Goal: Task Accomplishment & Management: Use online tool/utility

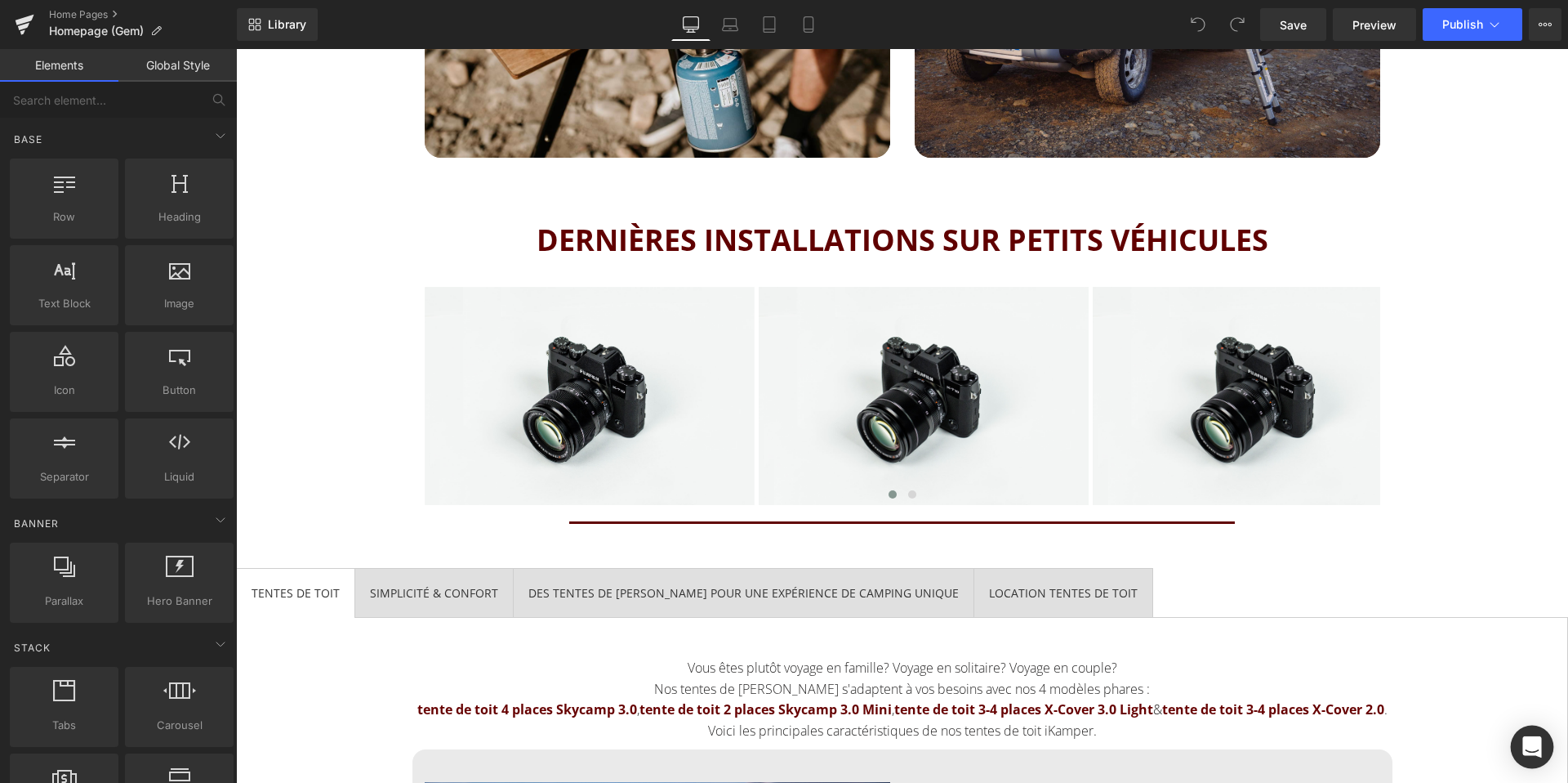
scroll to position [2105, 0]
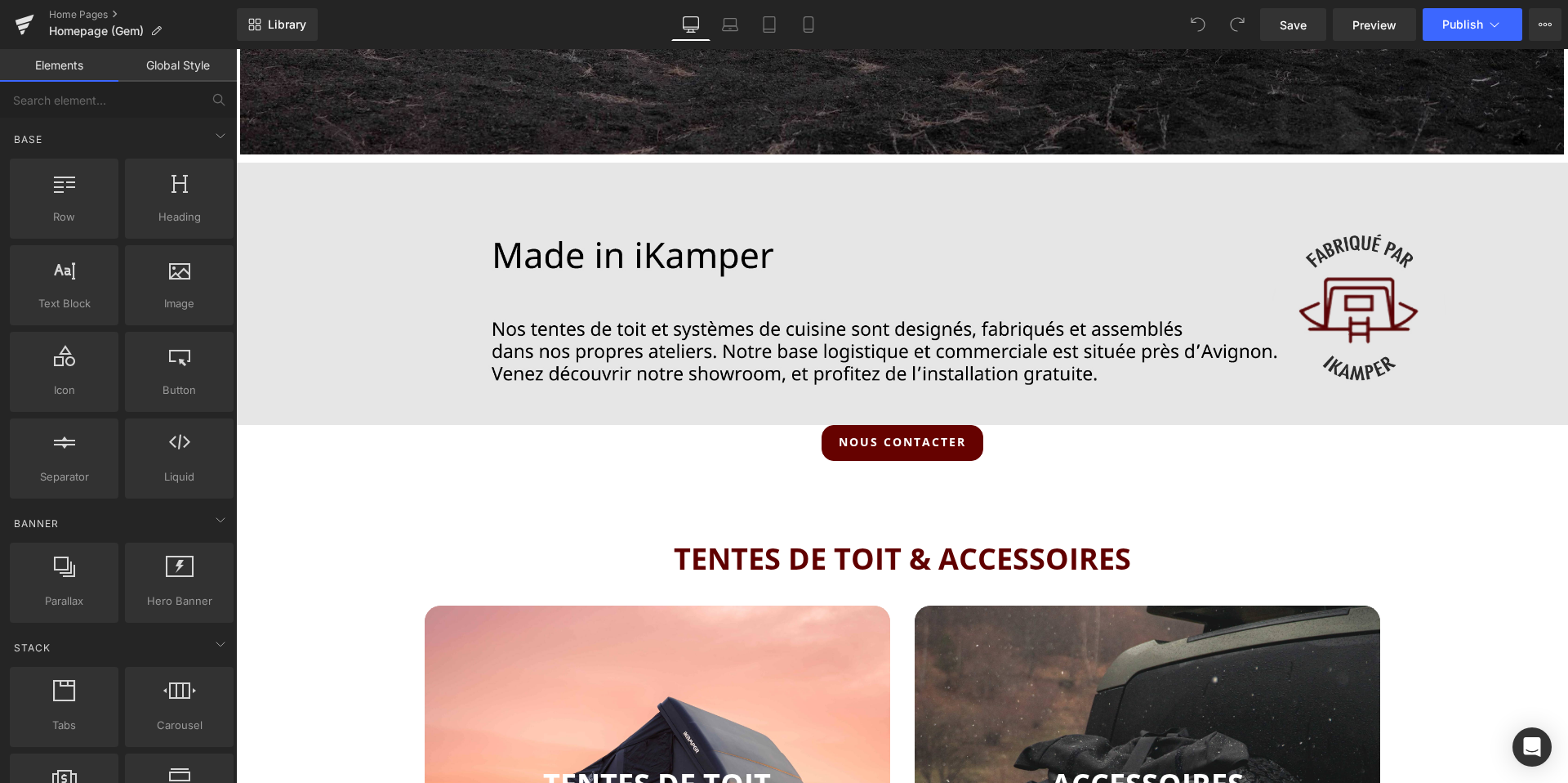
click at [740, 349] on img at bounding box center [901, 293] width 1331 height 262
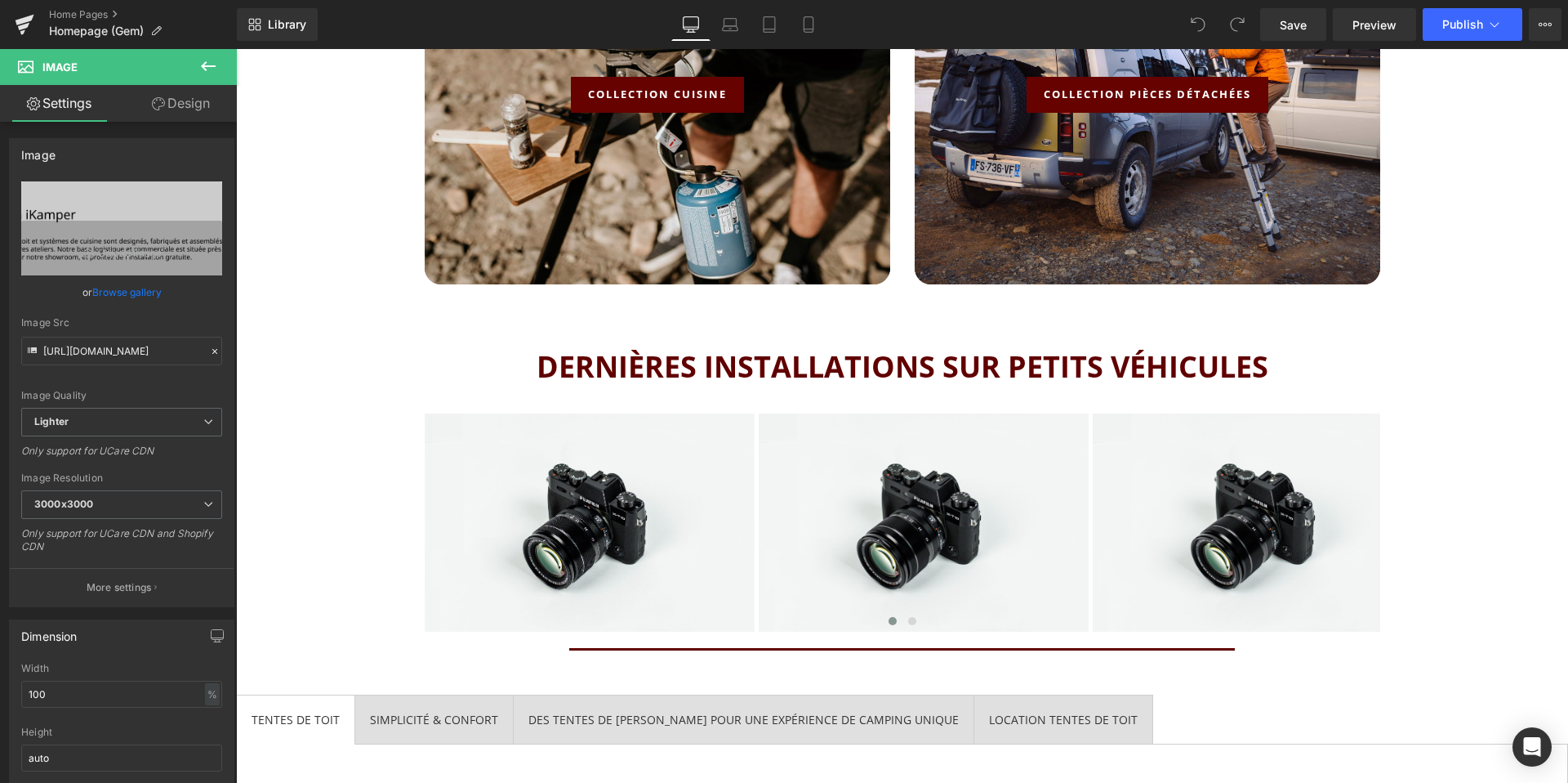
scroll to position [2085, 0]
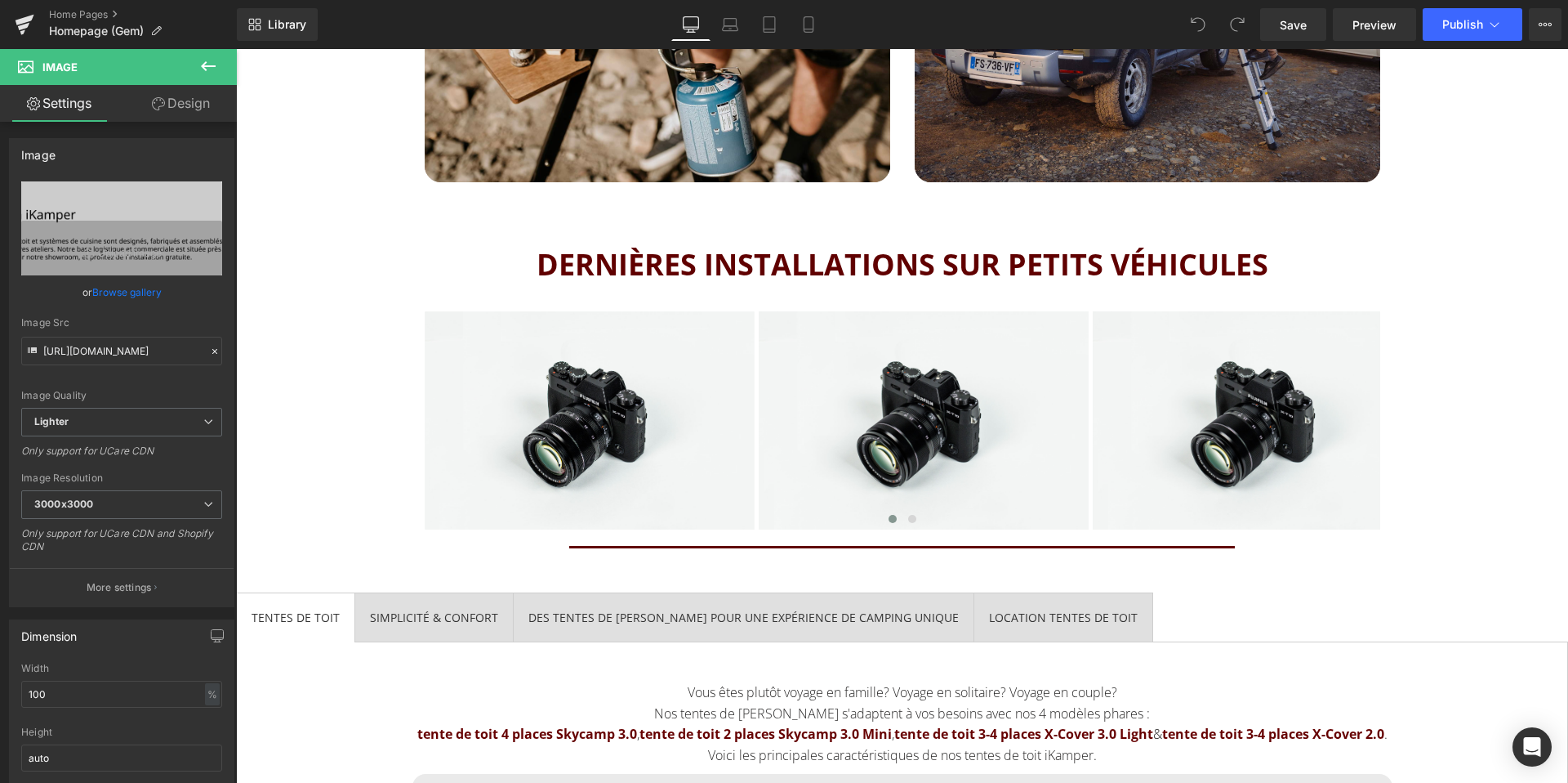
click at [203, 64] on icon at bounding box center [208, 65] width 15 height 9
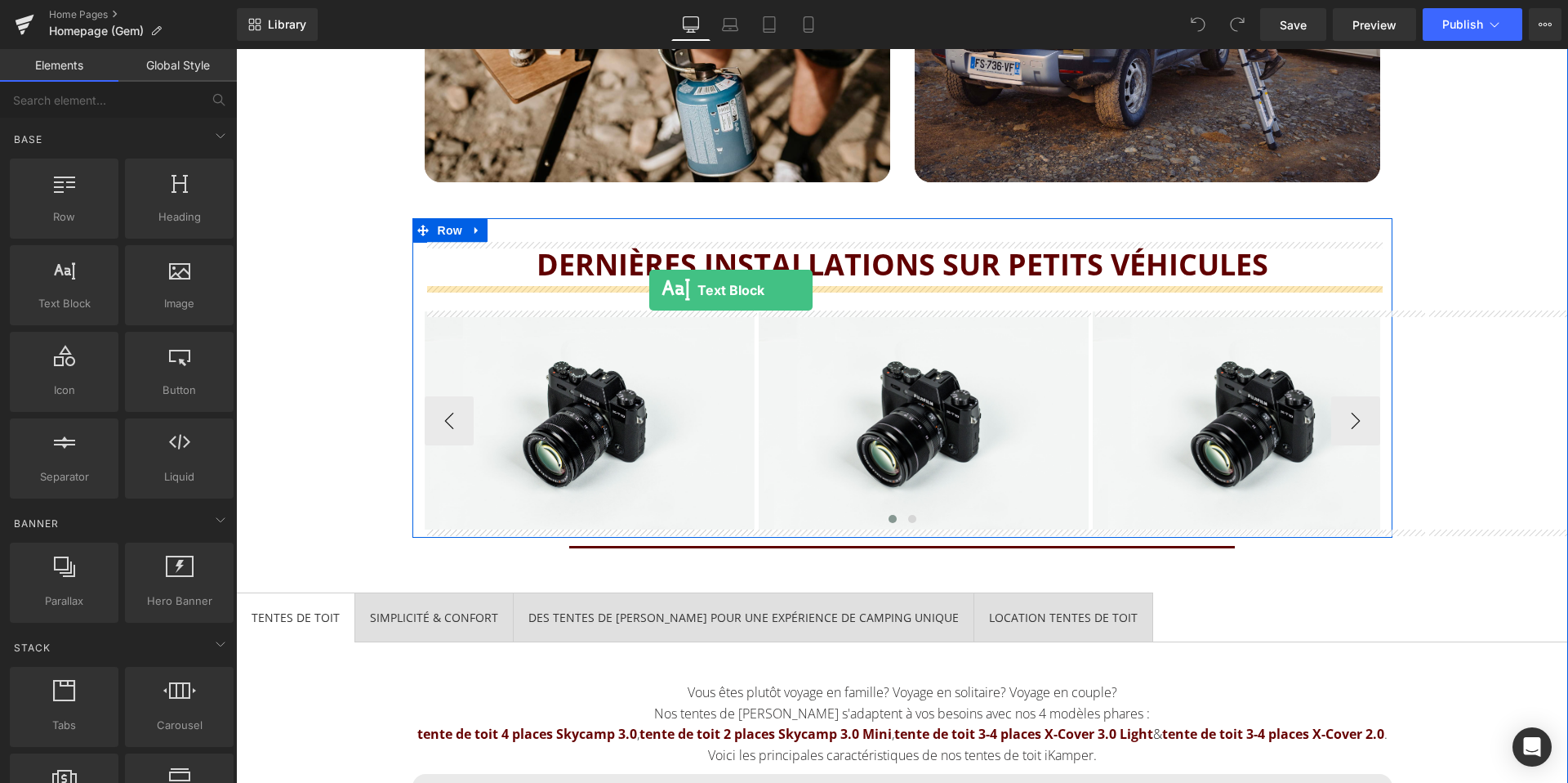
drag, startPoint x: 294, startPoint y: 330, endPoint x: 649, endPoint y: 290, distance: 357.2
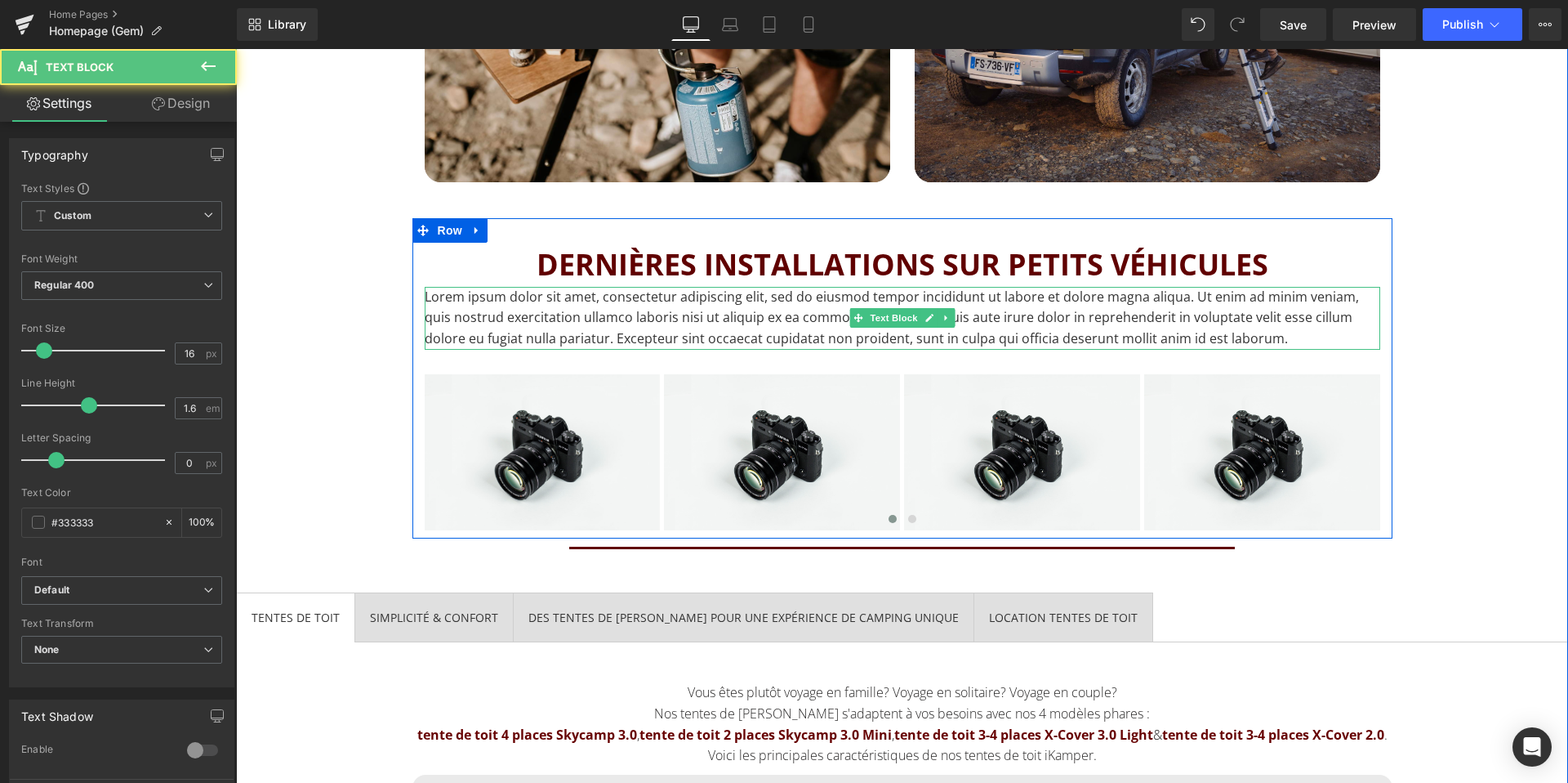
click at [704, 311] on p "Lorem ipsum dolor sit amet, consectetur adipiscing elit, sed do eiusmod tempor …" at bounding box center [902, 318] width 956 height 63
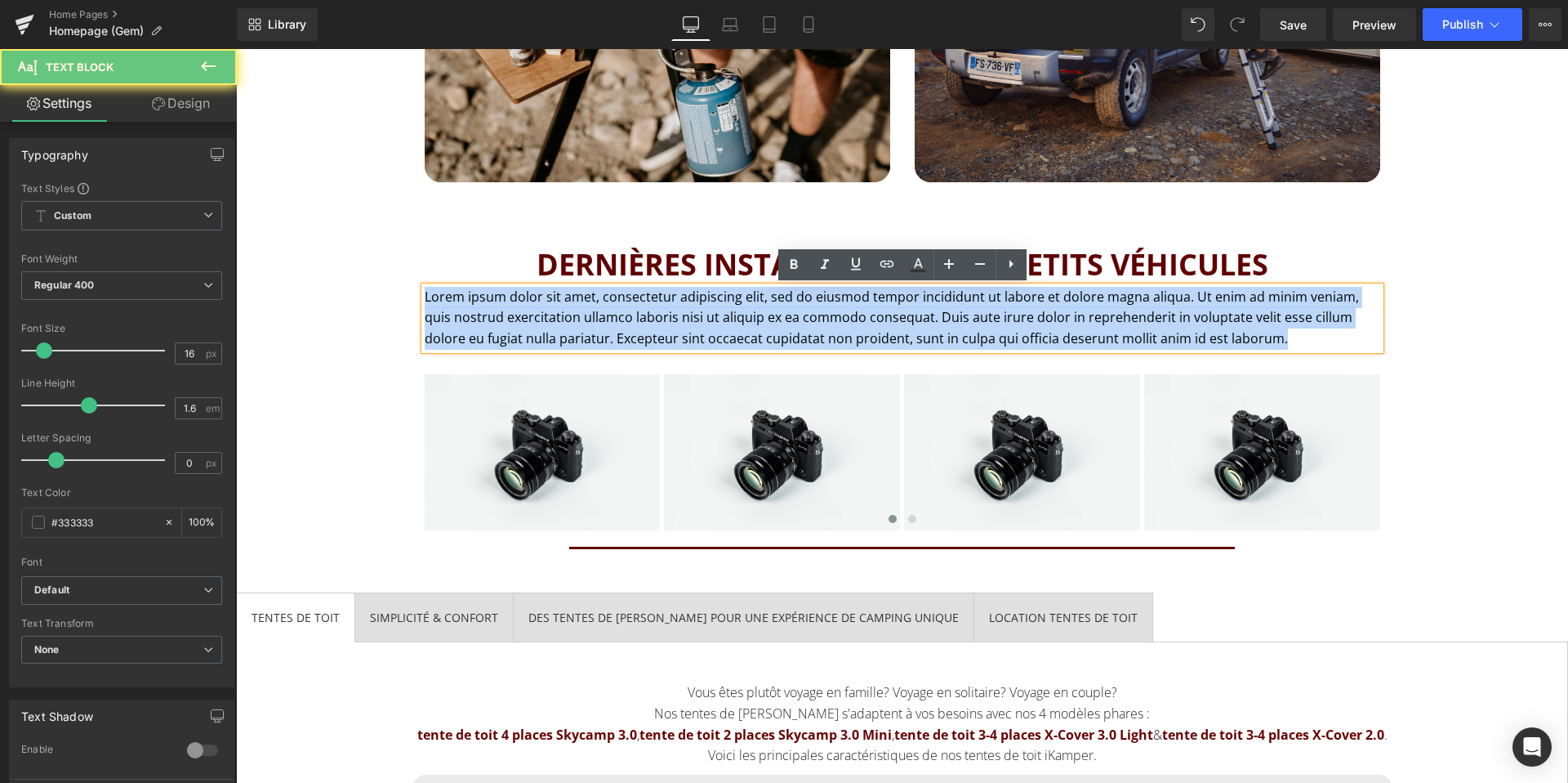
click at [704, 311] on p "Lorem ipsum dolor sit amet, consectetur adipiscing elit, sed do eiusmod tempor …" at bounding box center [902, 318] width 956 height 63
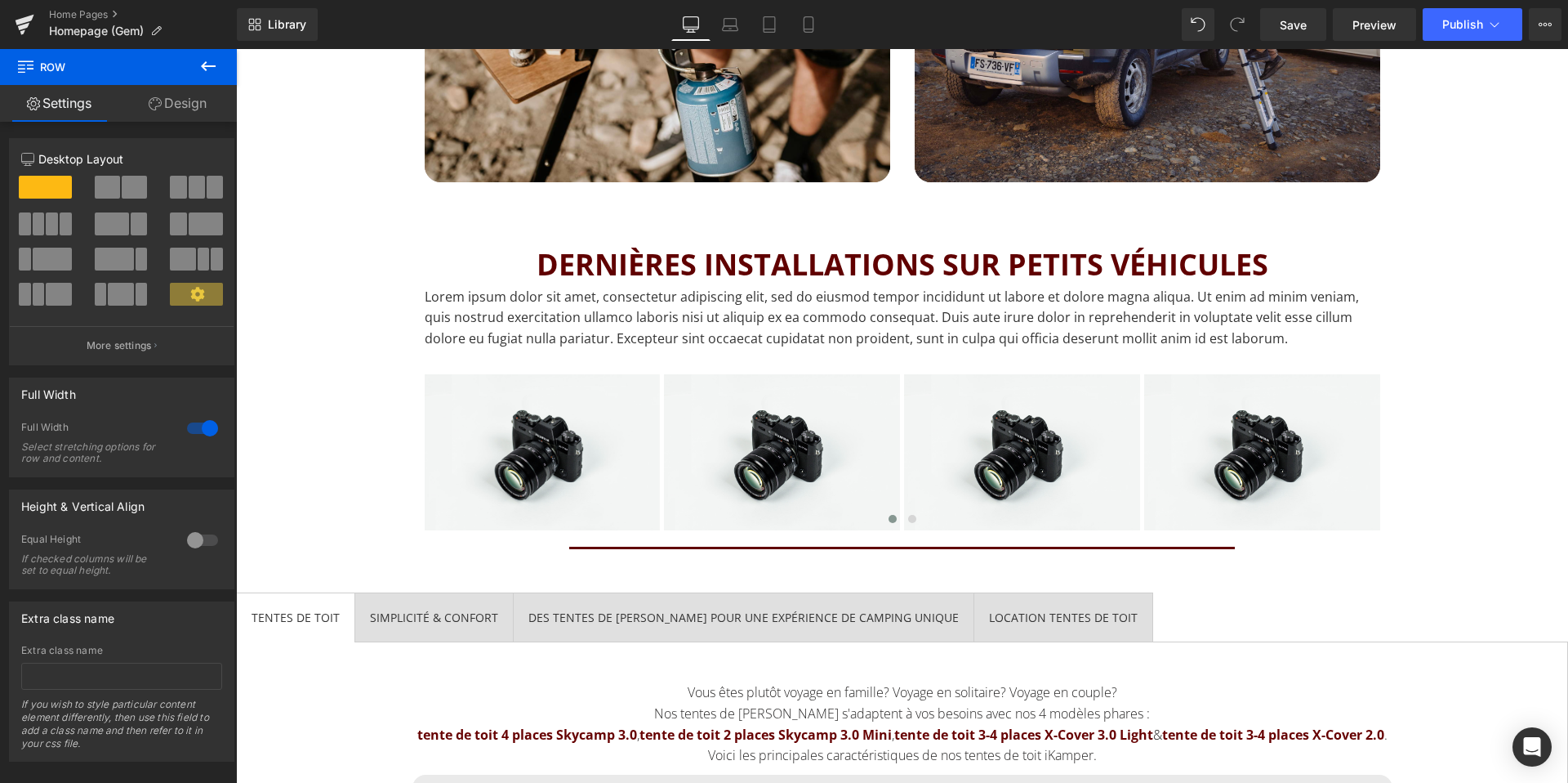
click at [614, 294] on p "Lorem ipsum dolor sit amet, consectetur adipiscing elit, sed do eiusmod tempor …" at bounding box center [902, 318] width 956 height 63
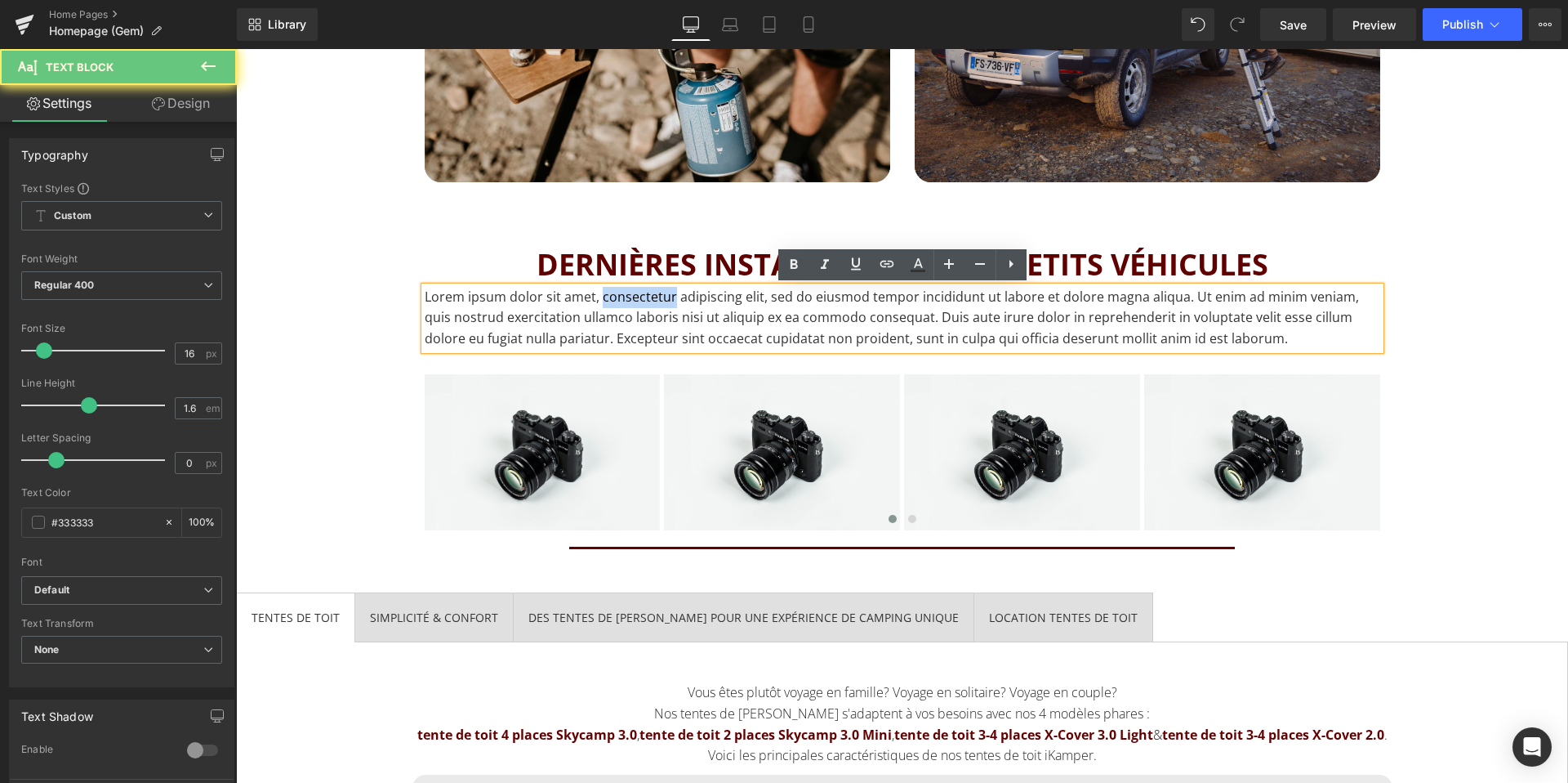
click at [614, 294] on p "Lorem ipsum dolor sit amet, consectetur adipiscing elit, sed do eiusmod tempor …" at bounding box center [902, 318] width 956 height 63
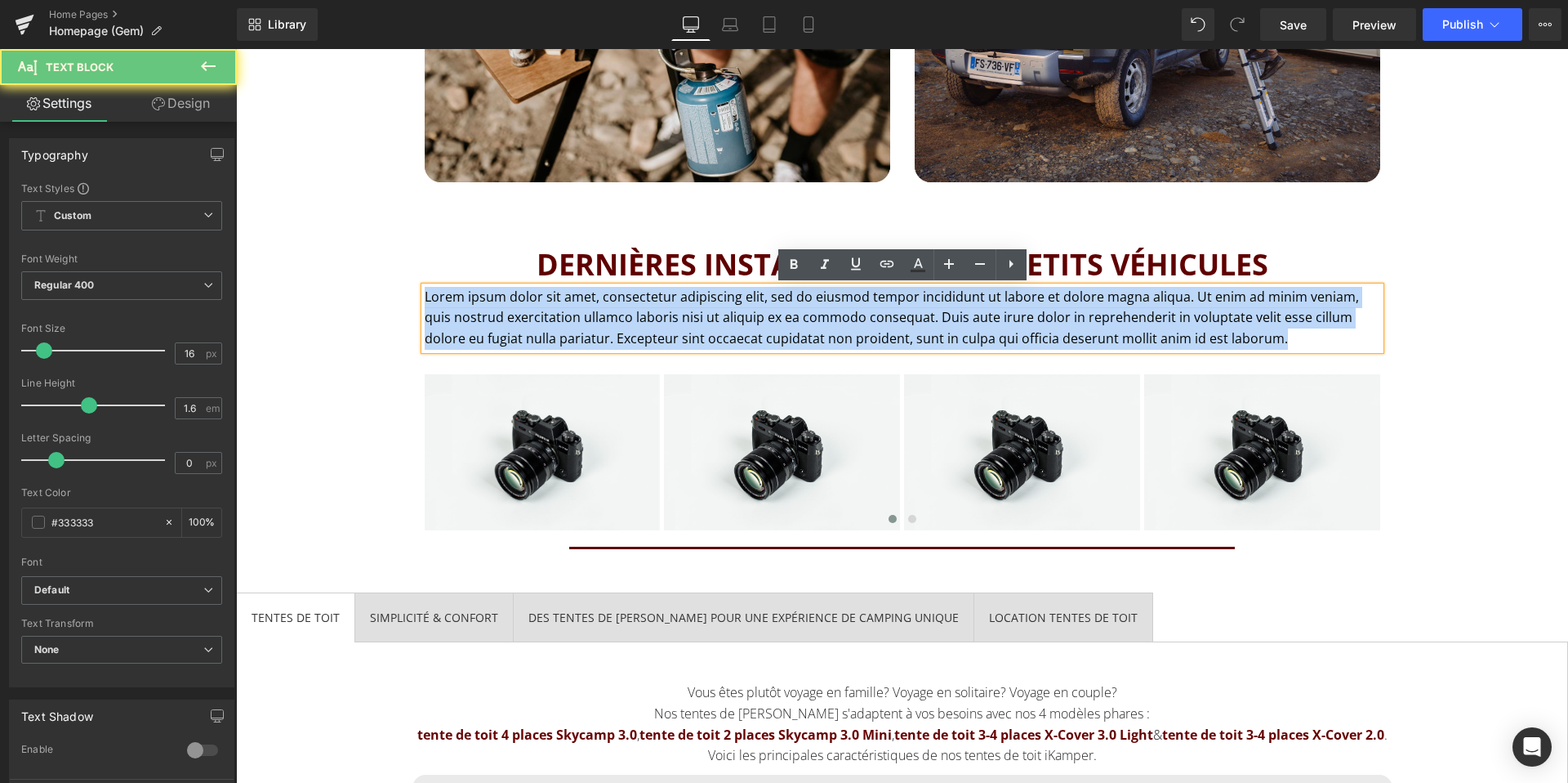
click at [614, 294] on p "Lorem ipsum dolor sit amet, consectetur adipiscing elit, sed do eiusmod tempor …" at bounding box center [902, 318] width 956 height 63
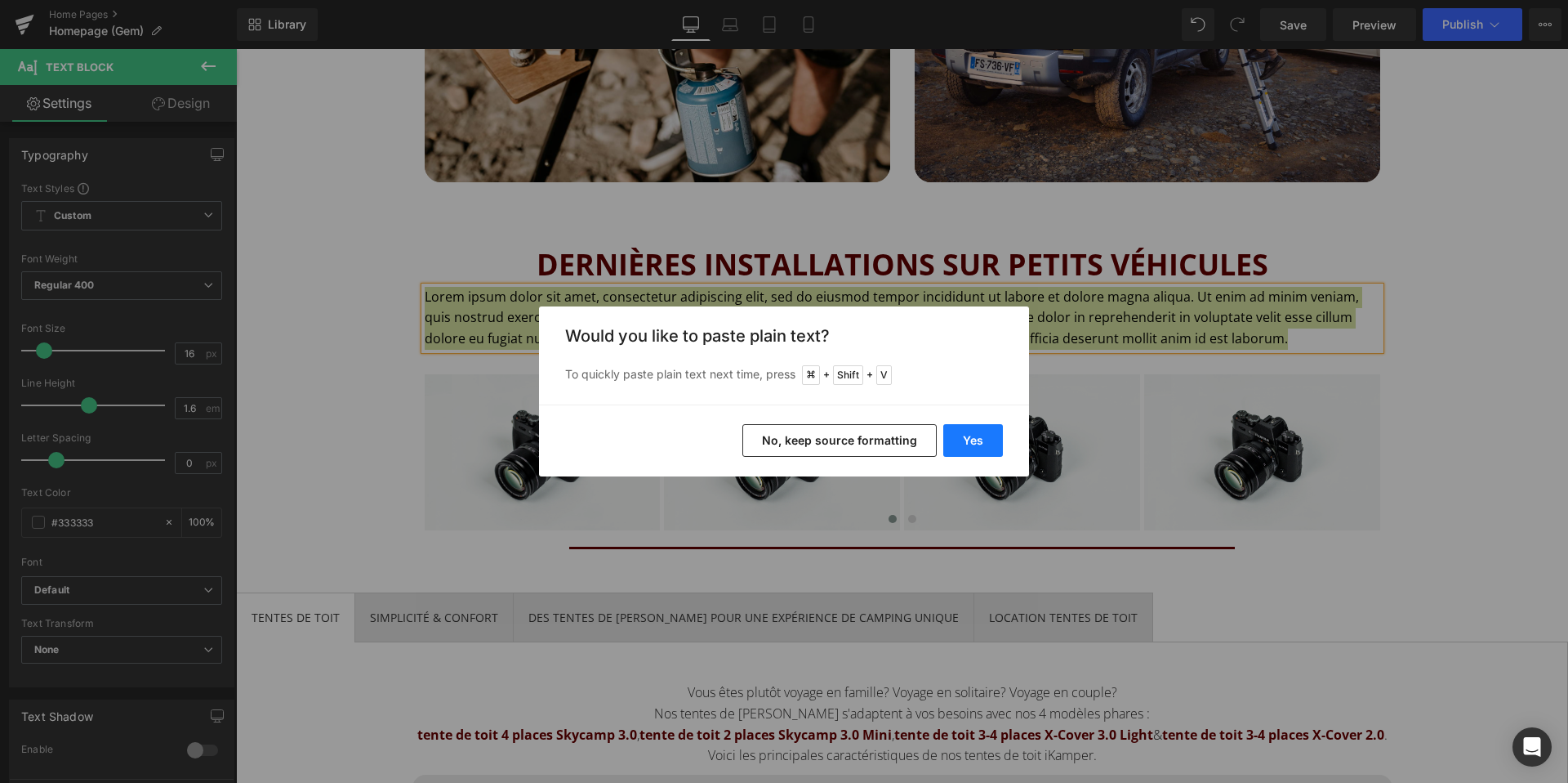
drag, startPoint x: 974, startPoint y: 438, endPoint x: 731, endPoint y: 391, distance: 247.5
click at [974, 438] on button "Yes" at bounding box center [973, 441] width 59 height 33
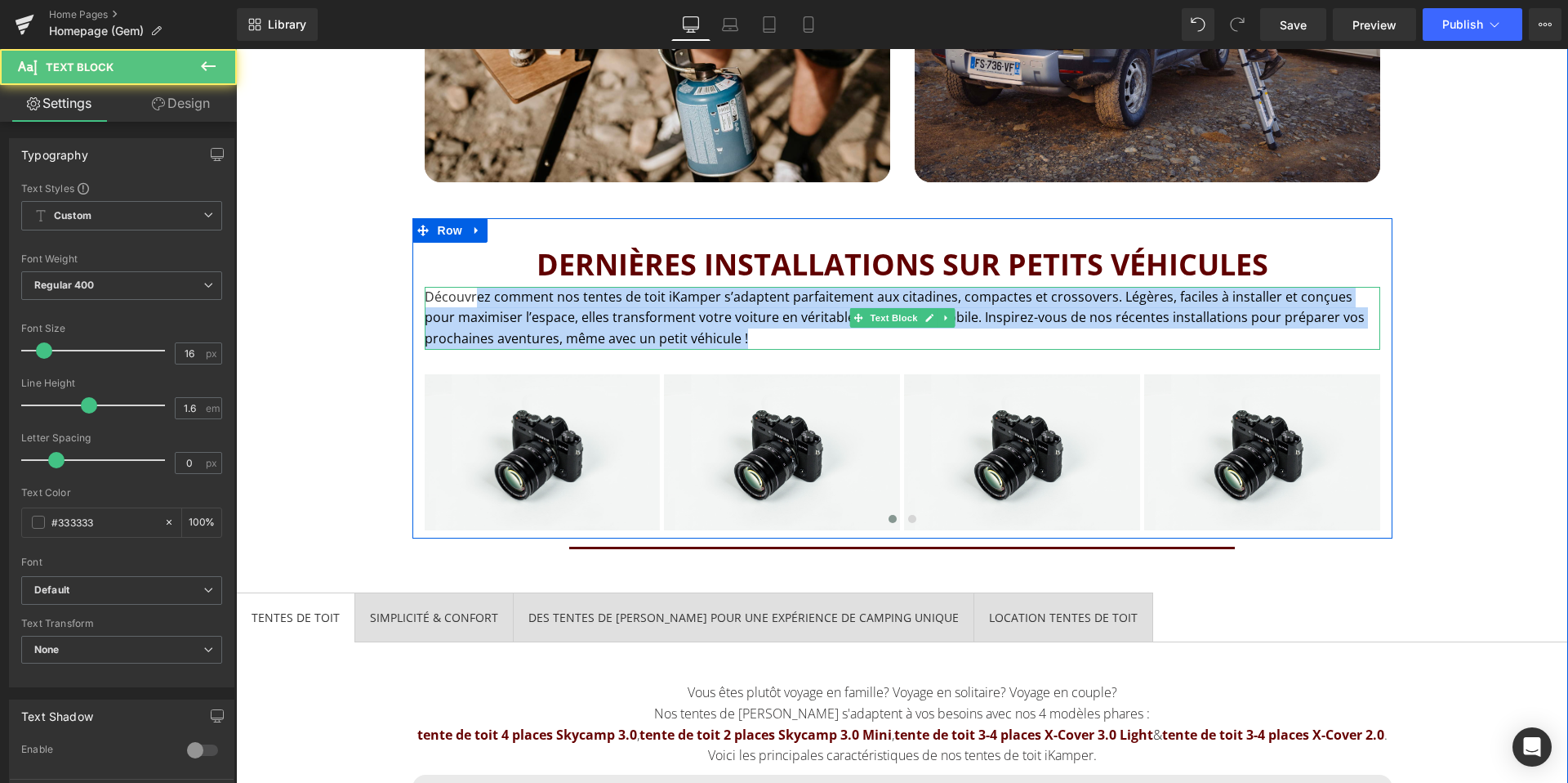
drag, startPoint x: 477, startPoint y: 295, endPoint x: 827, endPoint y: 342, distance: 353.1
click at [827, 342] on p "Découvrez comment nos tentes de toit iKamper s’adaptent parfaitement aux citadi…" at bounding box center [902, 318] width 956 height 63
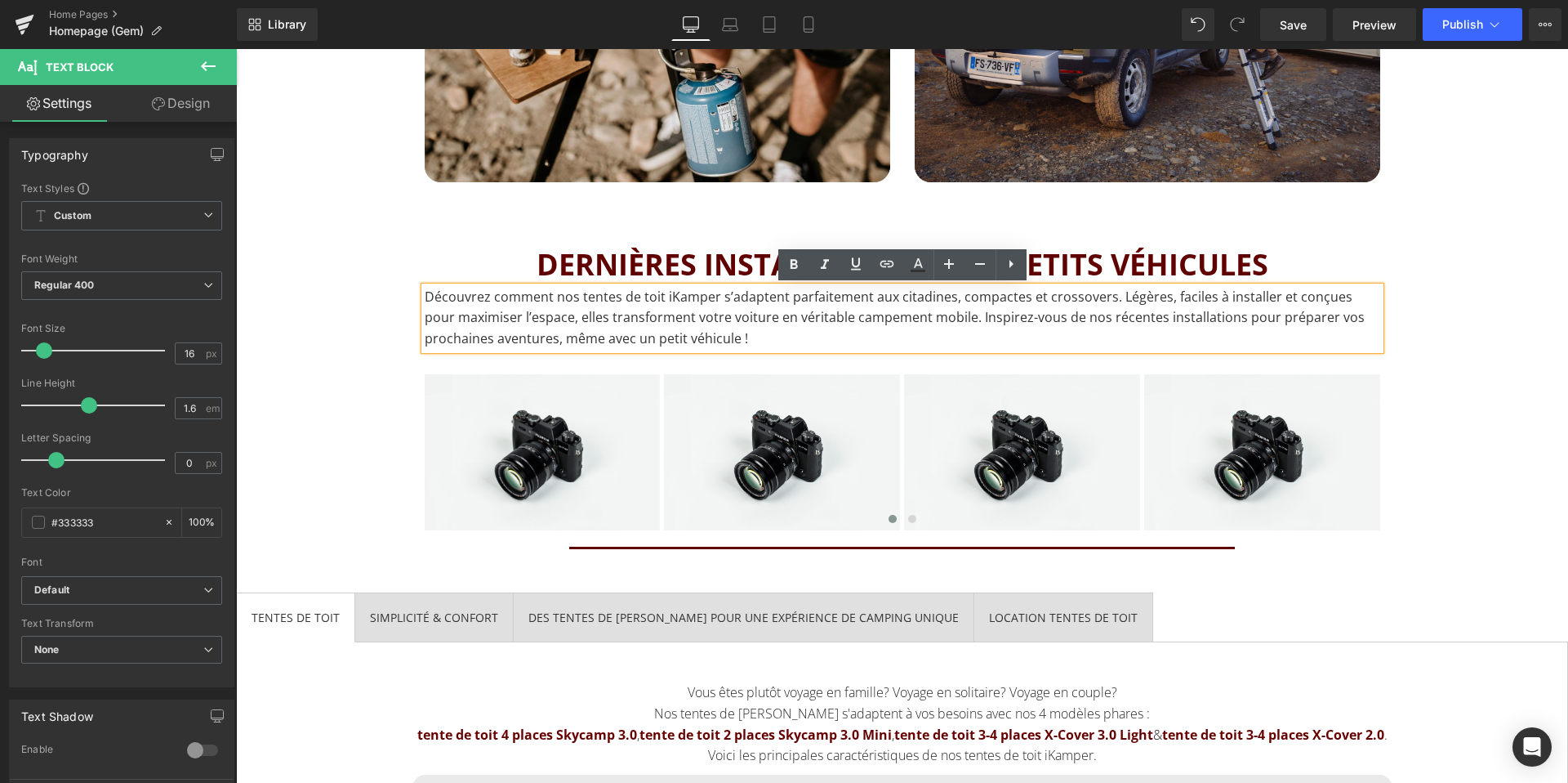
click at [825, 331] on p "Découvrez comment nos tentes de toit iKamper s’adaptent parfaitement aux citadi…" at bounding box center [902, 318] width 956 height 63
click at [812, 316] on p "Découvrez comment nos tentes de toit iKamper s’adaptent parfaitement aux citadi…" at bounding box center [902, 318] width 956 height 63
click at [836, 330] on p "Découvrez comment nos tentes de toit iKamper s’adaptent parfaitement aux citadi…" at bounding box center [902, 318] width 956 height 63
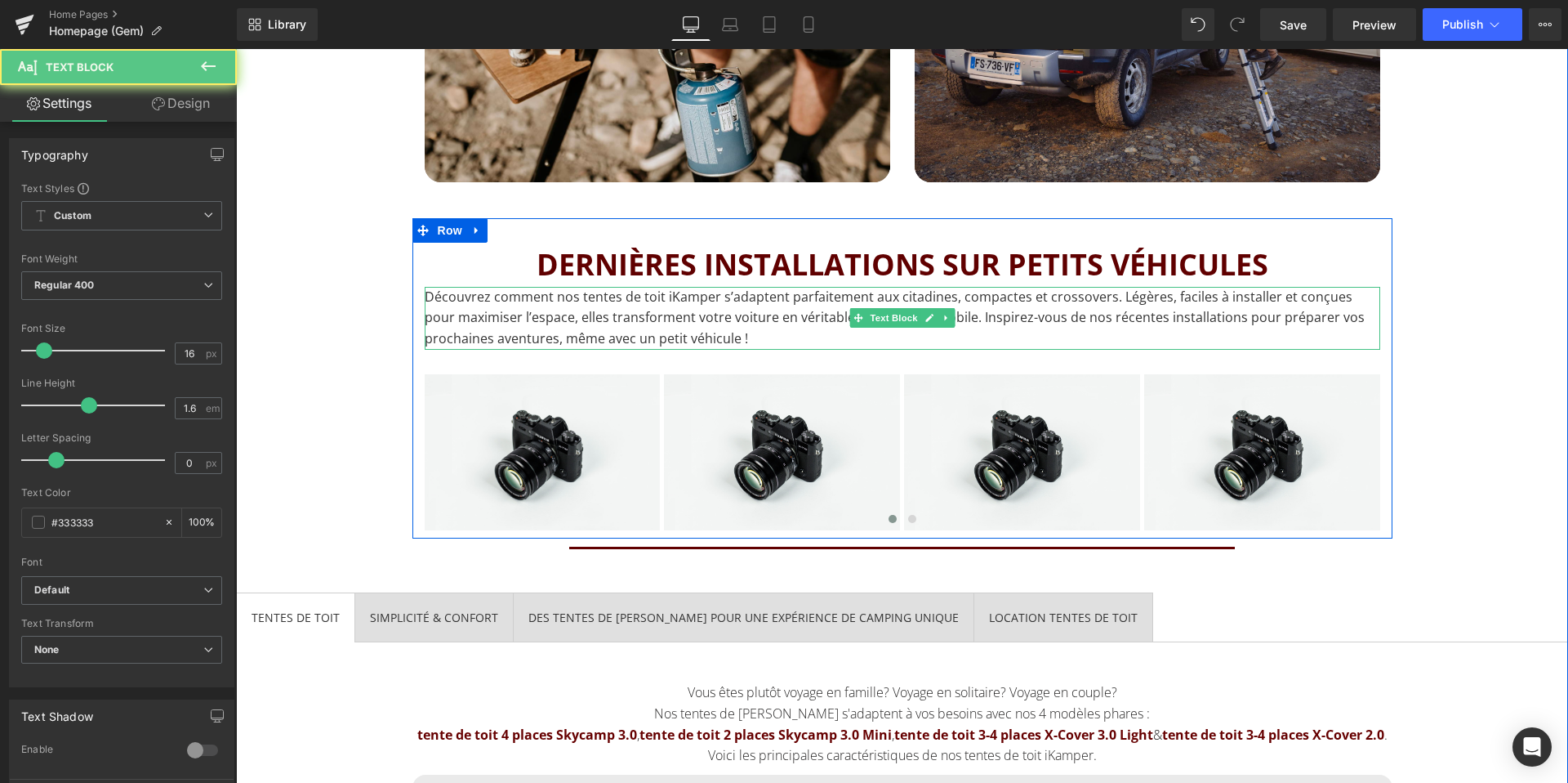
click at [778, 342] on p "Découvrez comment nos tentes de toit iKamper s’adaptent parfaitement aux citadi…" at bounding box center [902, 318] width 956 height 63
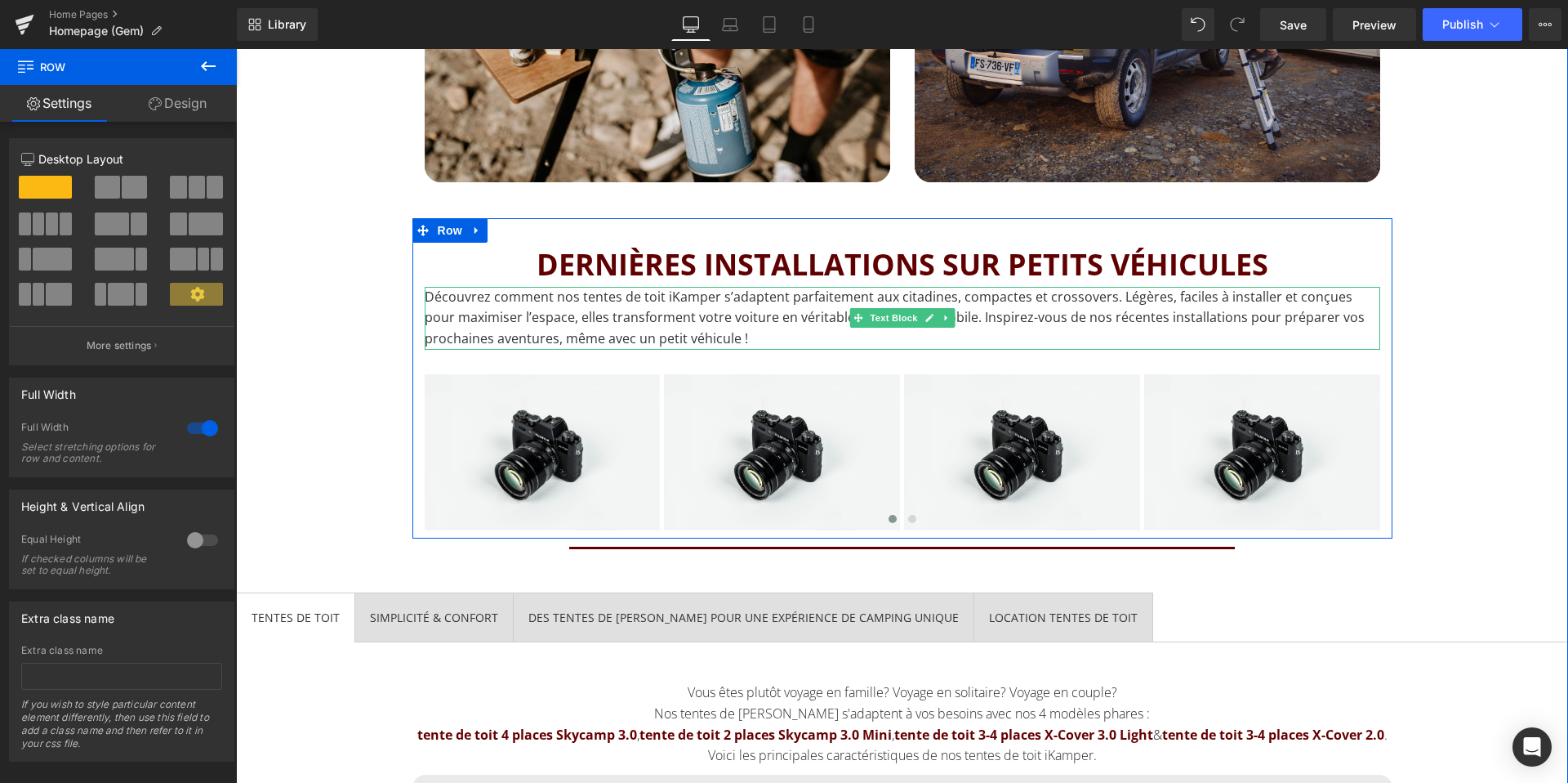
click at [1098, 299] on p "Découvrez comment nos tentes de toit iKamper s’adaptent parfaitement aux citadi…" at bounding box center [902, 318] width 956 height 63
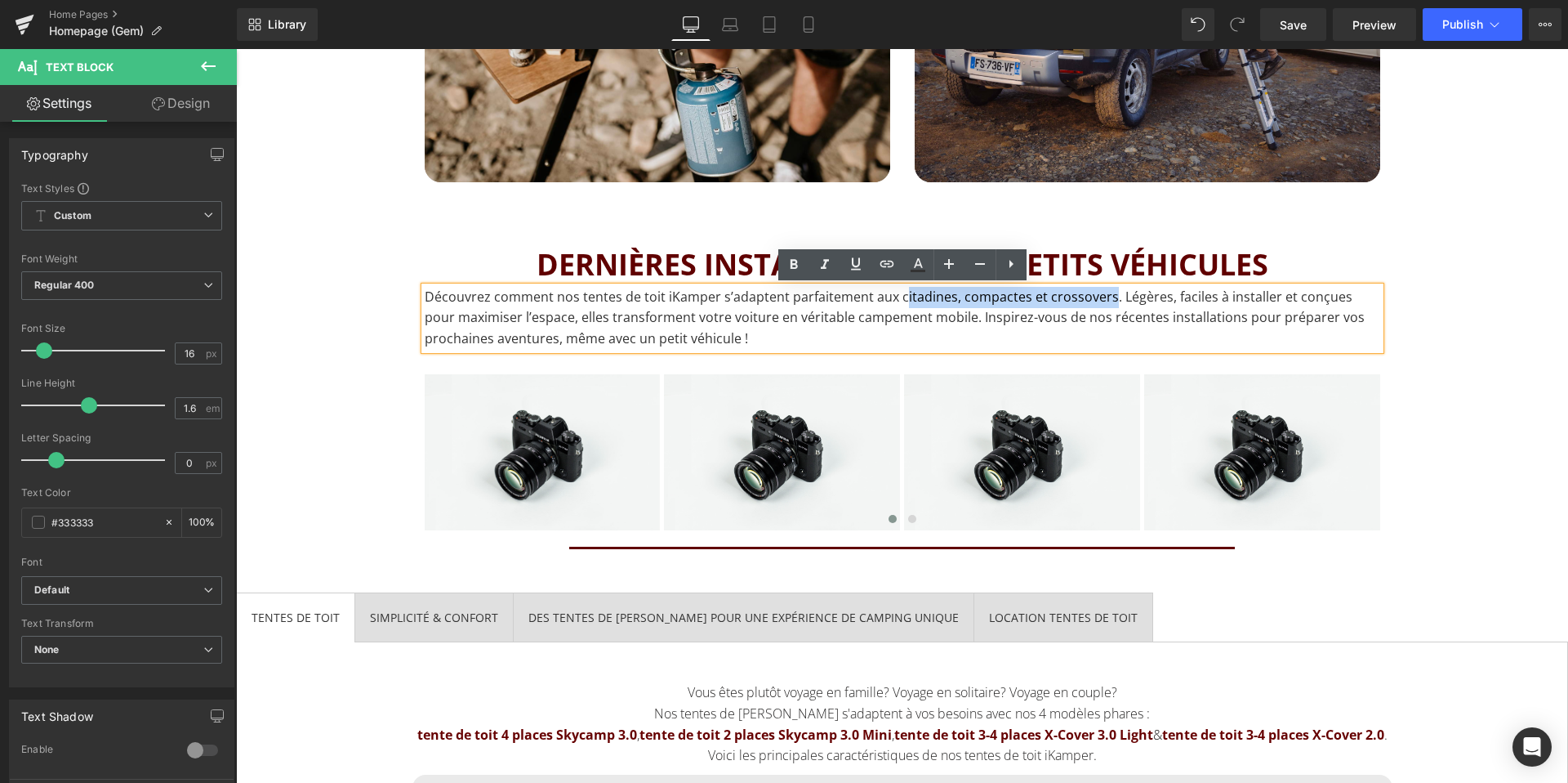
drag, startPoint x: 1104, startPoint y: 299, endPoint x: 898, endPoint y: 304, distance: 206.1
click at [898, 304] on p "Découvrez comment nos tentes de toit iKamper s’adaptent parfaitement aux citadi…" at bounding box center [902, 318] width 956 height 63
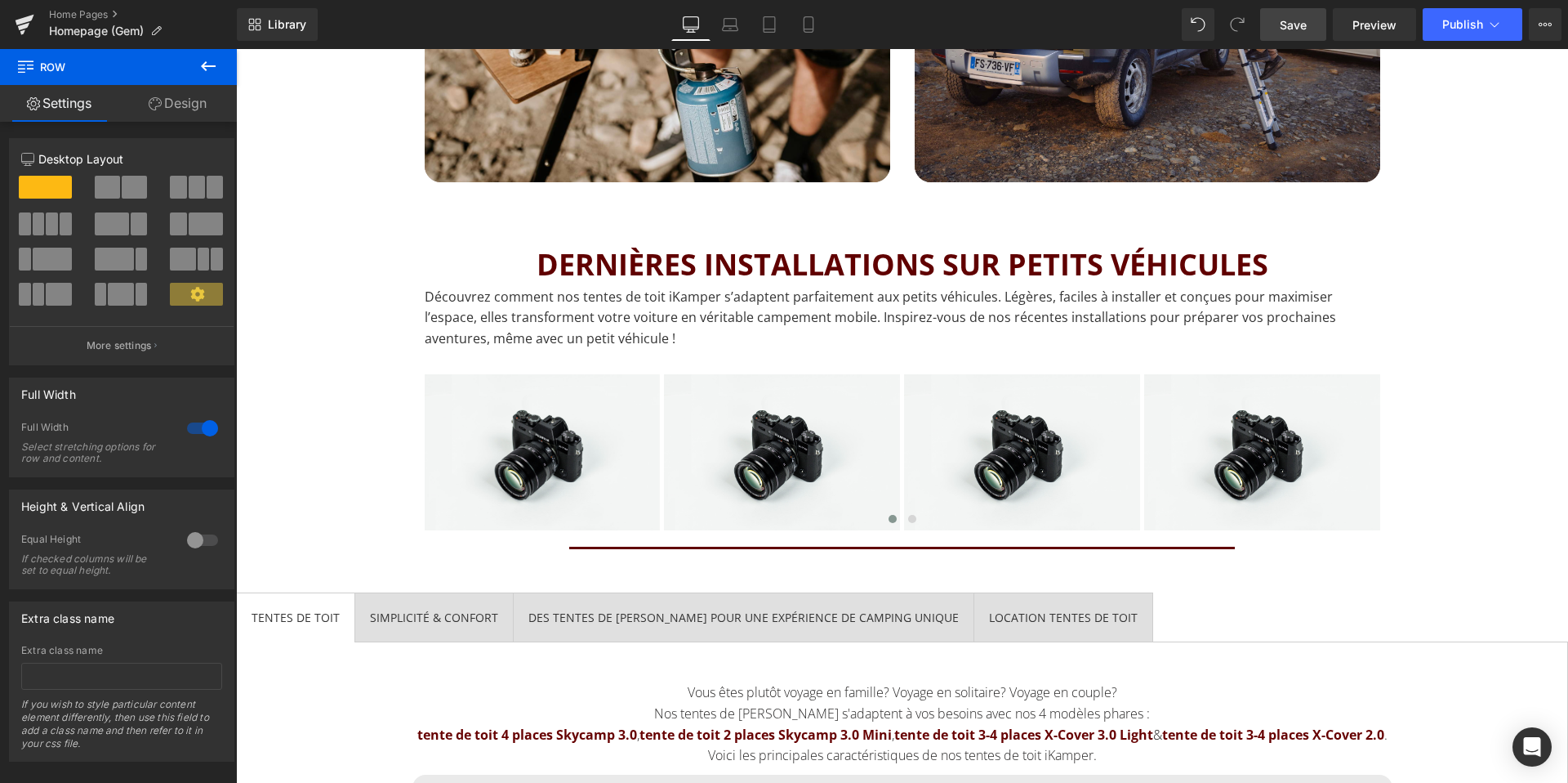
click at [1298, 26] on span "Save" at bounding box center [1293, 25] width 27 height 17
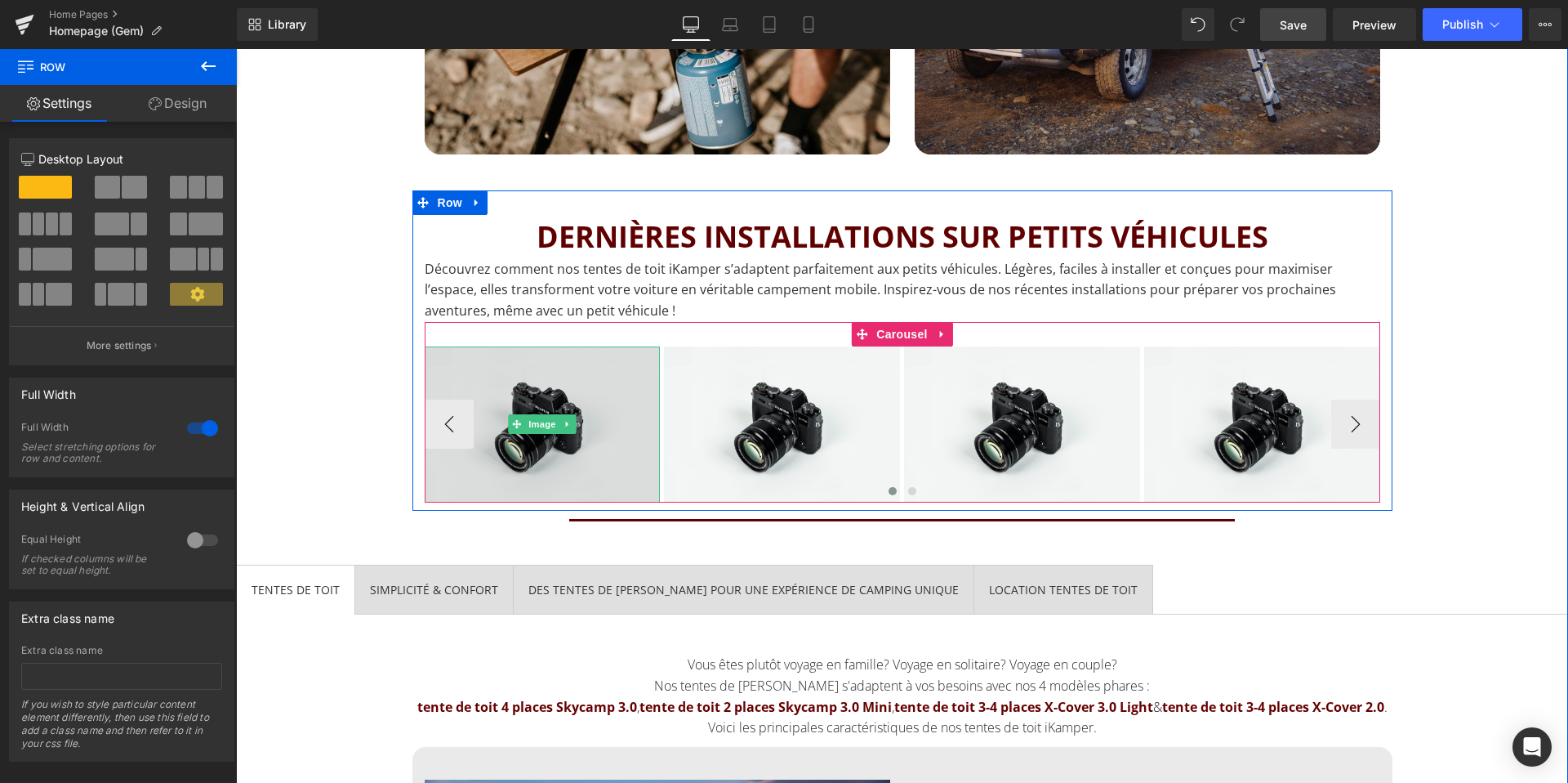
scroll to position [2114, 0]
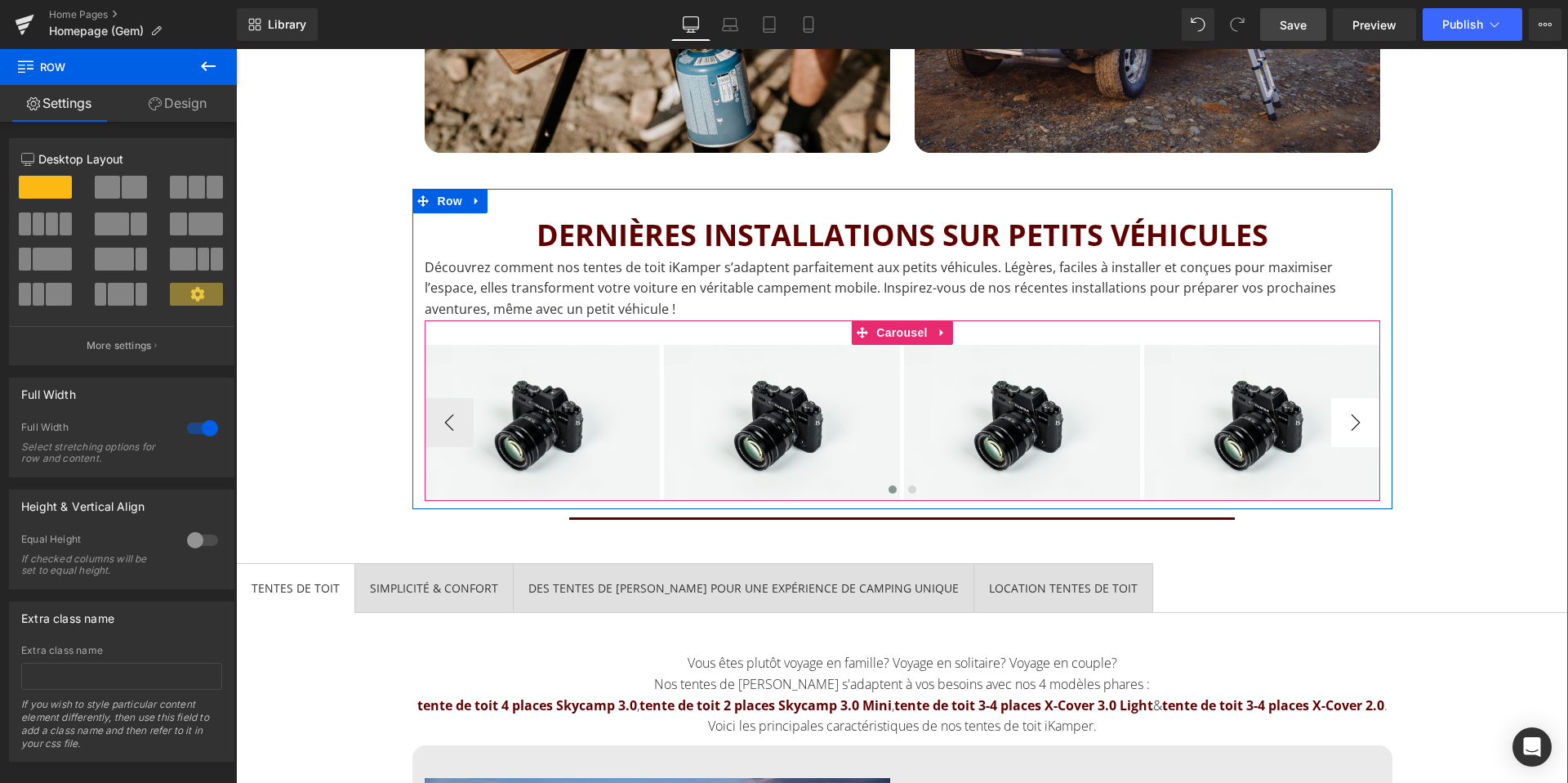
click at [1348, 422] on button "›" at bounding box center [1356, 422] width 49 height 49
click at [444, 428] on button "‹" at bounding box center [449, 422] width 49 height 49
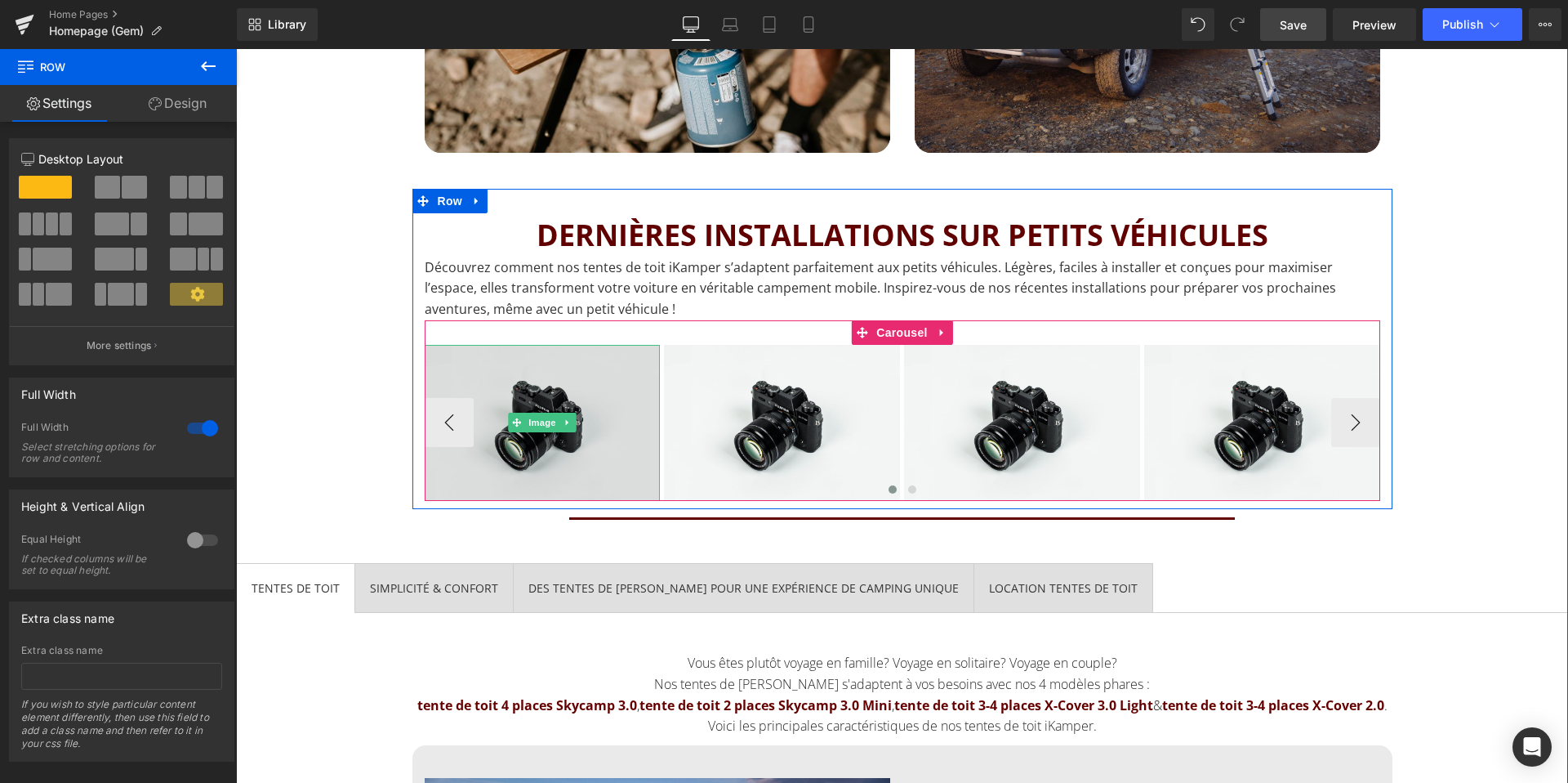
click at [578, 420] on img at bounding box center [543, 422] width 236 height 156
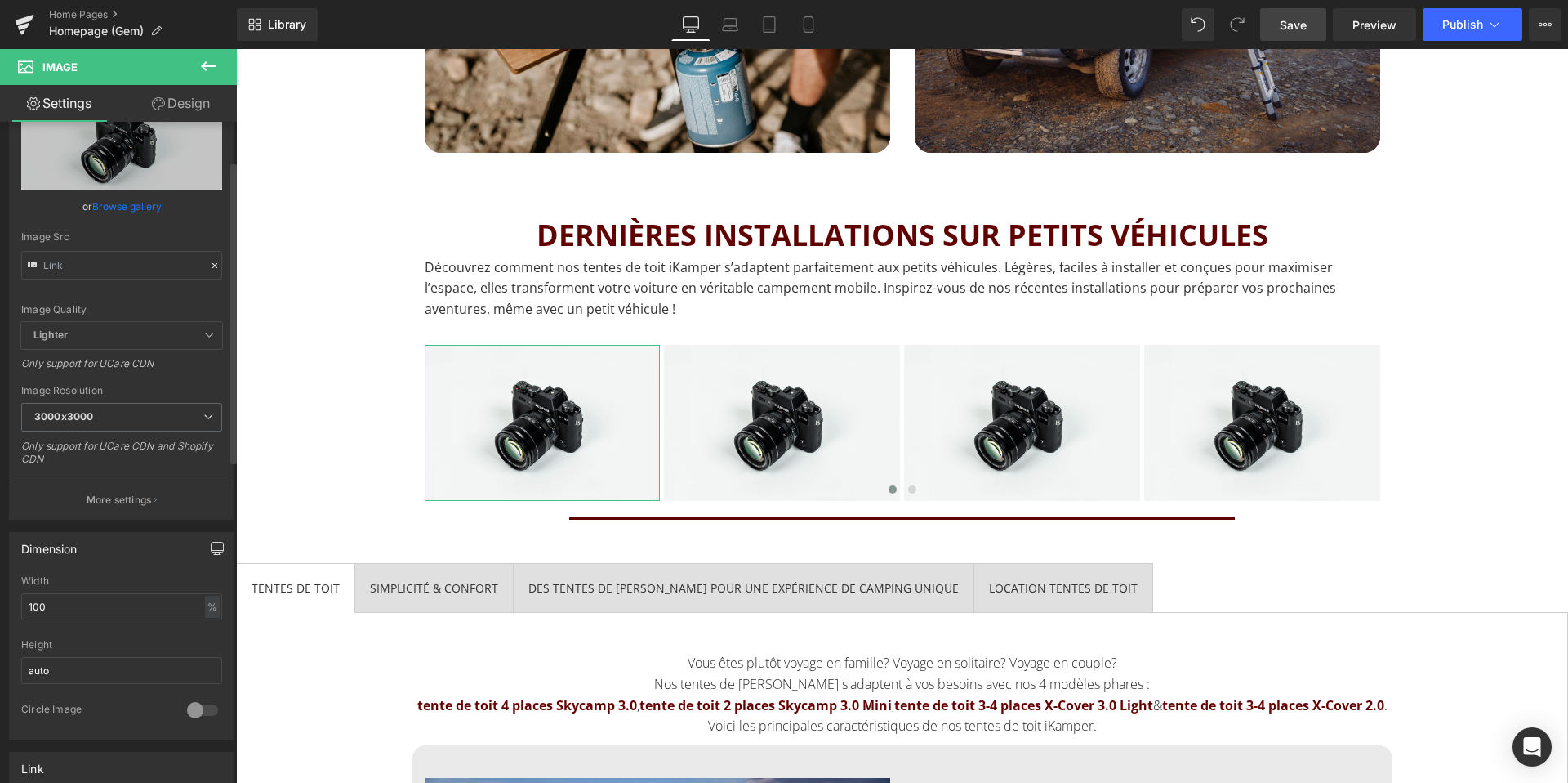
scroll to position [0, 0]
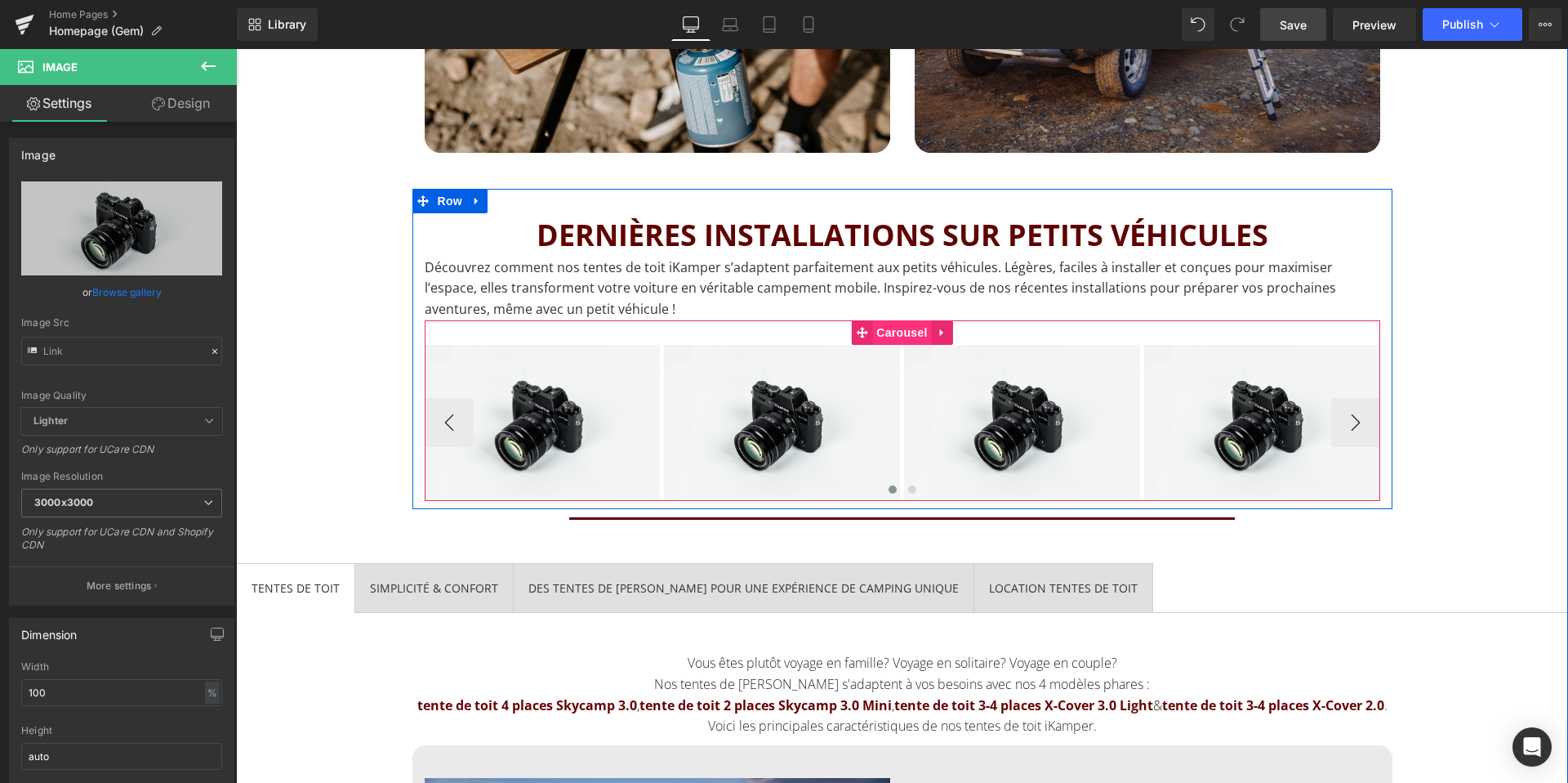
click at [888, 339] on span "Carousel" at bounding box center [901, 332] width 58 height 24
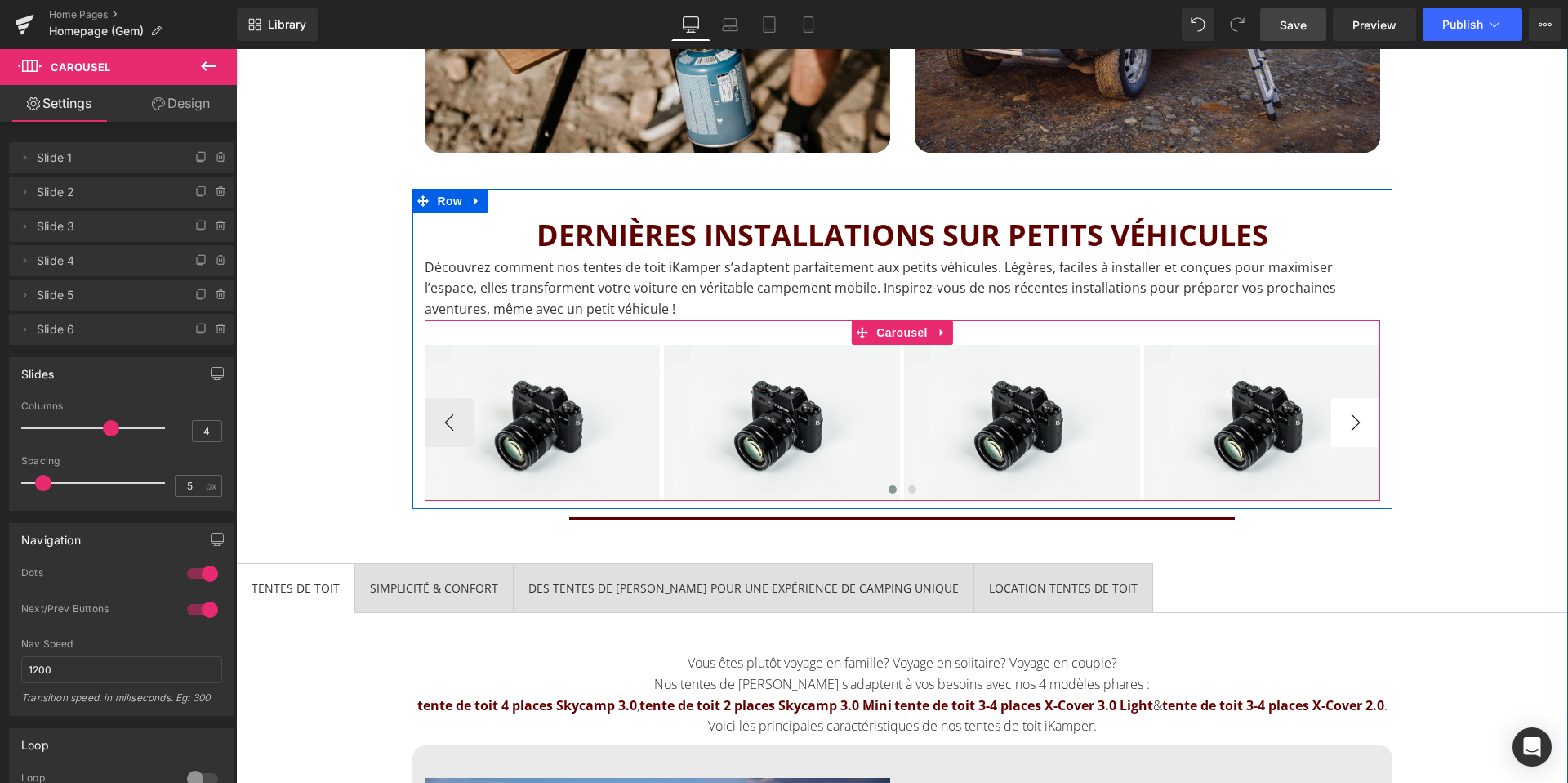
click at [1358, 422] on button "›" at bounding box center [1356, 422] width 49 height 49
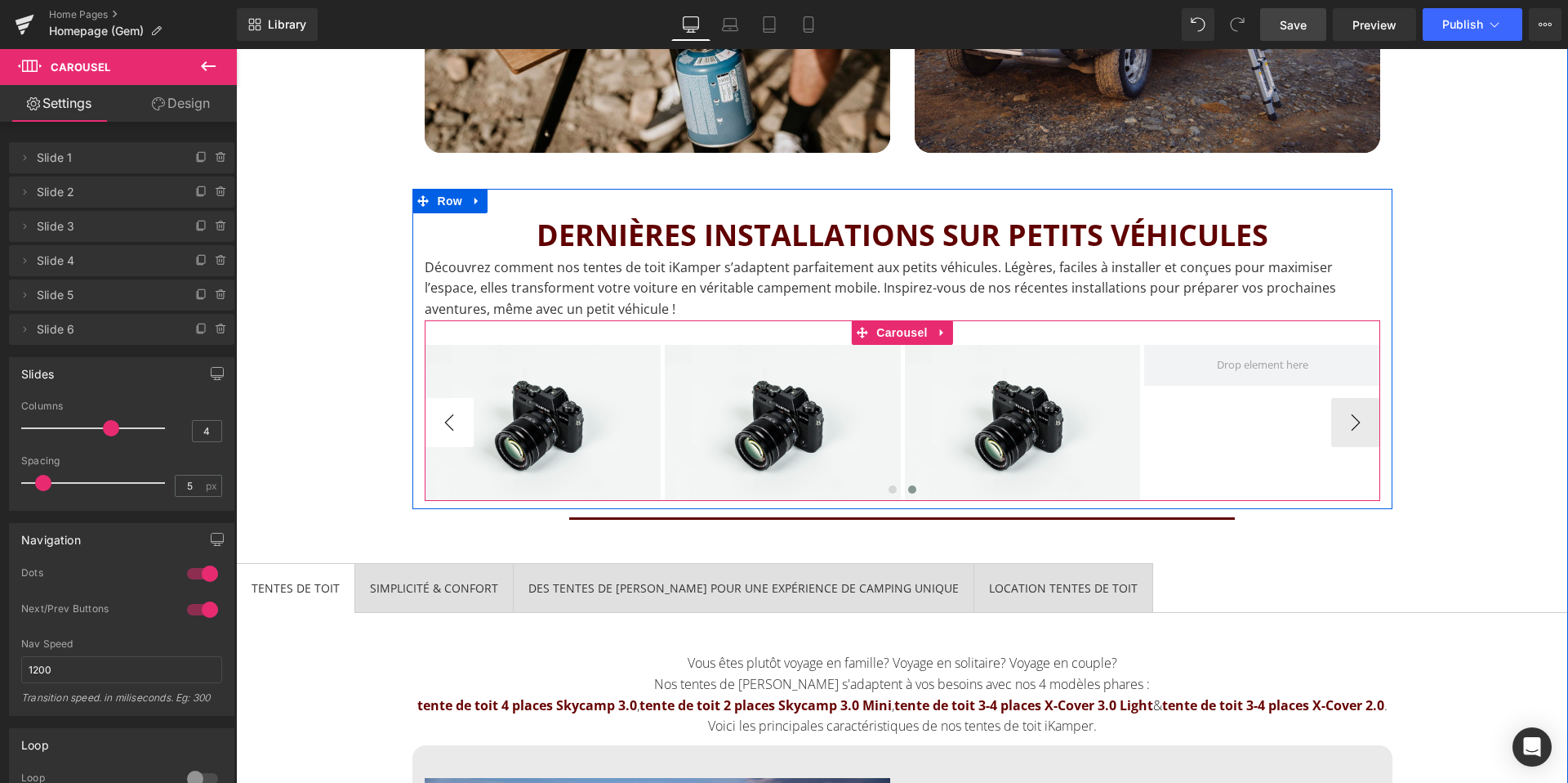
click at [440, 418] on button "‹" at bounding box center [449, 422] width 49 height 49
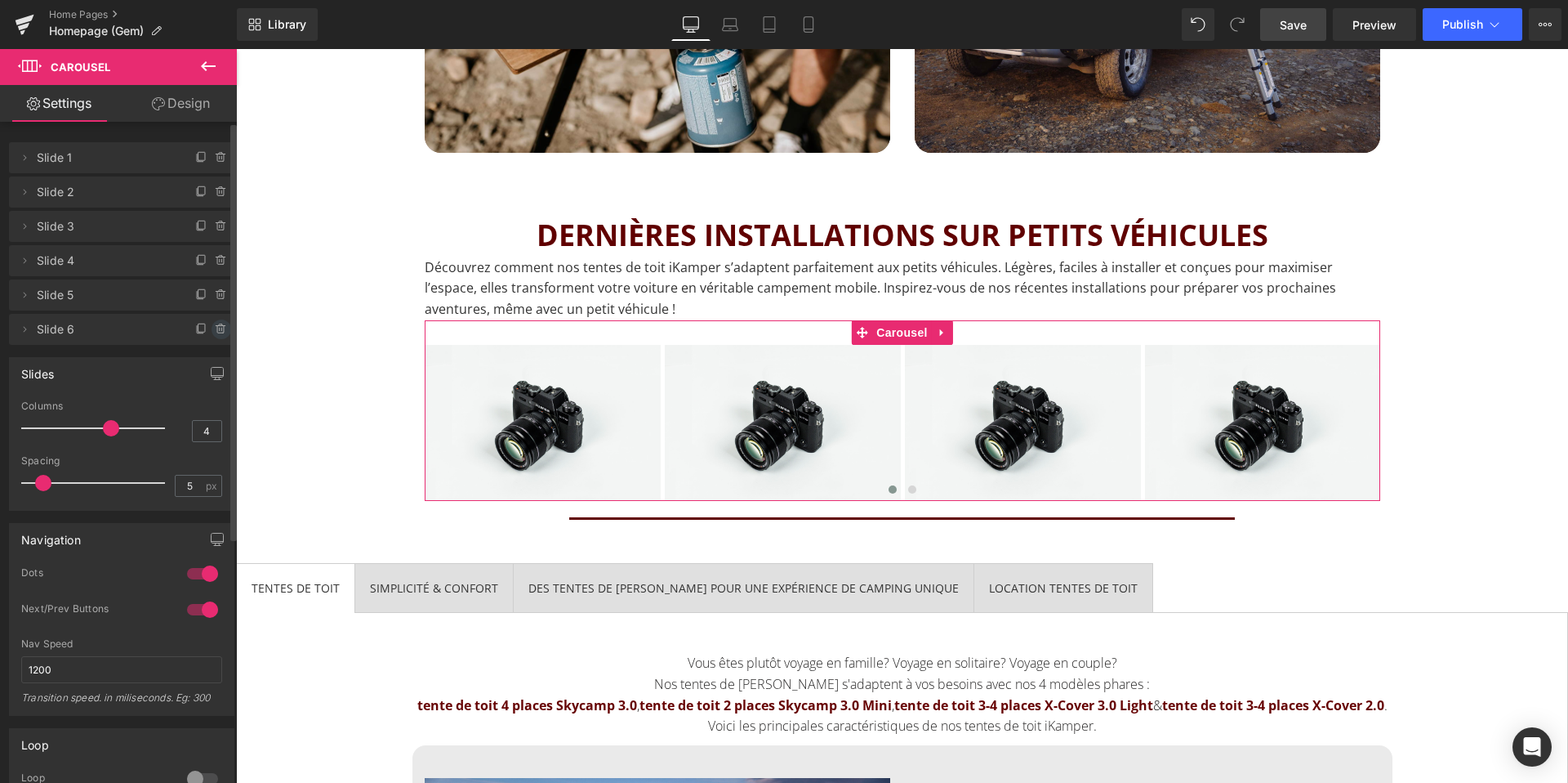
click at [221, 329] on icon at bounding box center [221, 330] width 0 height 3
click at [203, 328] on button "Delete" at bounding box center [204, 330] width 52 height 22
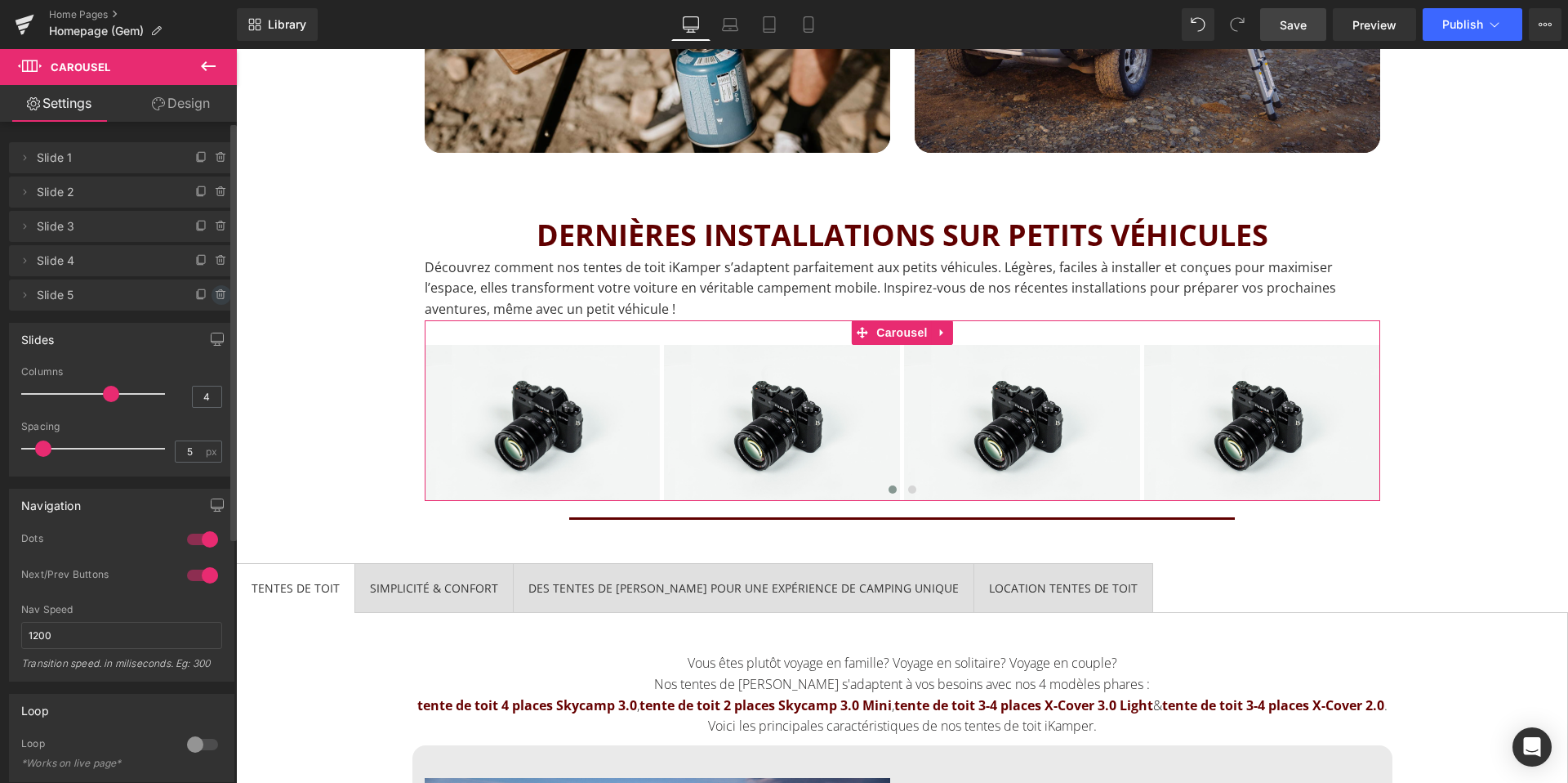
click at [216, 301] on span at bounding box center [221, 294] width 20 height 20
click at [201, 299] on button "Delete" at bounding box center [204, 295] width 52 height 22
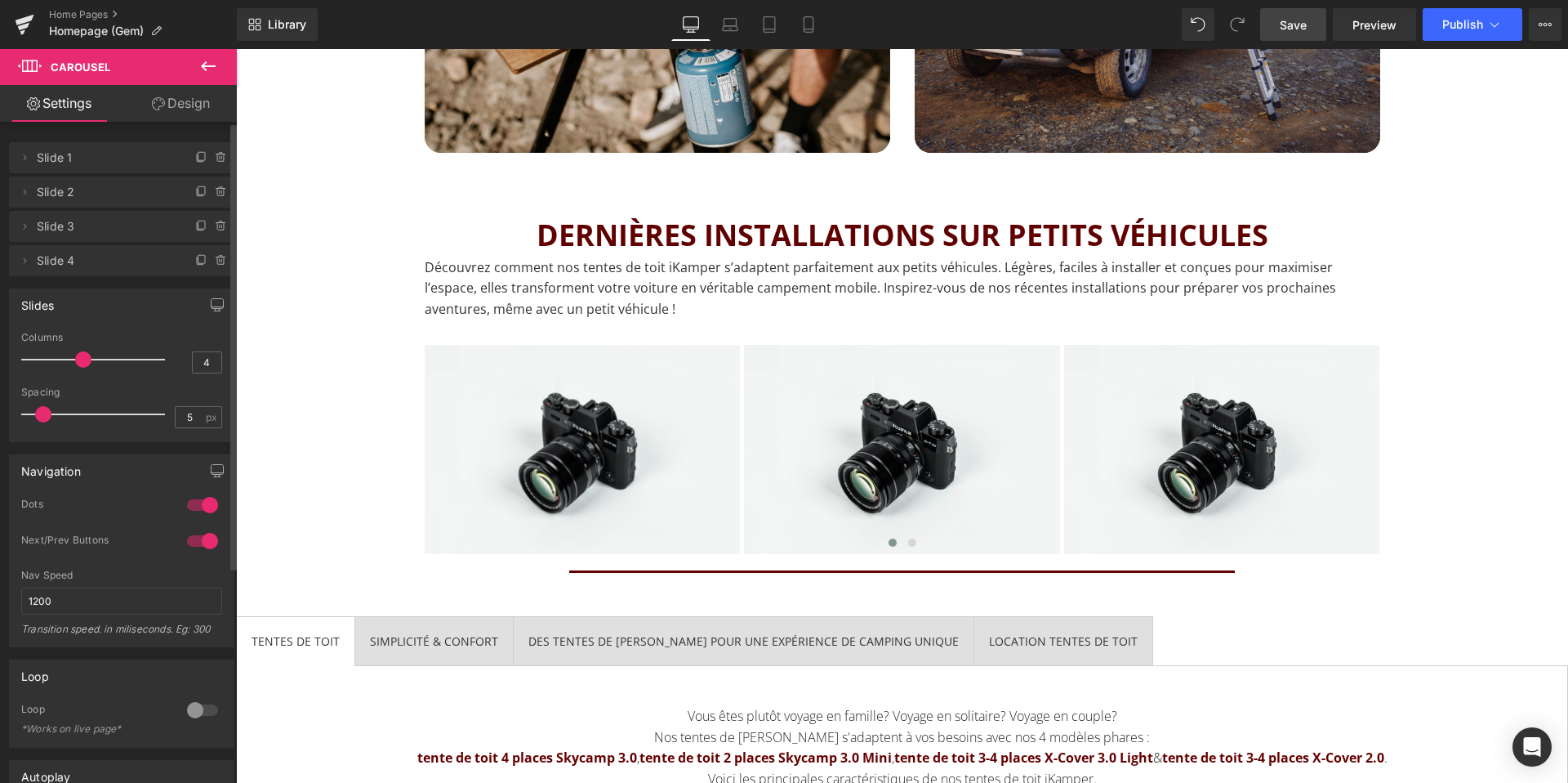
drag, startPoint x: 103, startPoint y: 362, endPoint x: 82, endPoint y: 359, distance: 21.2
click at [82, 359] on span at bounding box center [83, 359] width 16 height 16
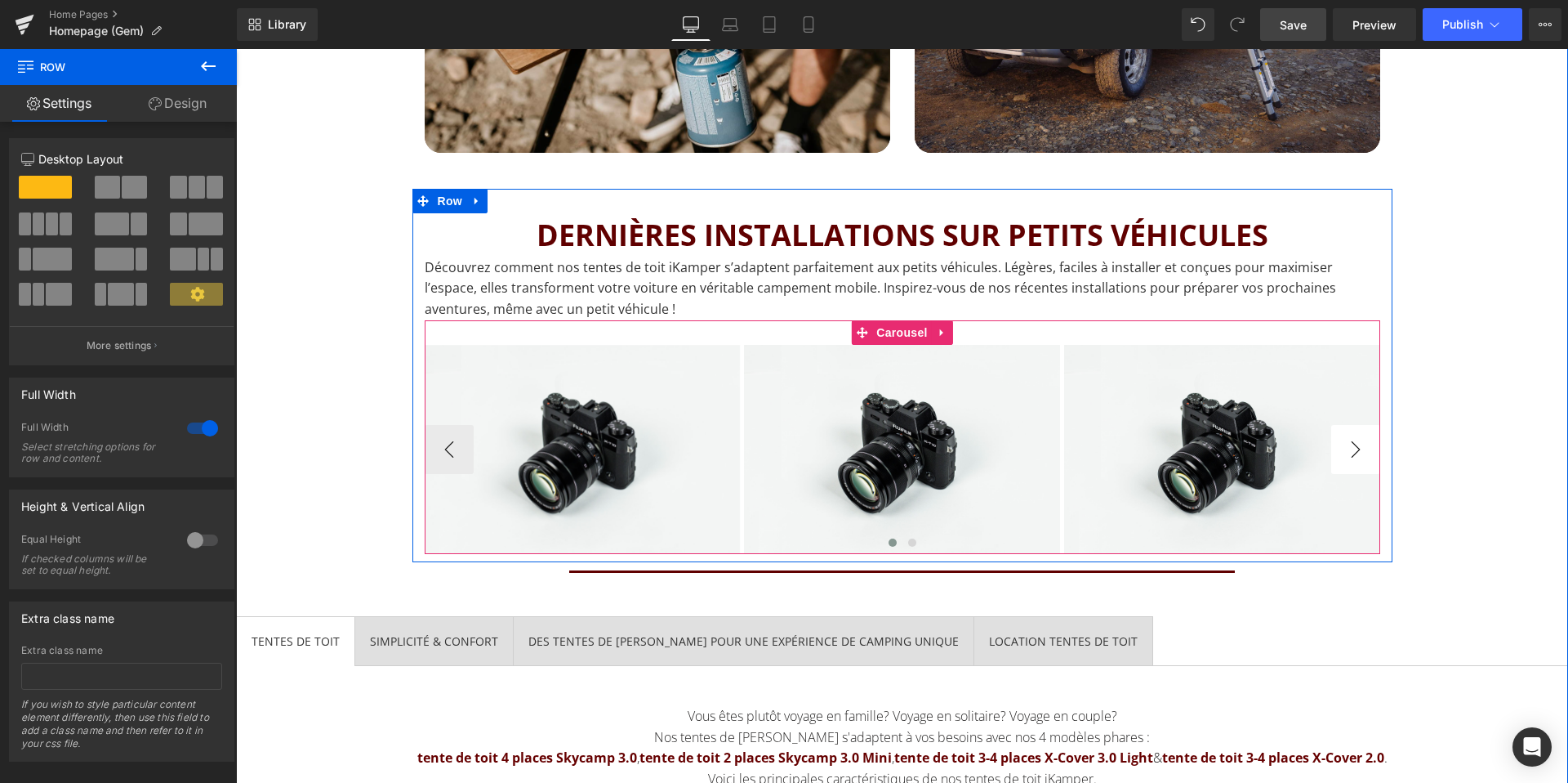
click at [1357, 450] on button "›" at bounding box center [1356, 449] width 49 height 49
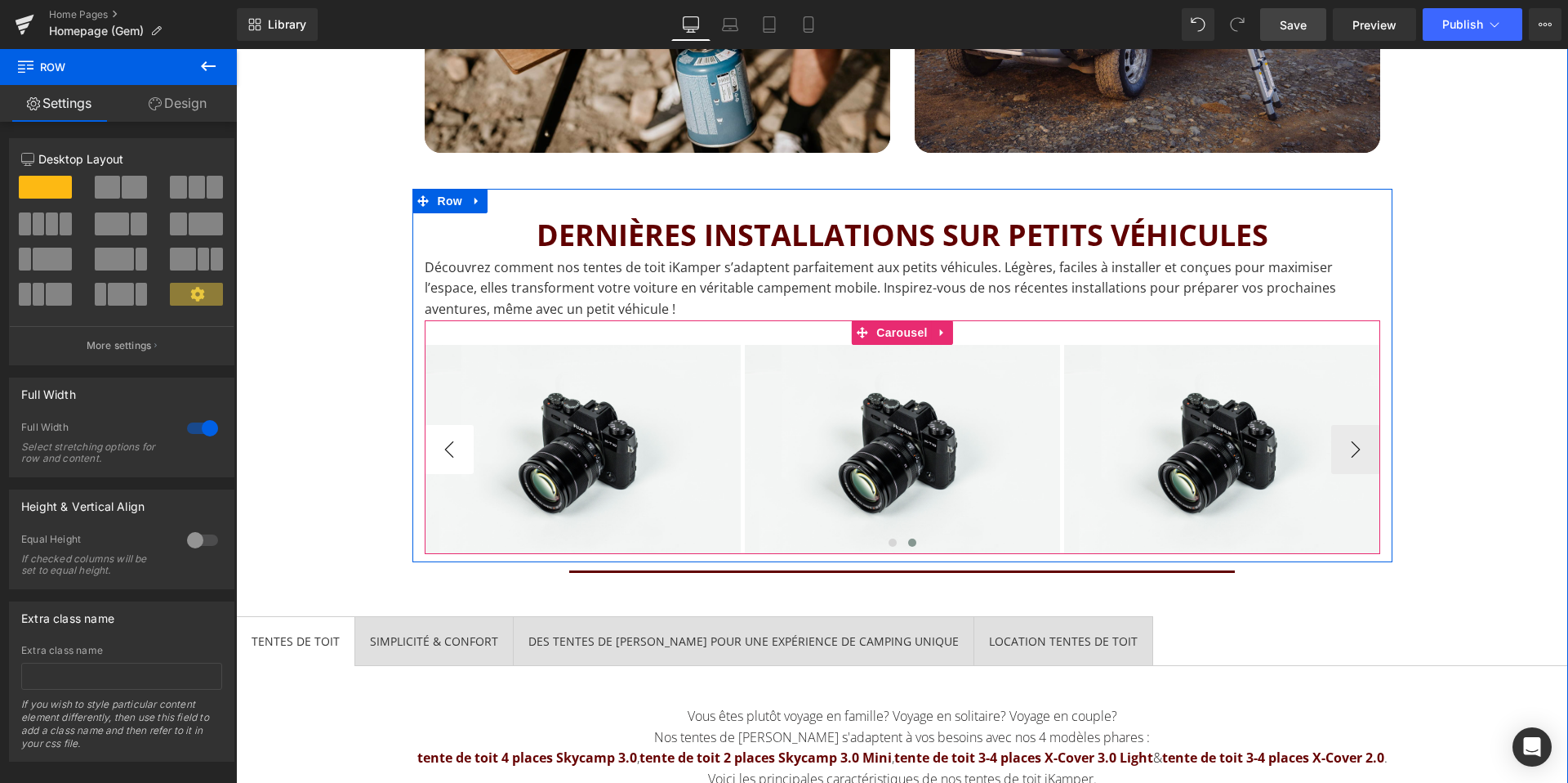
click at [442, 457] on button "‹" at bounding box center [449, 449] width 49 height 49
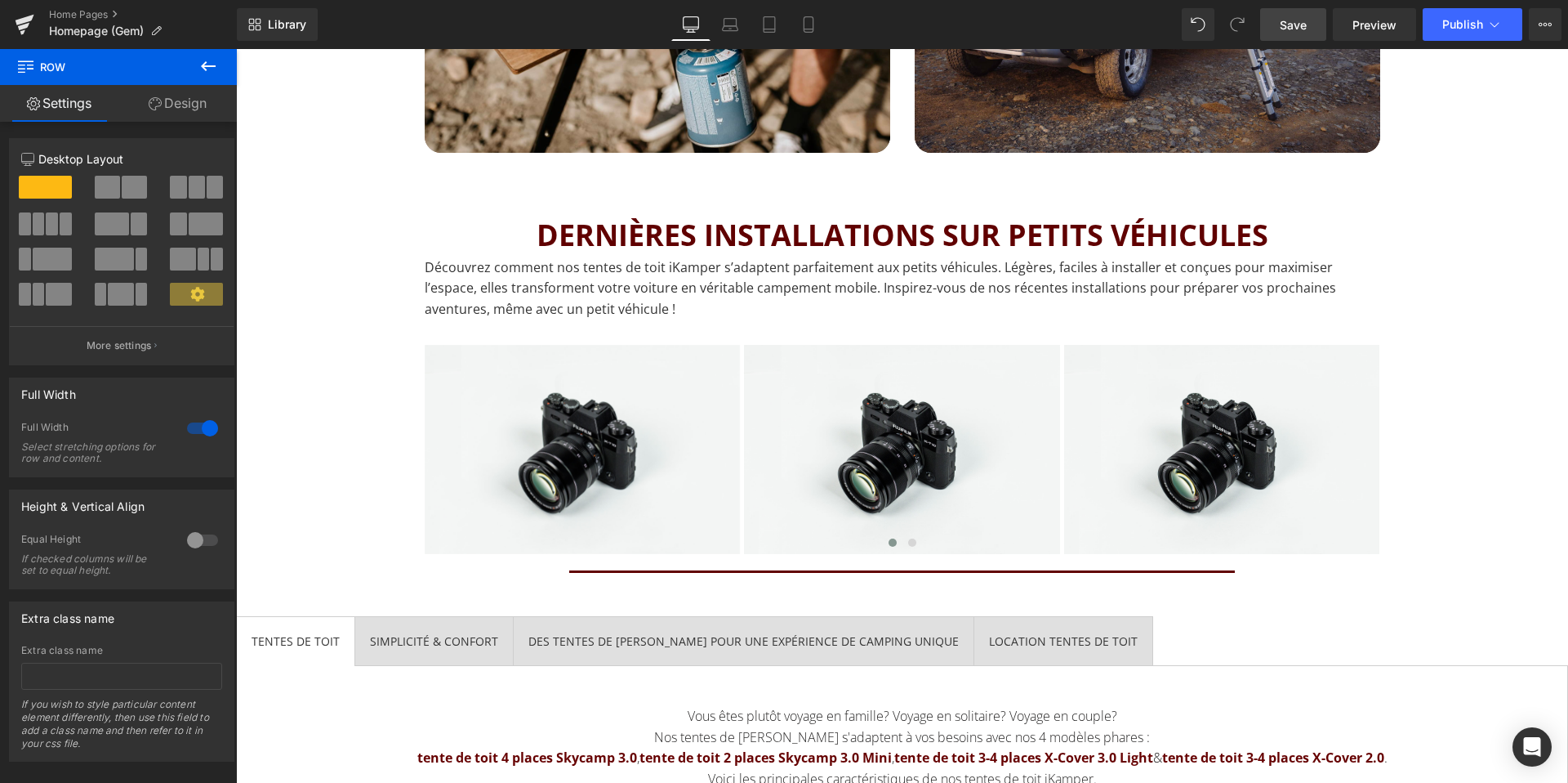
click at [1289, 27] on span "Save" at bounding box center [1293, 25] width 27 height 17
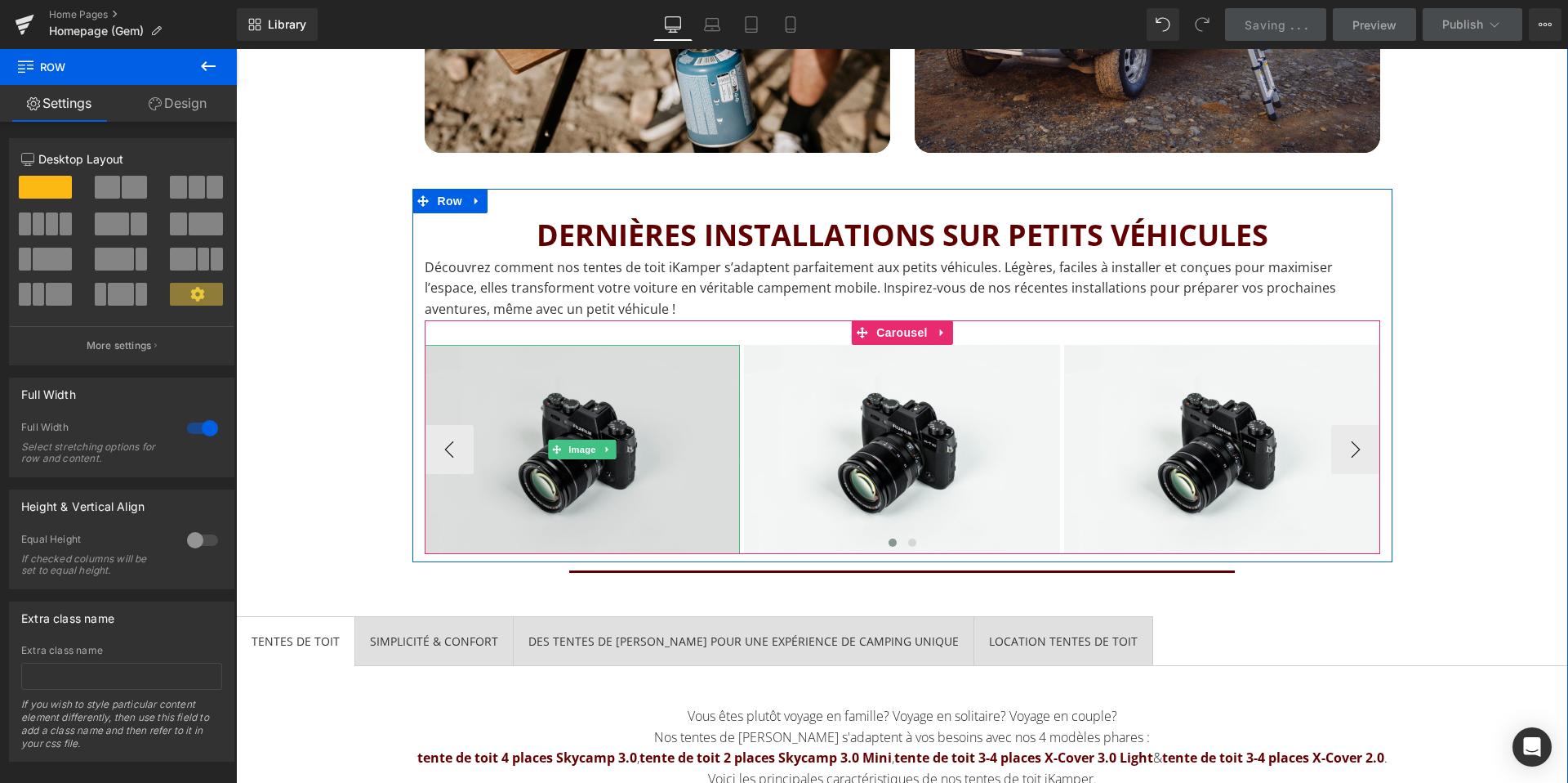
click at [522, 396] on img at bounding box center [582, 449] width 316 height 209
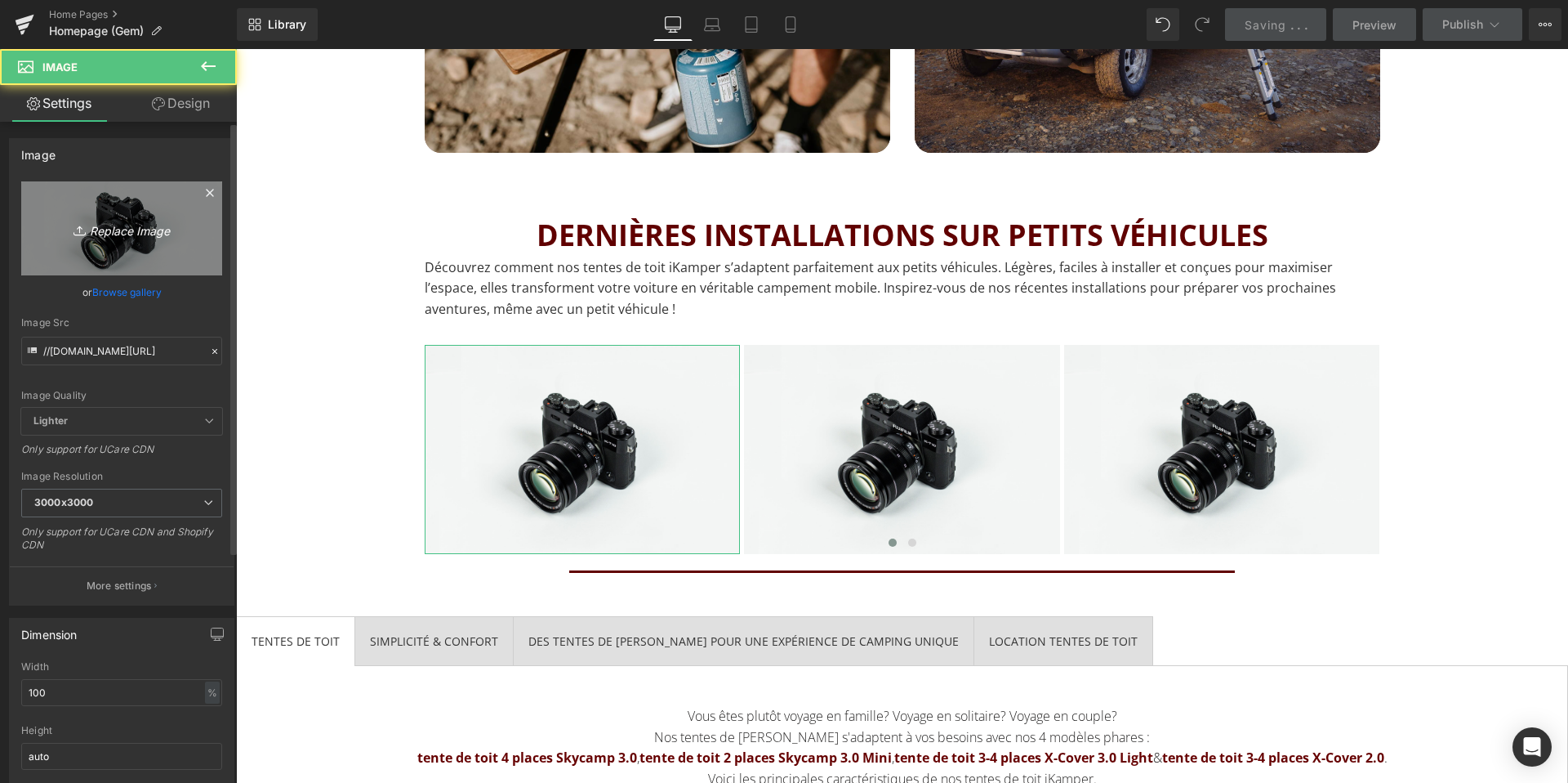
click at [151, 218] on icon "Replace Image" at bounding box center [122, 228] width 131 height 21
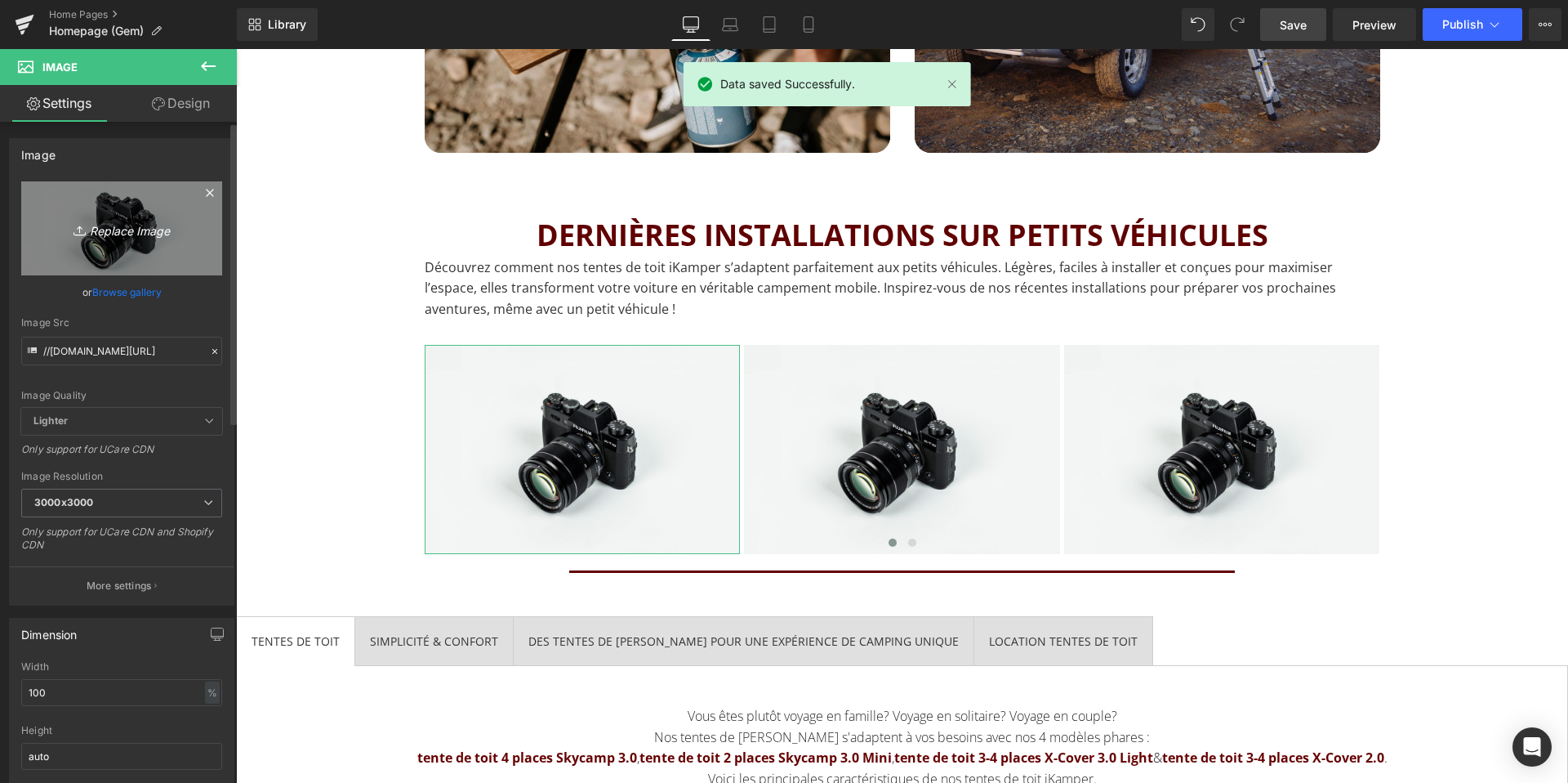
click at [77, 229] on icon at bounding box center [81, 230] width 16 height 16
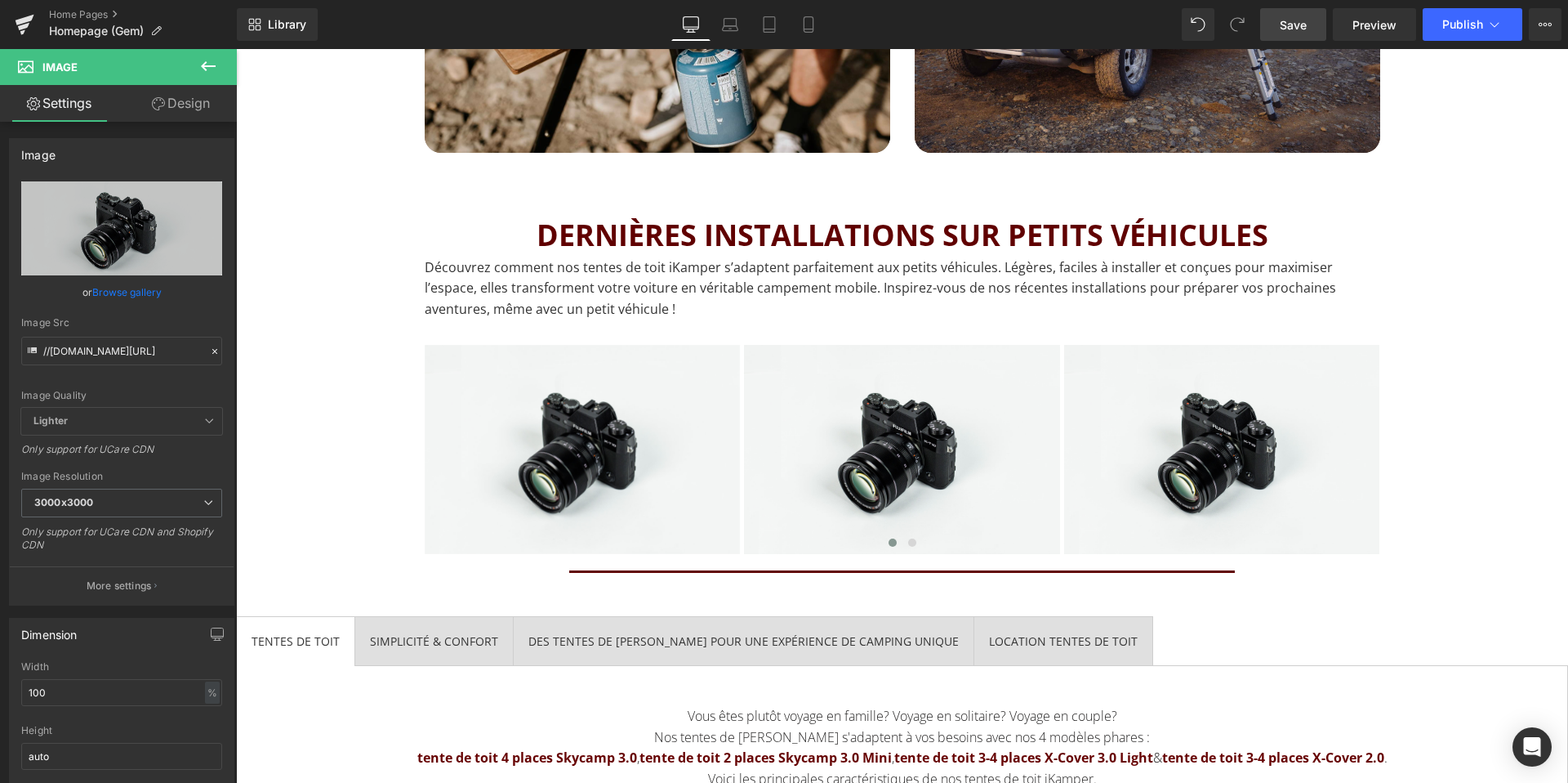
type input "C:\fakepath\IMG_1505.jpeg"
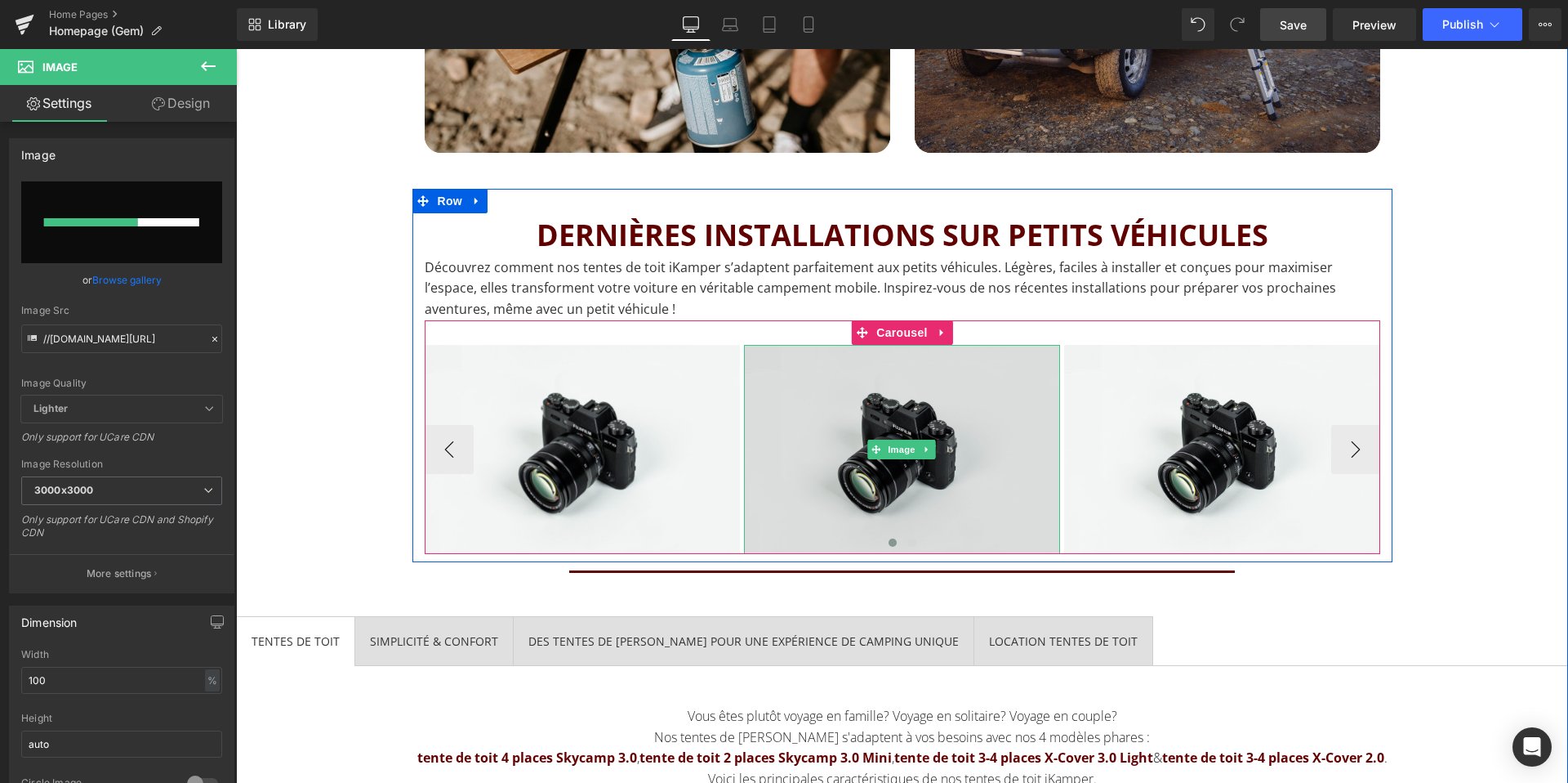
click at [906, 465] on img at bounding box center [901, 449] width 316 height 209
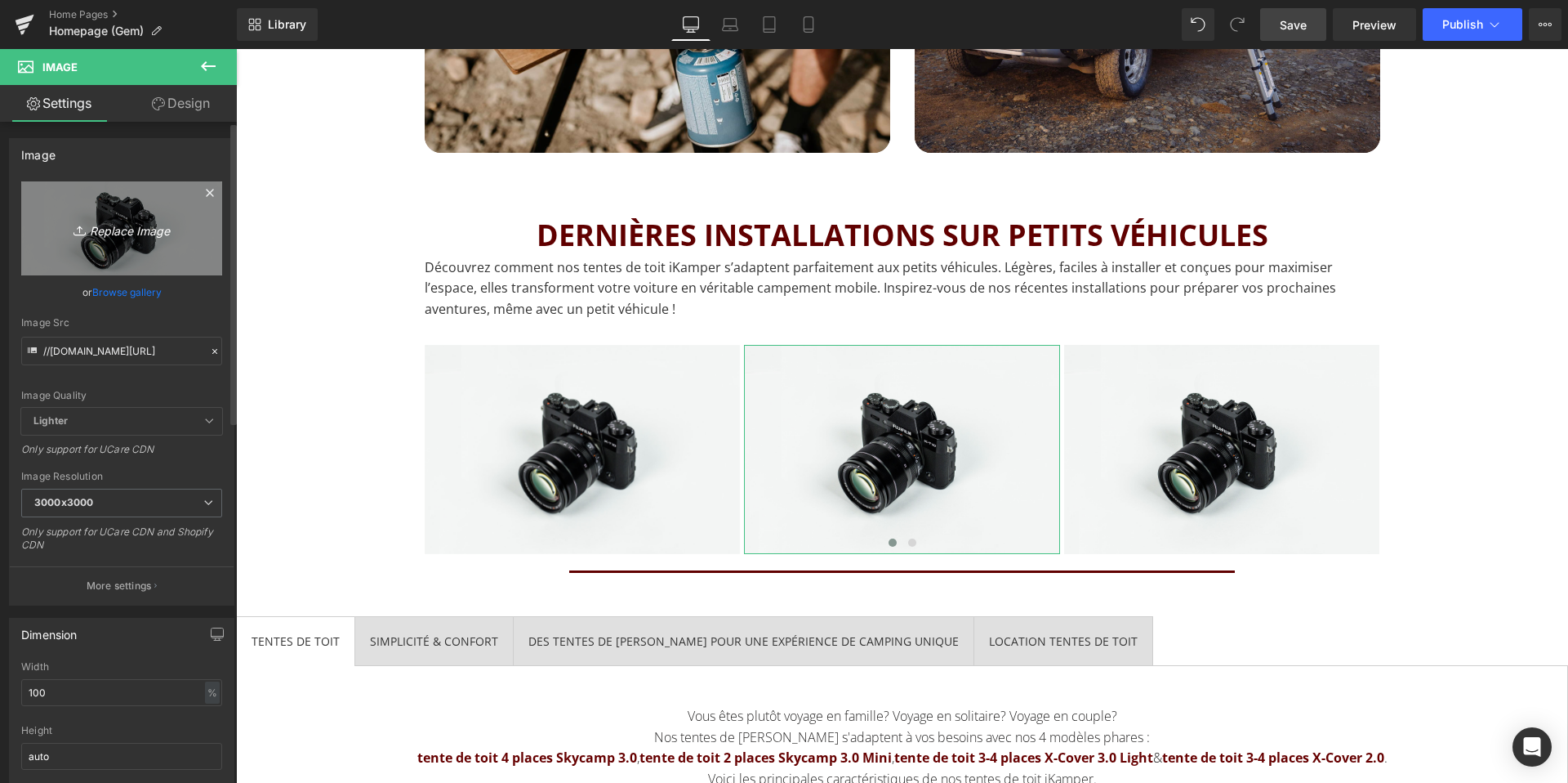
click at [128, 223] on icon "Replace Image" at bounding box center [122, 228] width 131 height 21
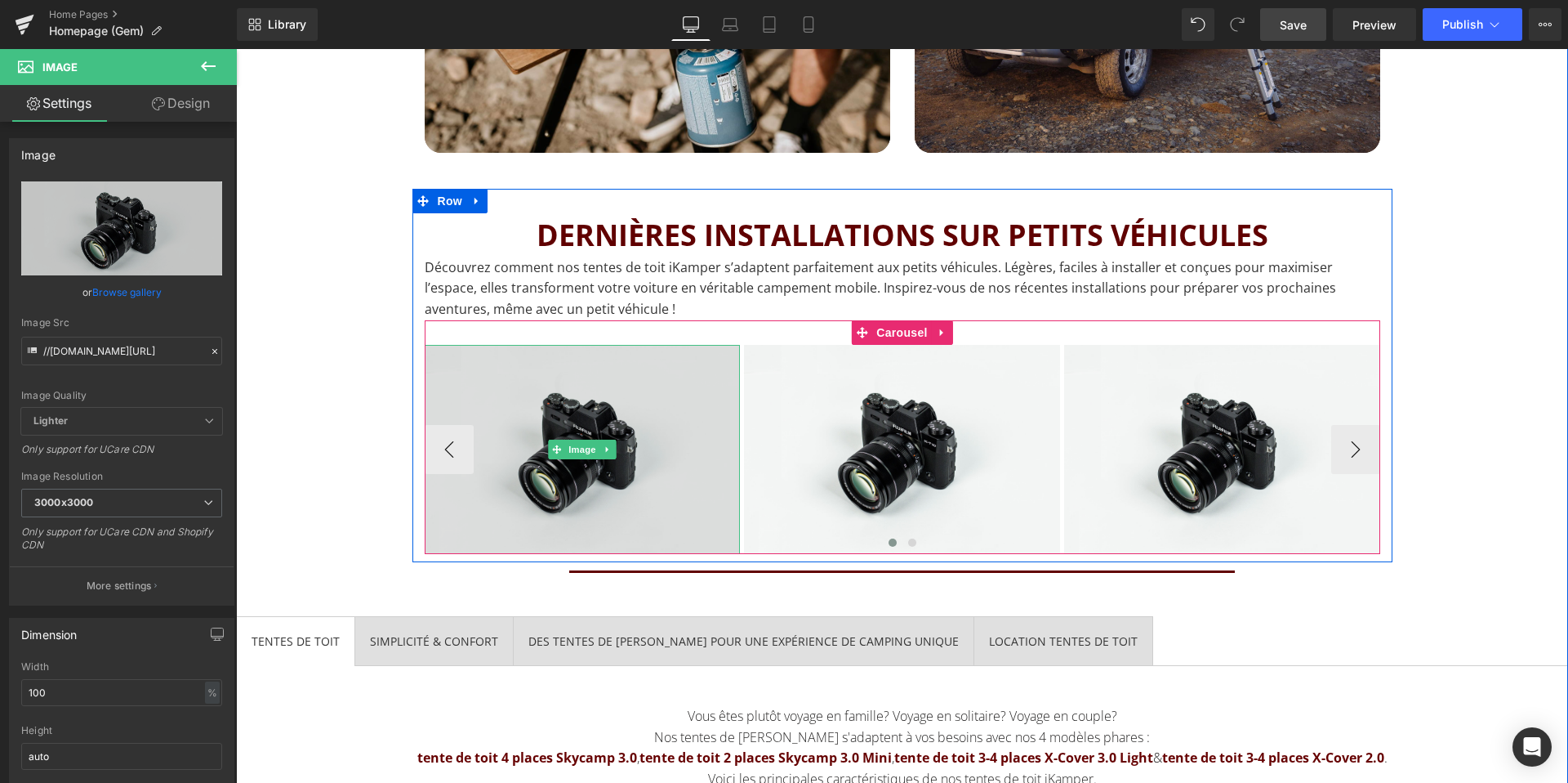
click at [605, 512] on img at bounding box center [582, 449] width 316 height 209
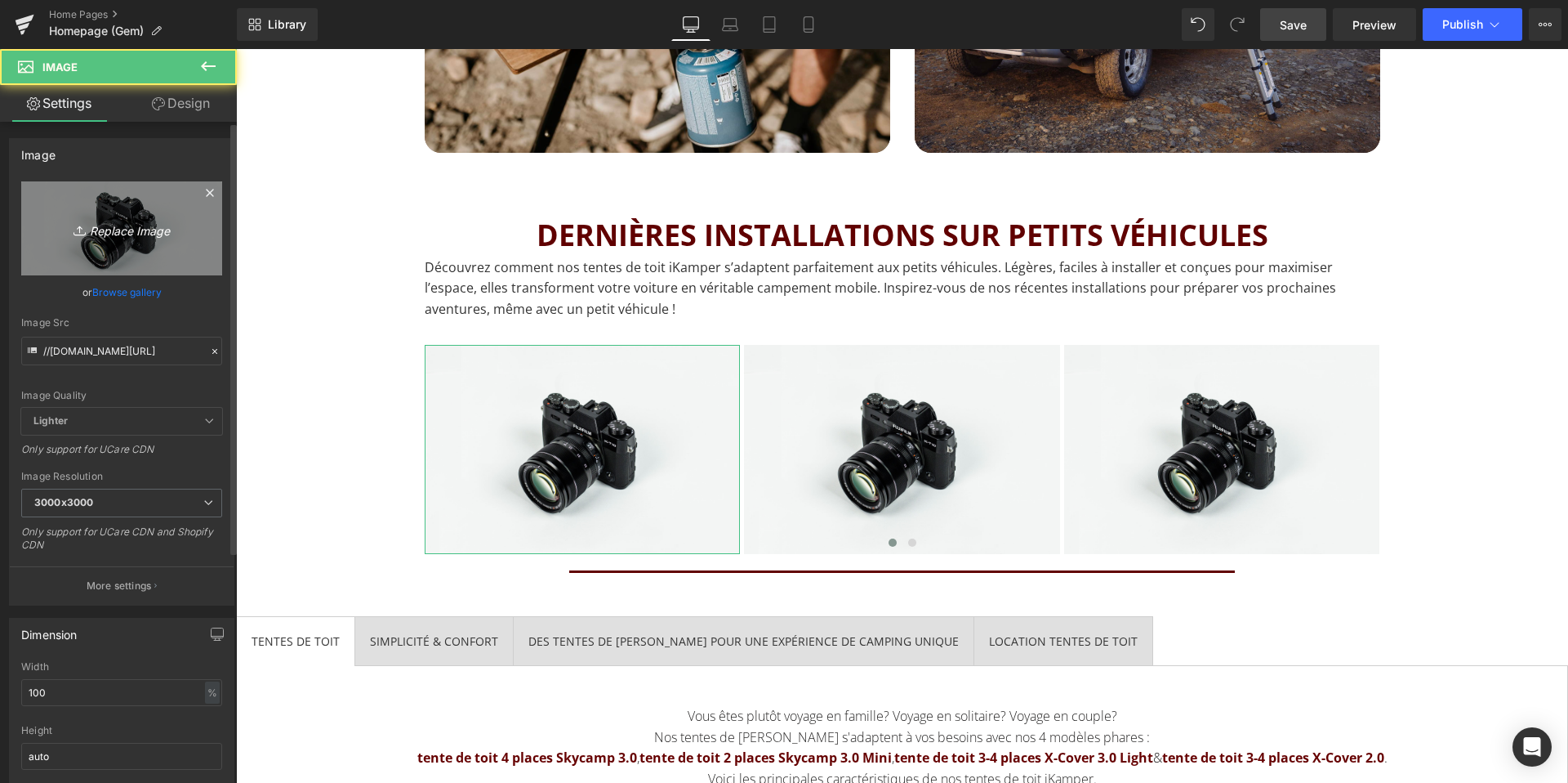
click at [153, 255] on link "Replace Image" at bounding box center [122, 228] width 201 height 94
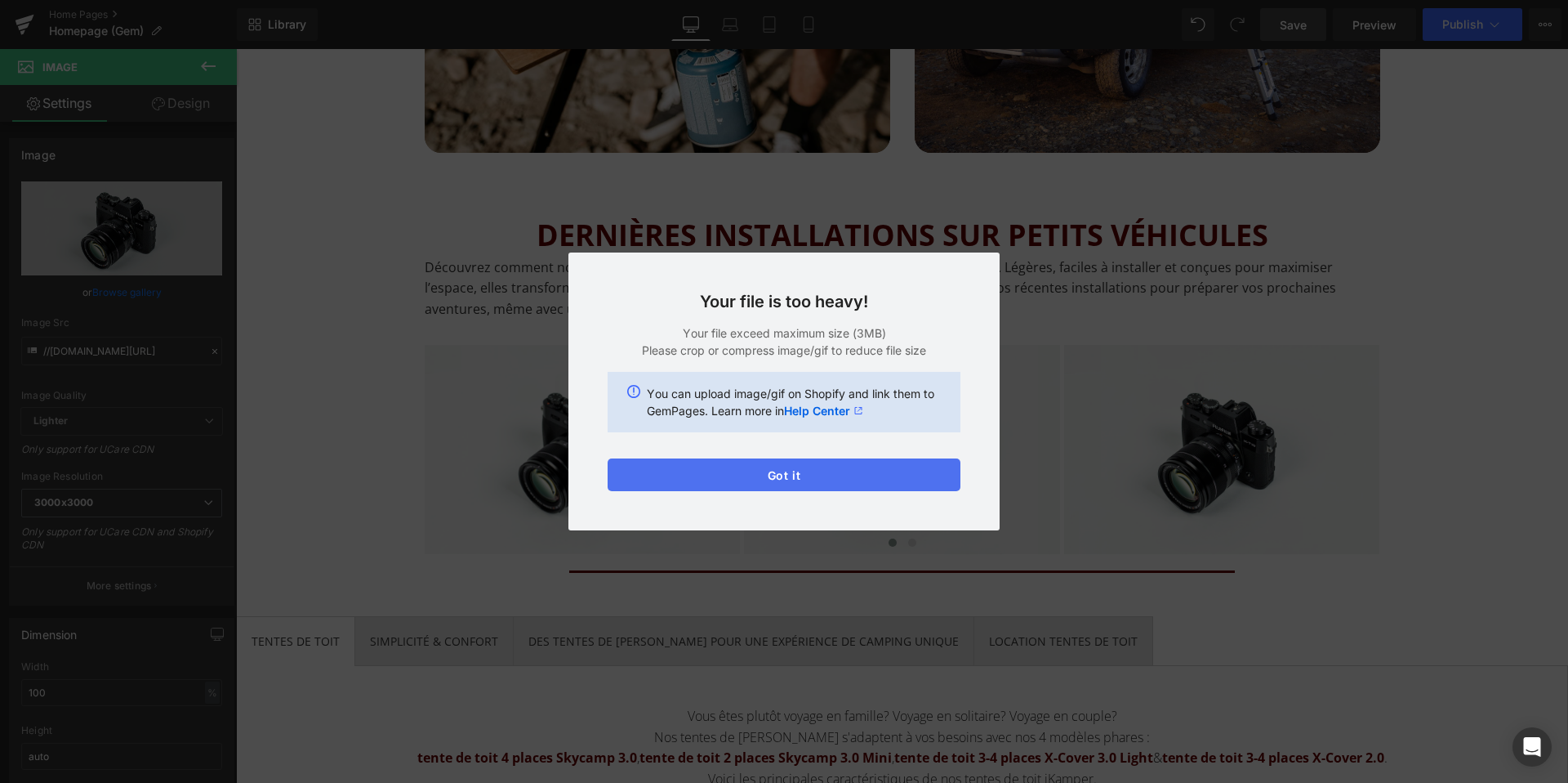
click at [827, 472] on button "Got it" at bounding box center [784, 475] width 353 height 33
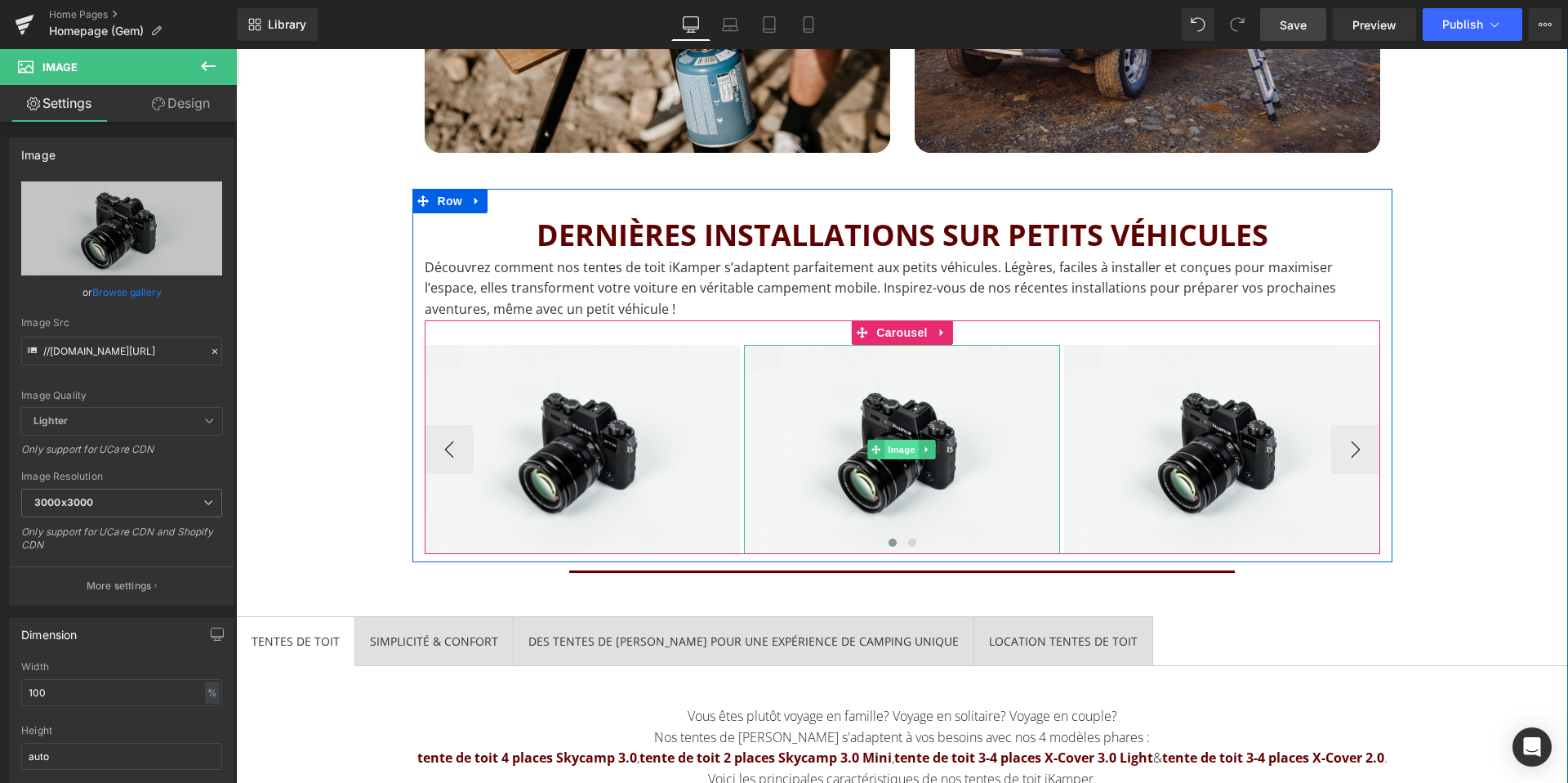
click at [887, 450] on span "Image" at bounding box center [902, 449] width 34 height 20
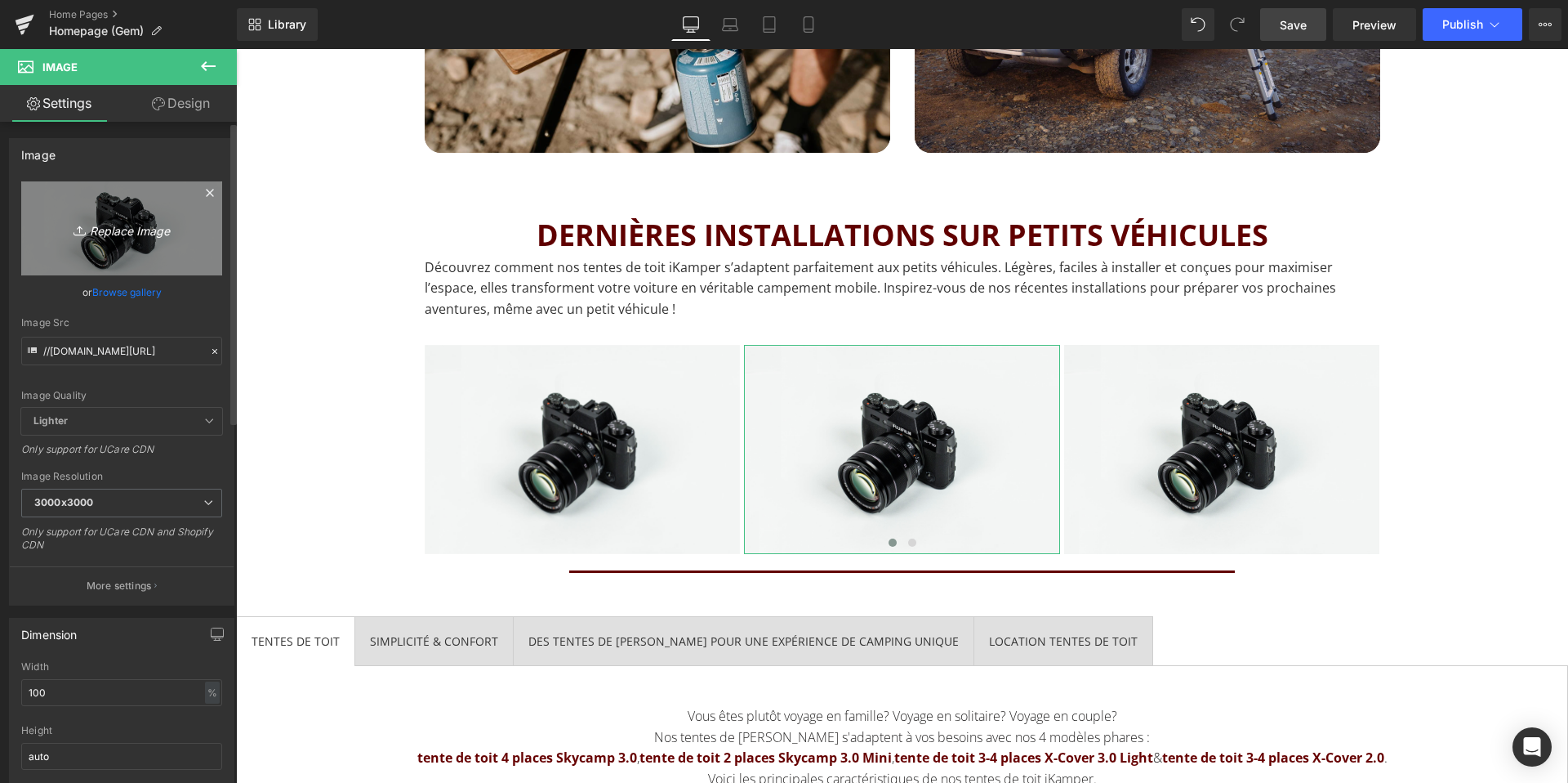
click at [134, 237] on icon "Replace Image" at bounding box center [122, 228] width 131 height 21
type input "C:\fakepath\IMG_1505.jpeg"
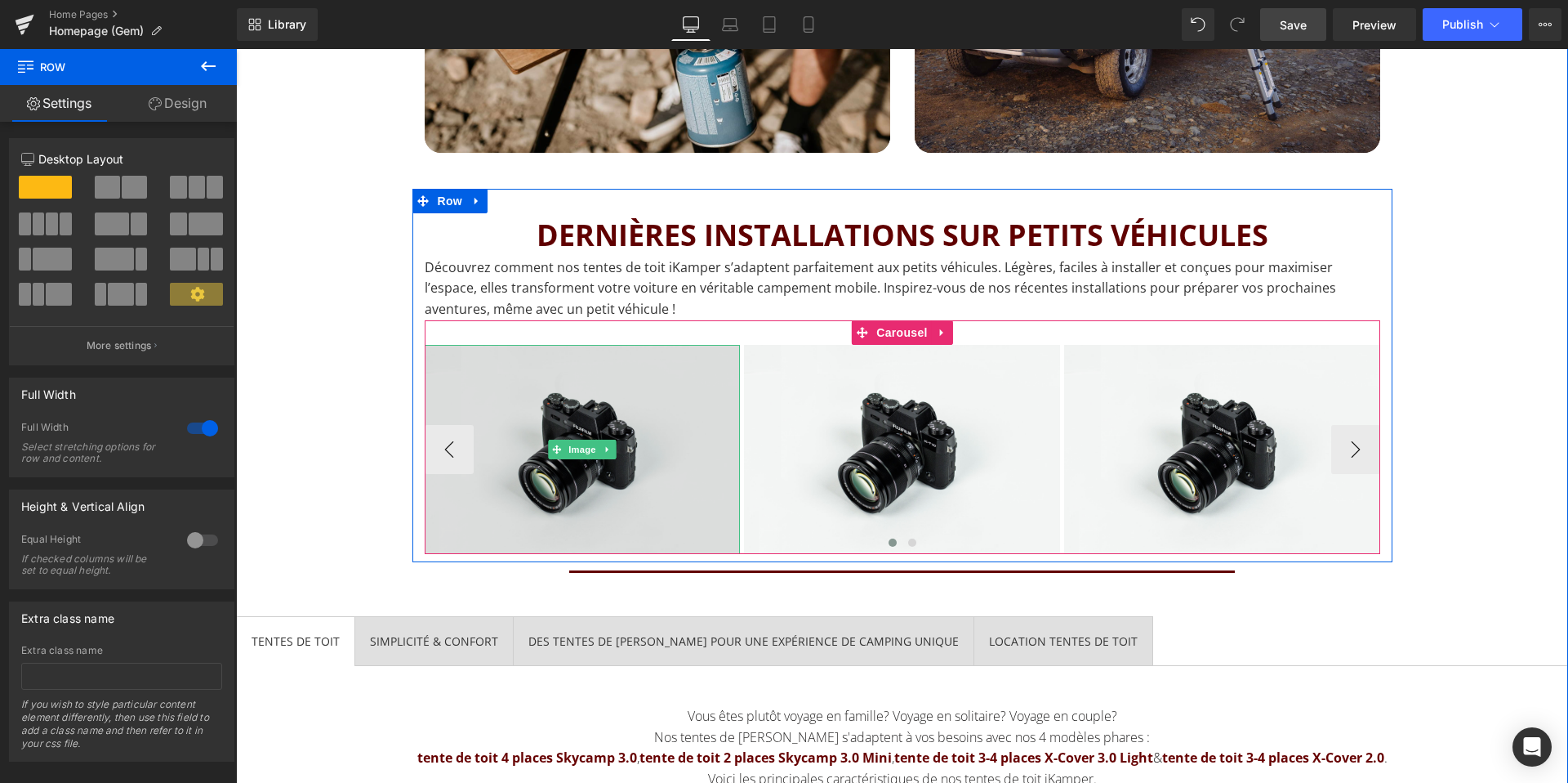
click at [508, 459] on img at bounding box center [582, 449] width 316 height 209
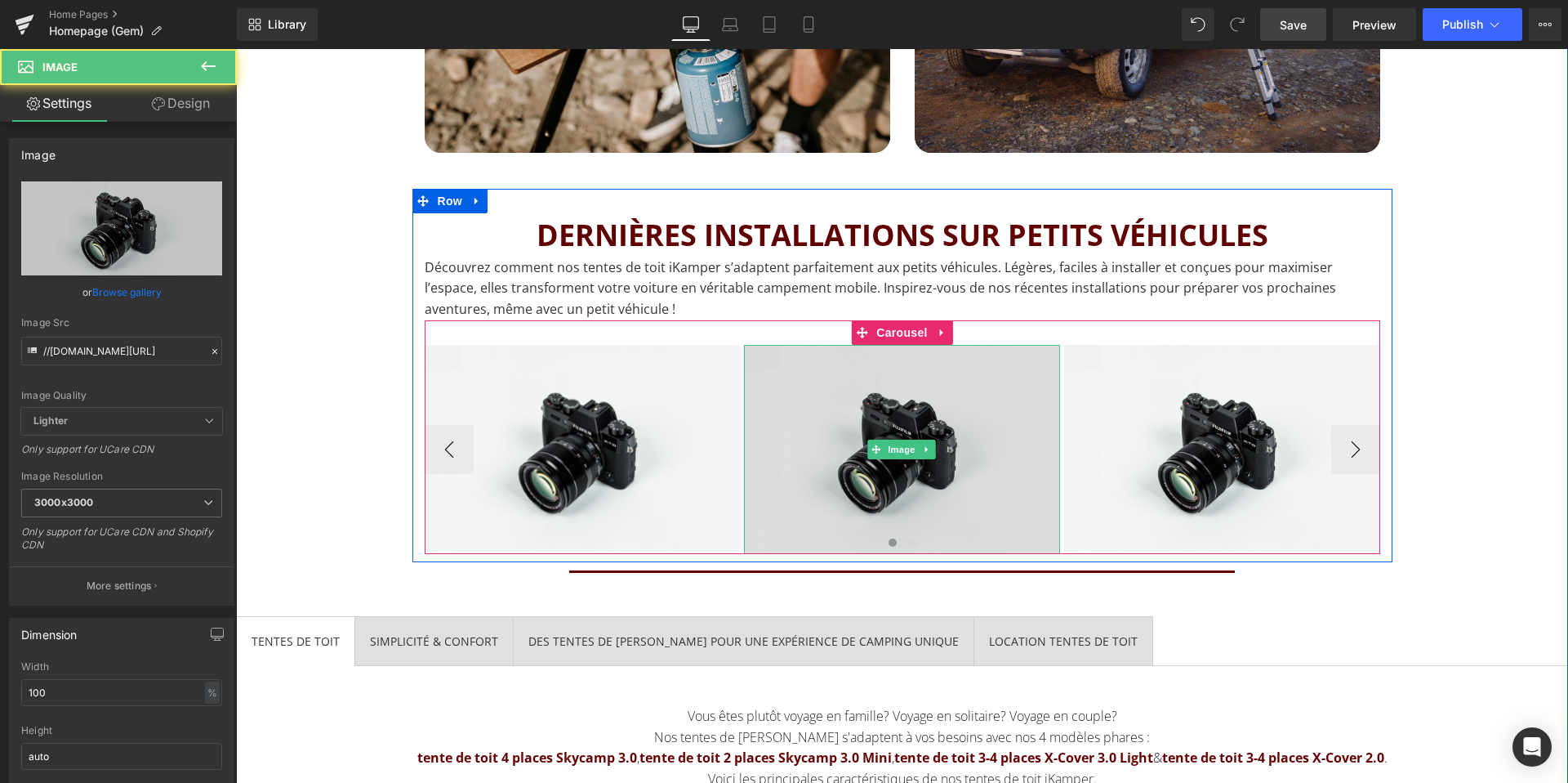
click at [952, 427] on img at bounding box center [901, 449] width 316 height 209
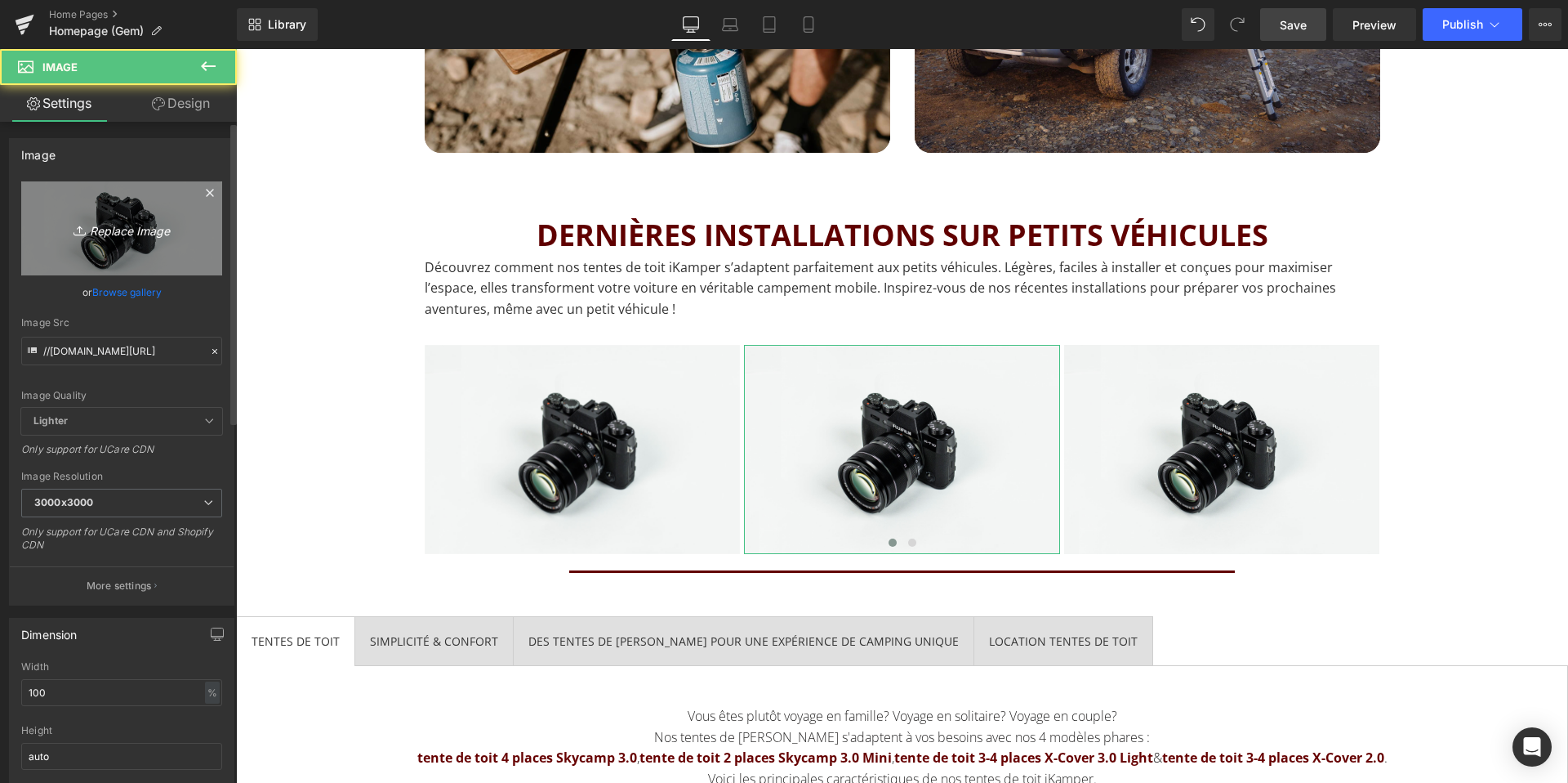
click at [153, 226] on icon "Replace Image" at bounding box center [122, 228] width 131 height 21
type input "C:\fakepath\IMG_1505.jpeg"
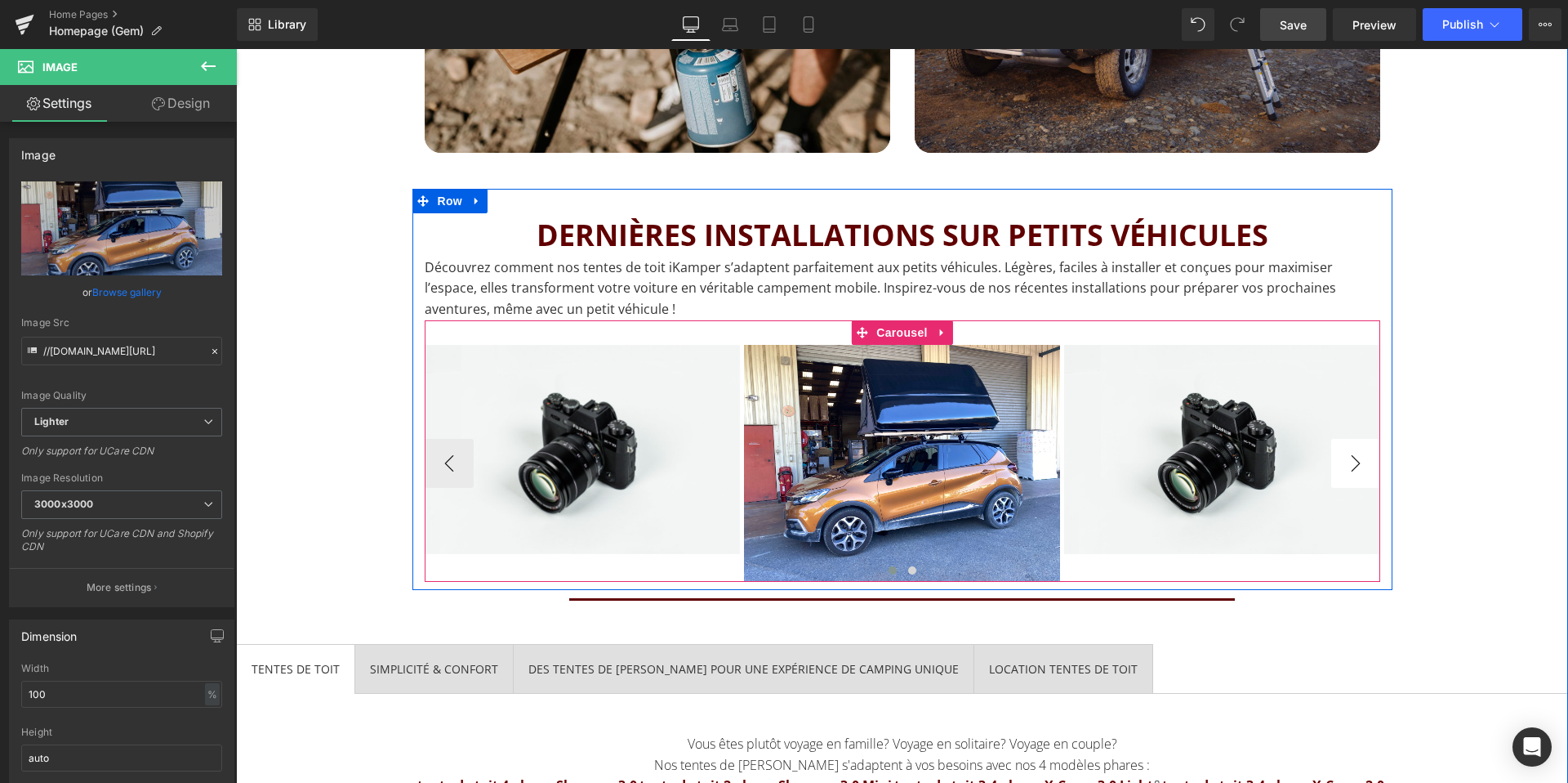
click at [1355, 468] on button "›" at bounding box center [1356, 463] width 49 height 49
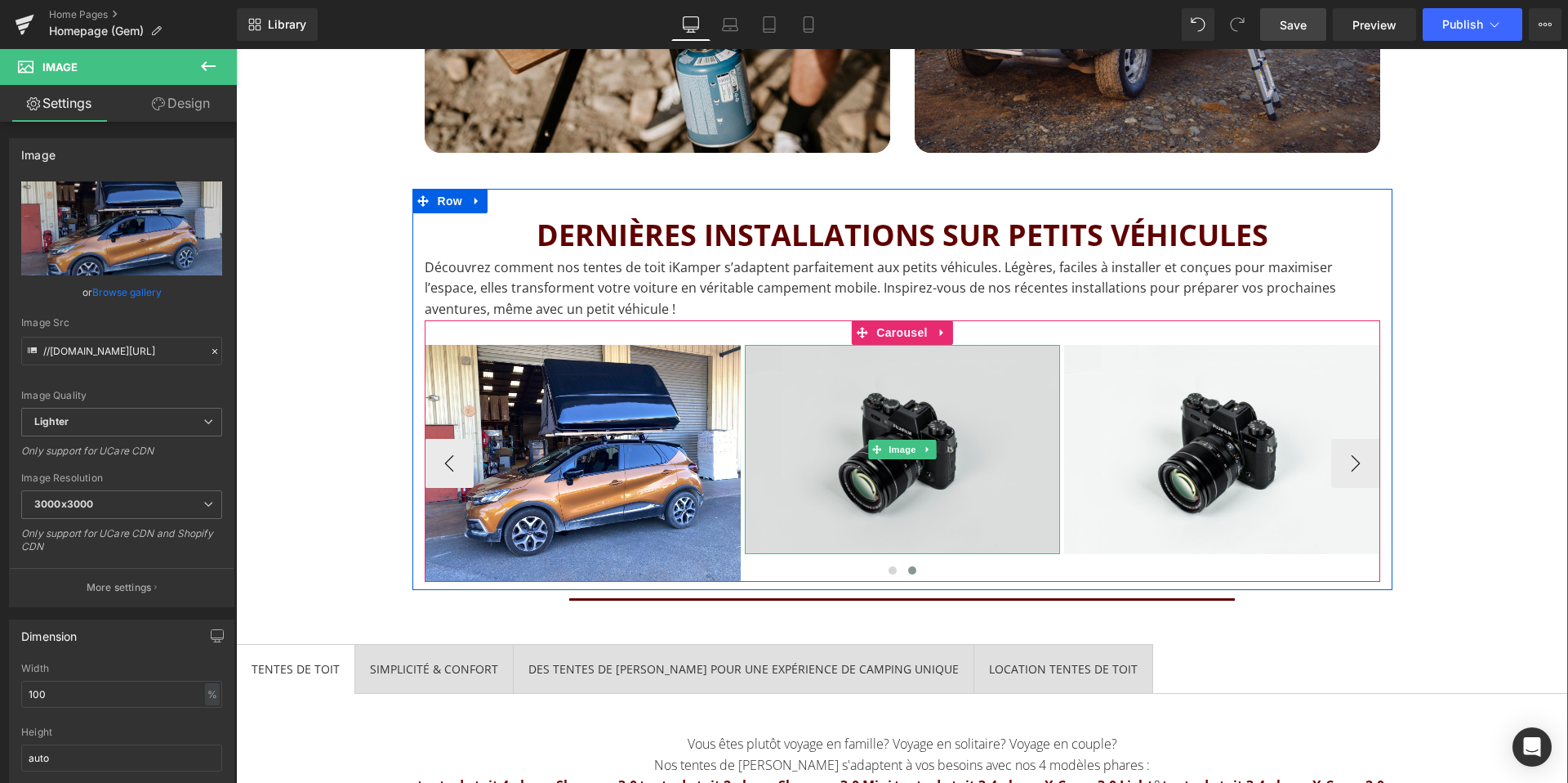
click at [895, 480] on img at bounding box center [902, 449] width 316 height 209
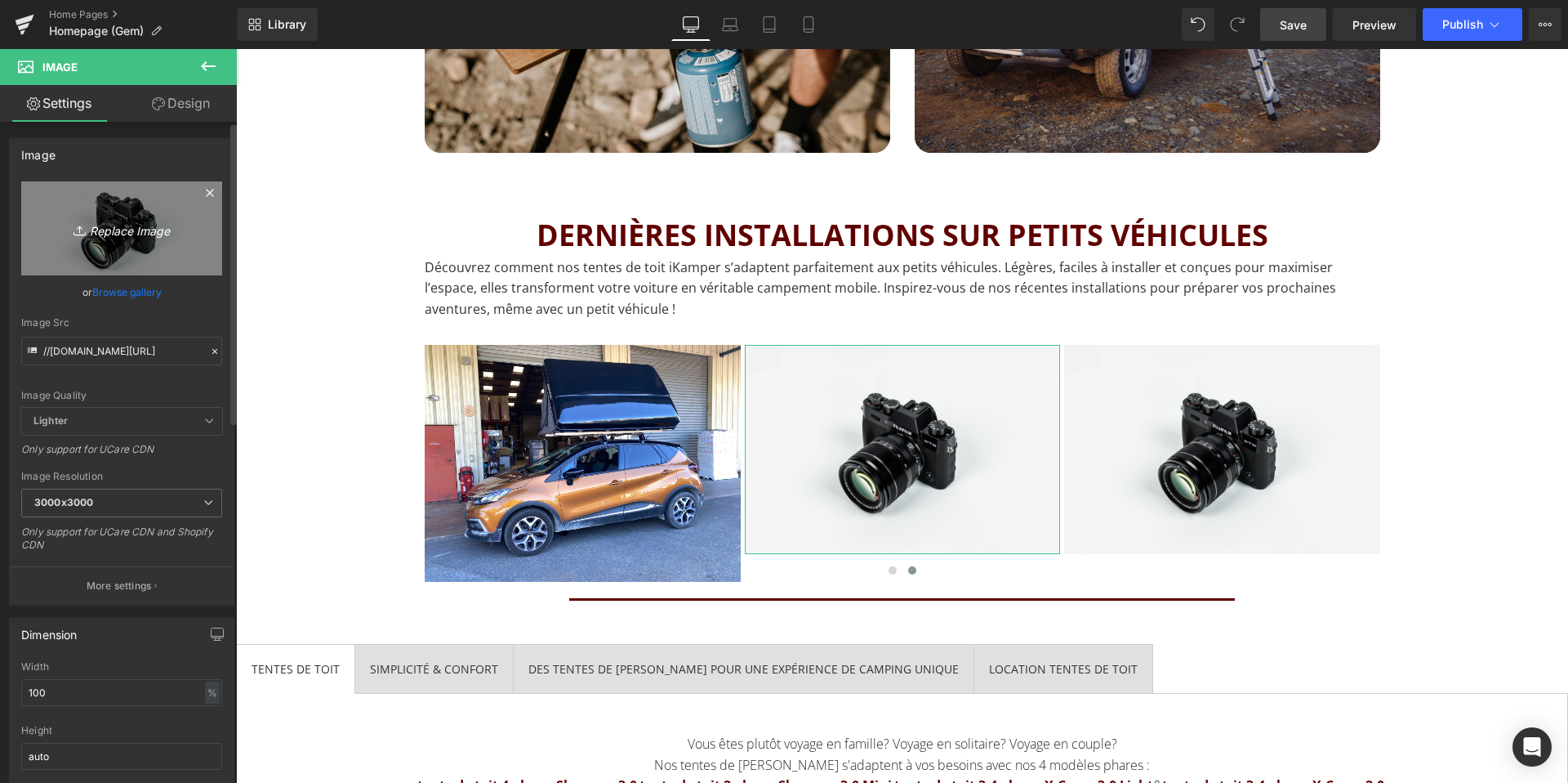
click at [118, 231] on icon "Replace Image" at bounding box center [122, 228] width 131 height 21
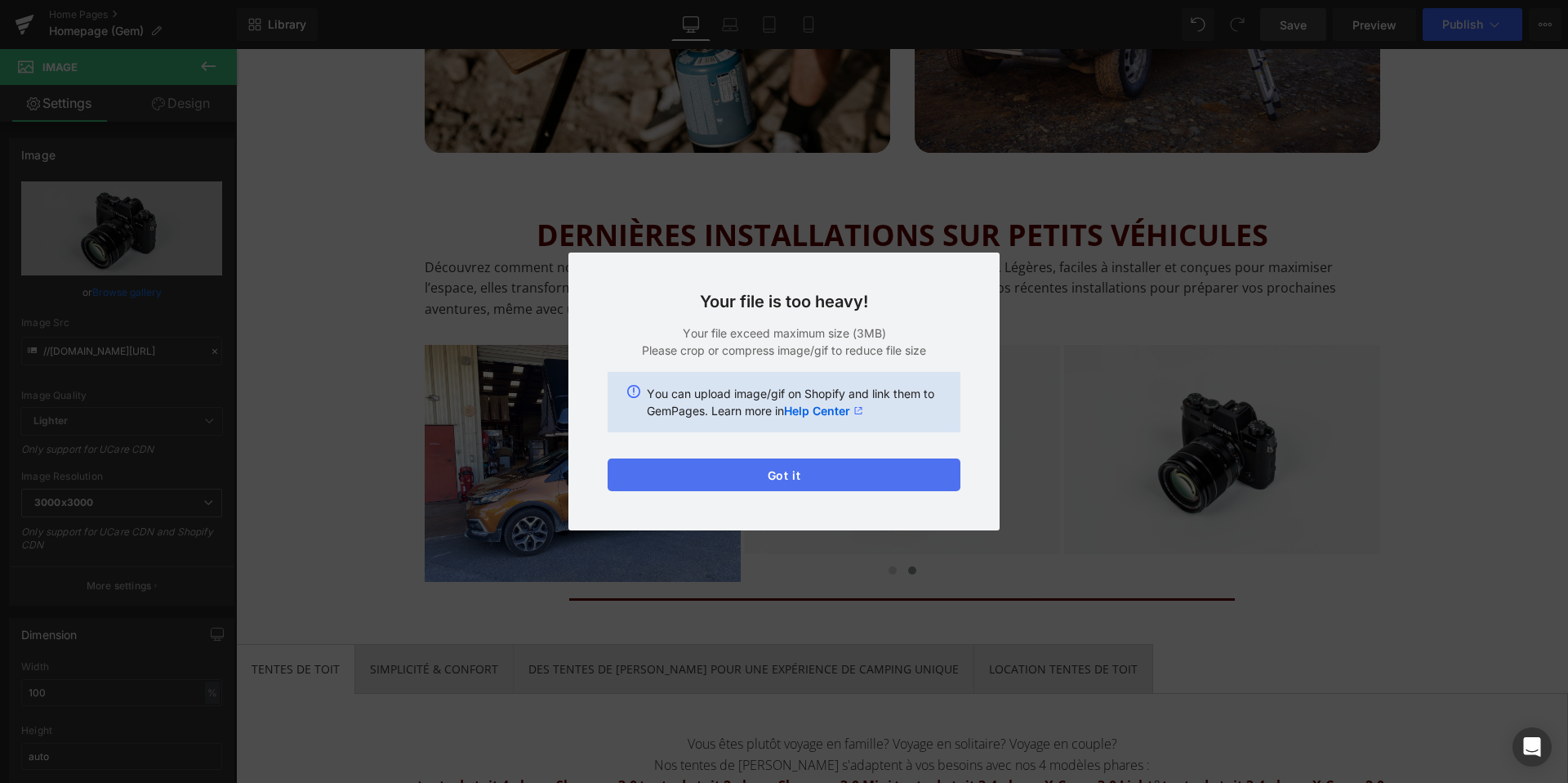
click at [807, 471] on button "Got it" at bounding box center [784, 475] width 353 height 33
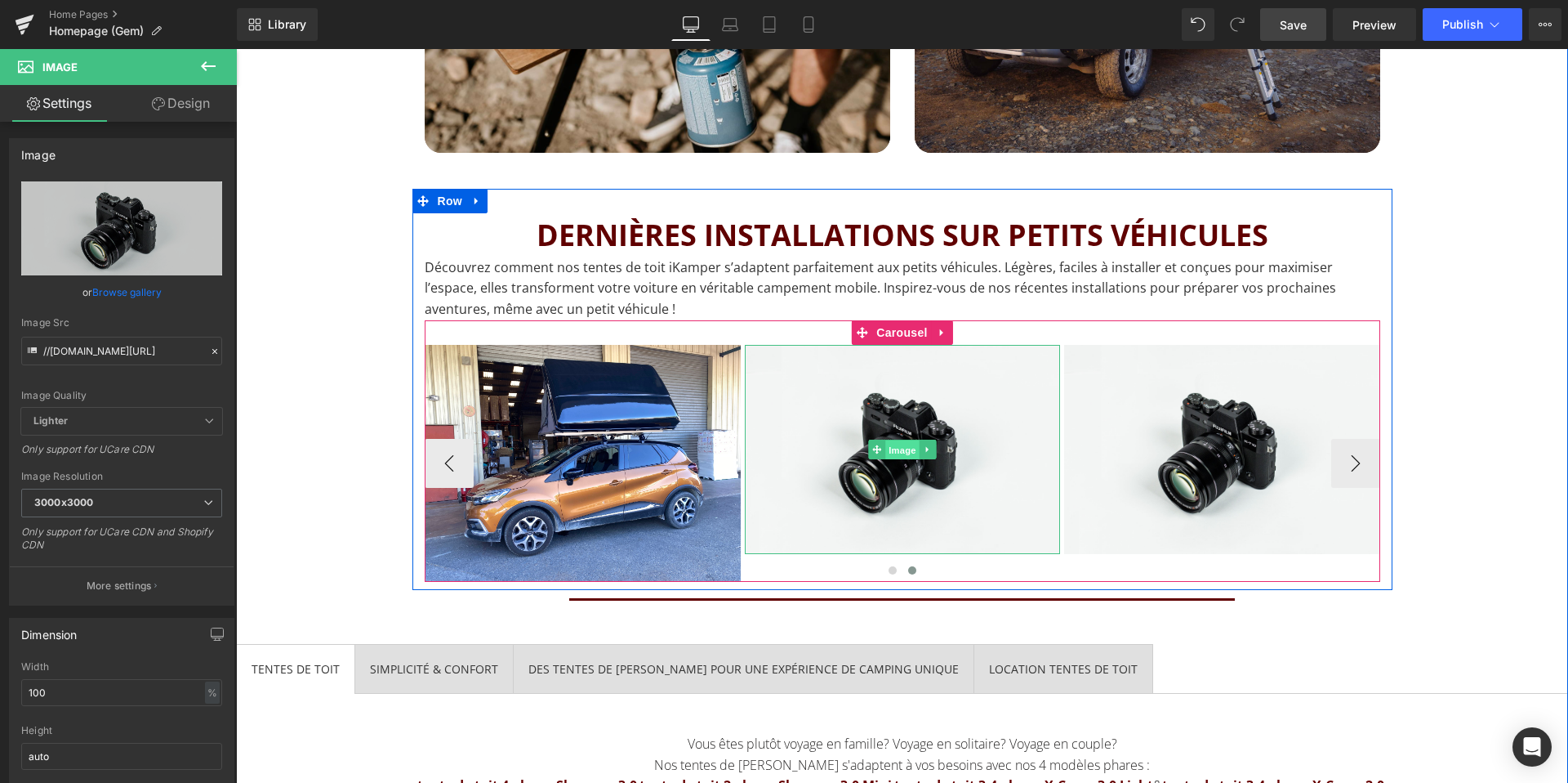
click at [888, 458] on span "Image" at bounding box center [902, 449] width 34 height 20
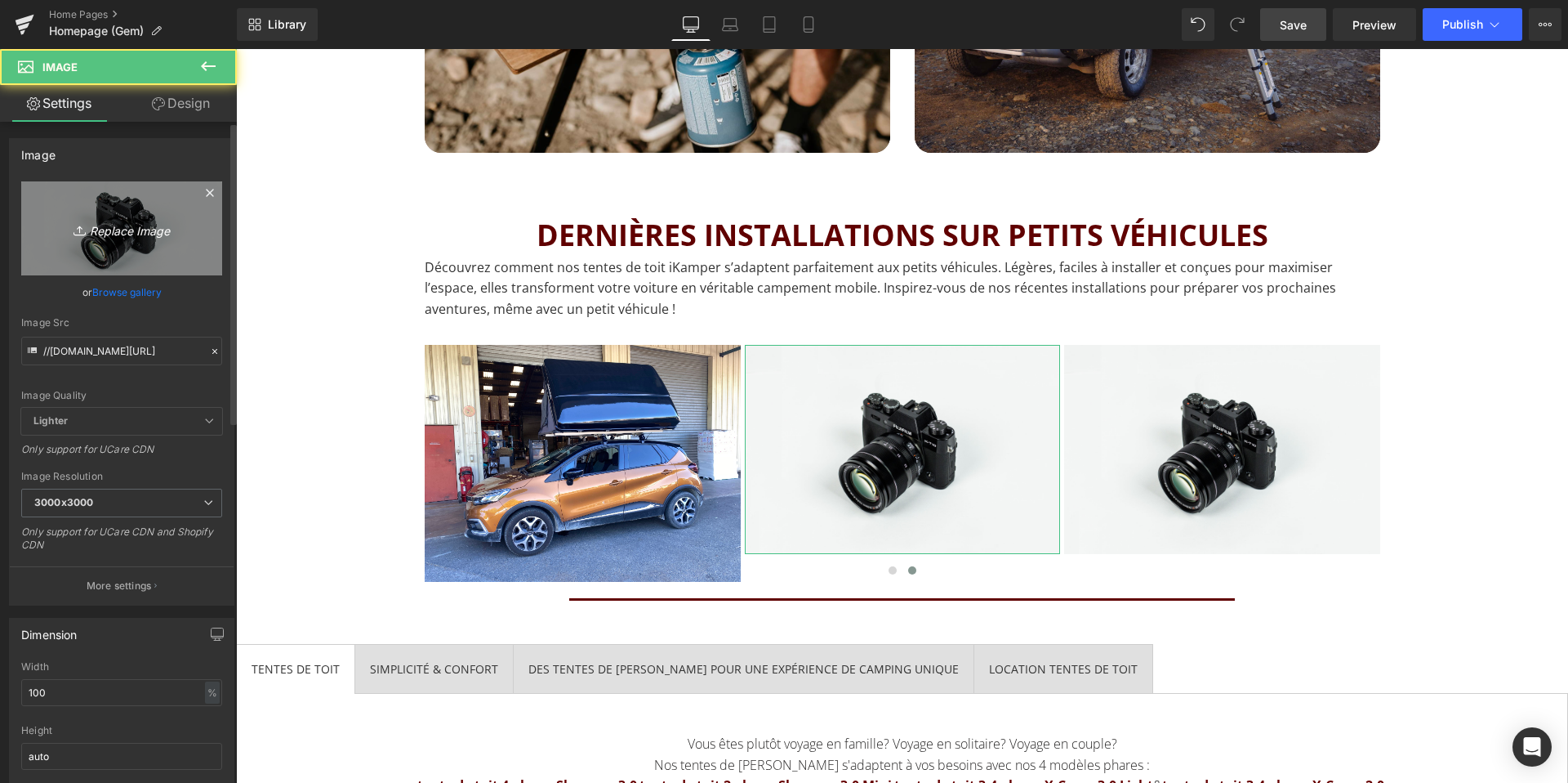
click at [101, 236] on icon "Replace Image" at bounding box center [122, 228] width 131 height 21
type input "C:\fakepath\Tente-iKamper-renault-captur.jpg"
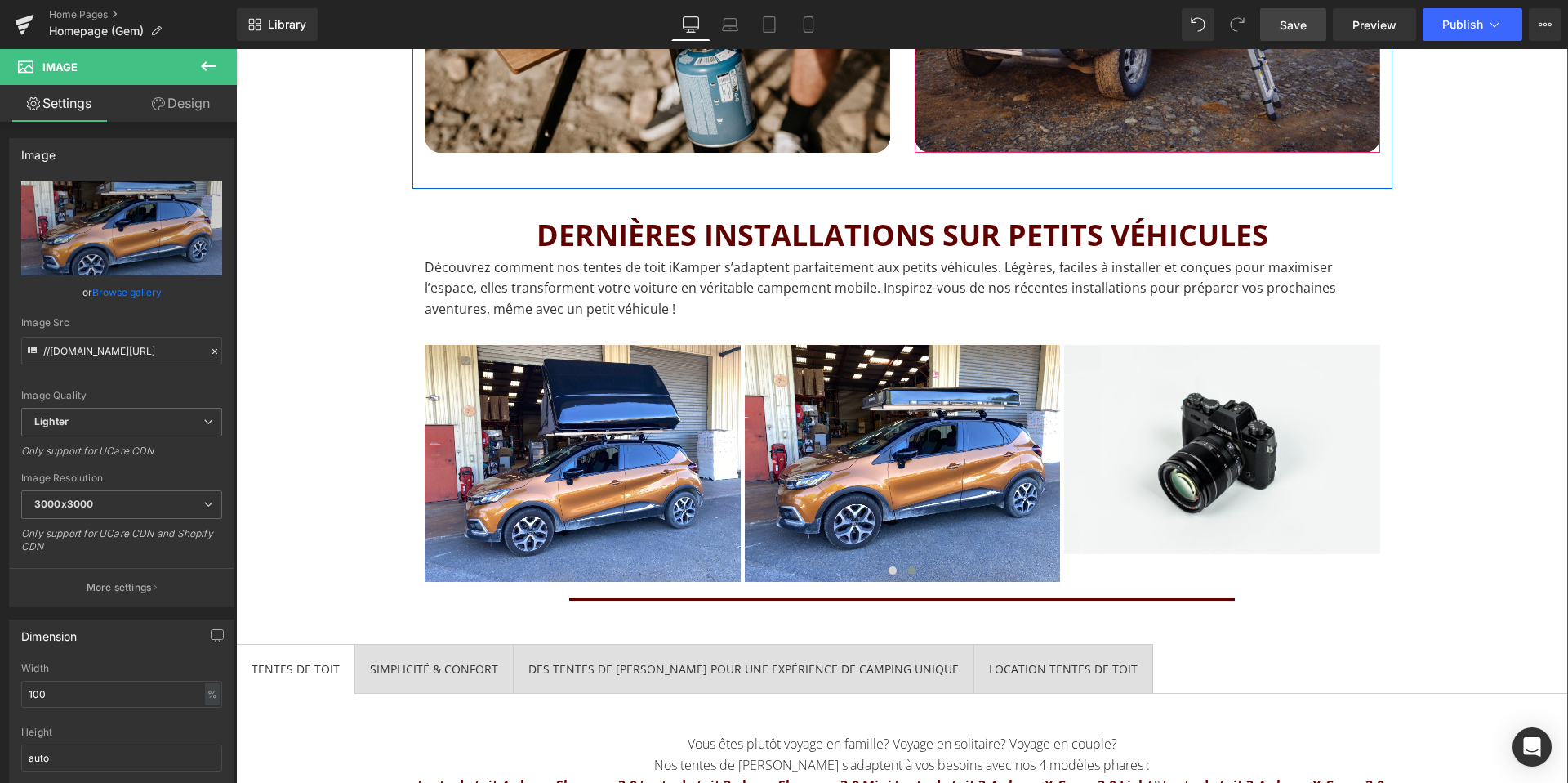
click at [1291, 30] on span "Save" at bounding box center [1293, 25] width 27 height 17
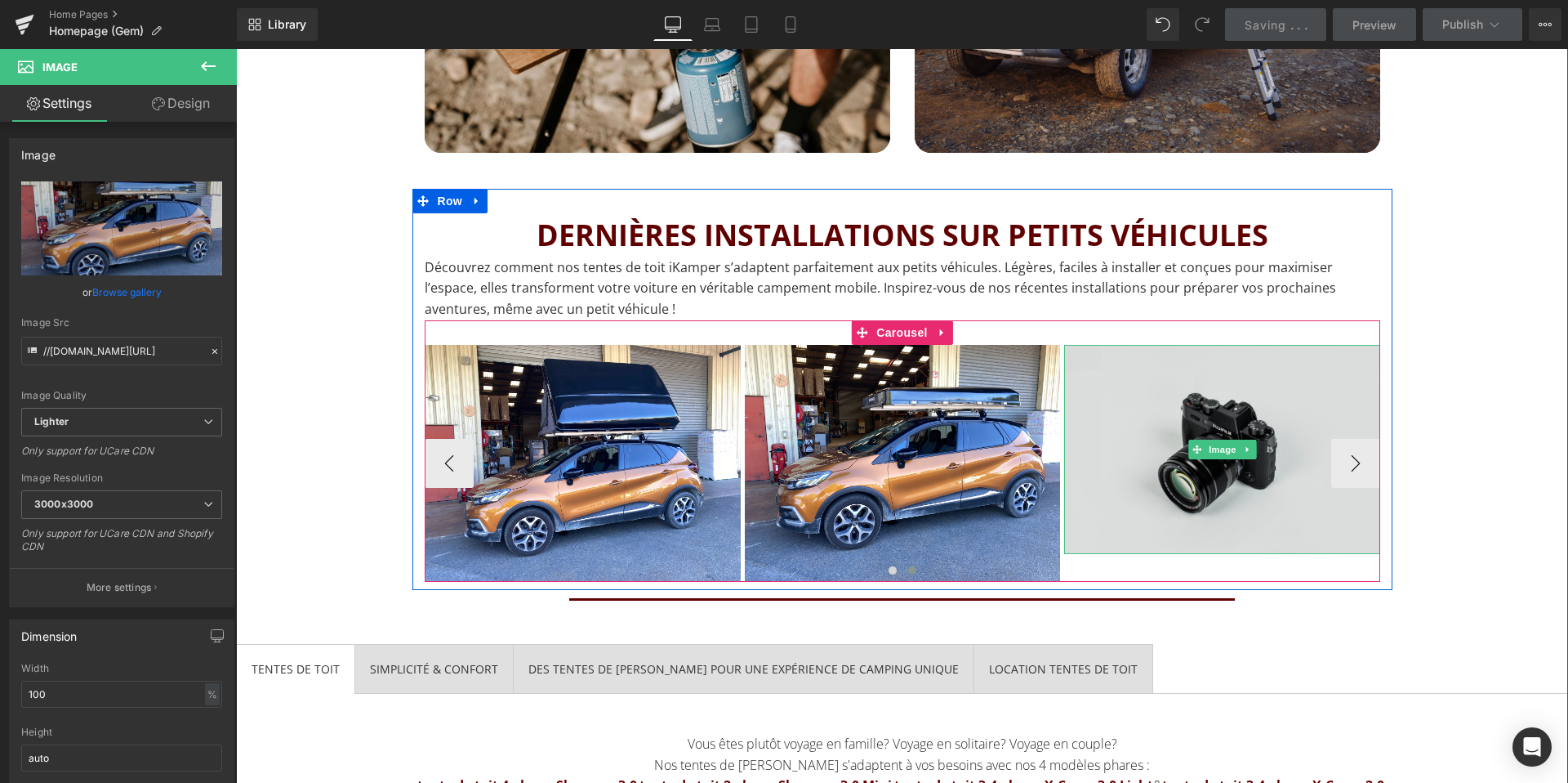
click at [1360, 459] on img at bounding box center [1221, 449] width 316 height 209
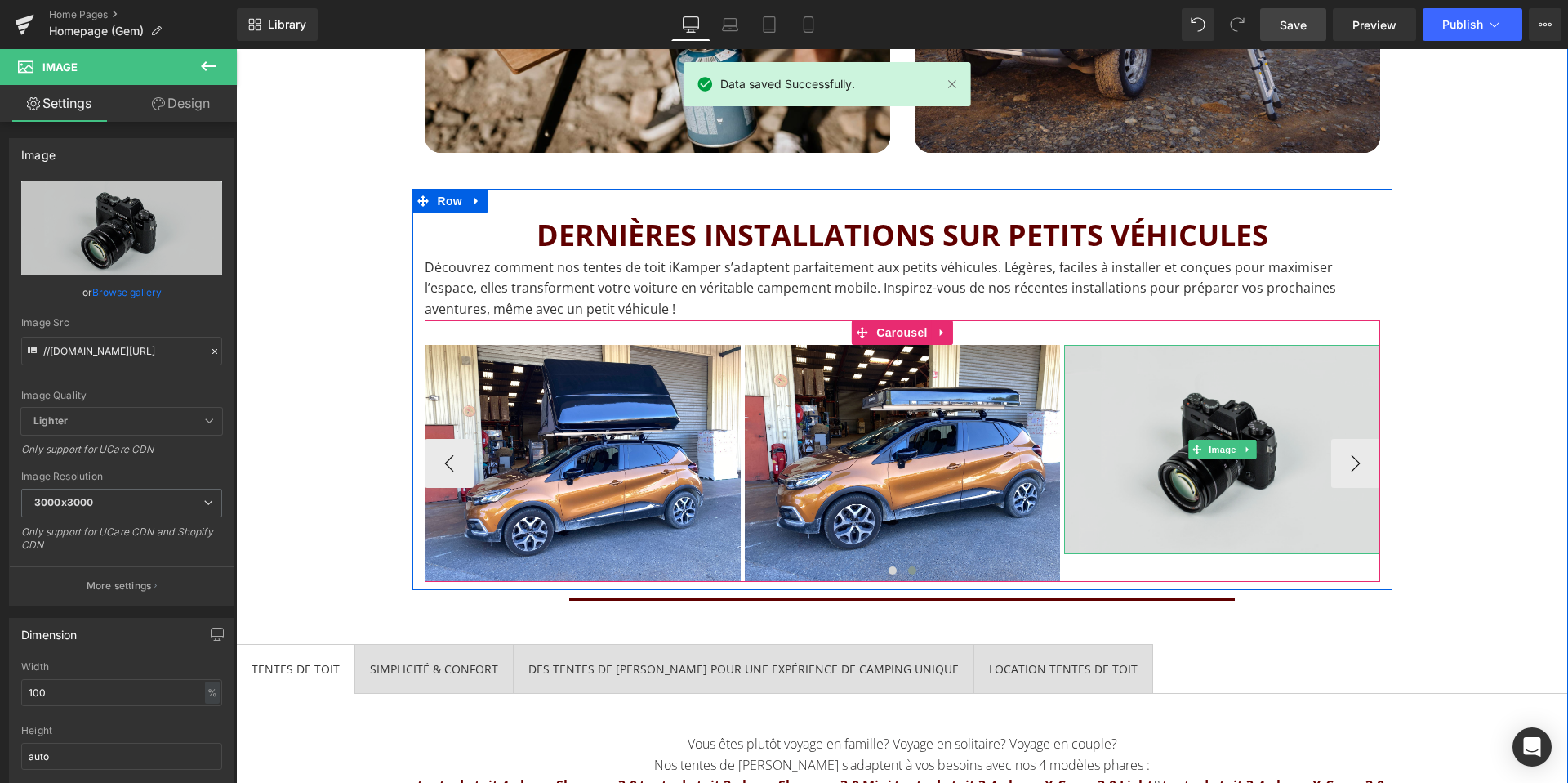
click at [1357, 470] on img at bounding box center [1221, 449] width 316 height 209
click at [1189, 496] on img at bounding box center [1221, 449] width 316 height 209
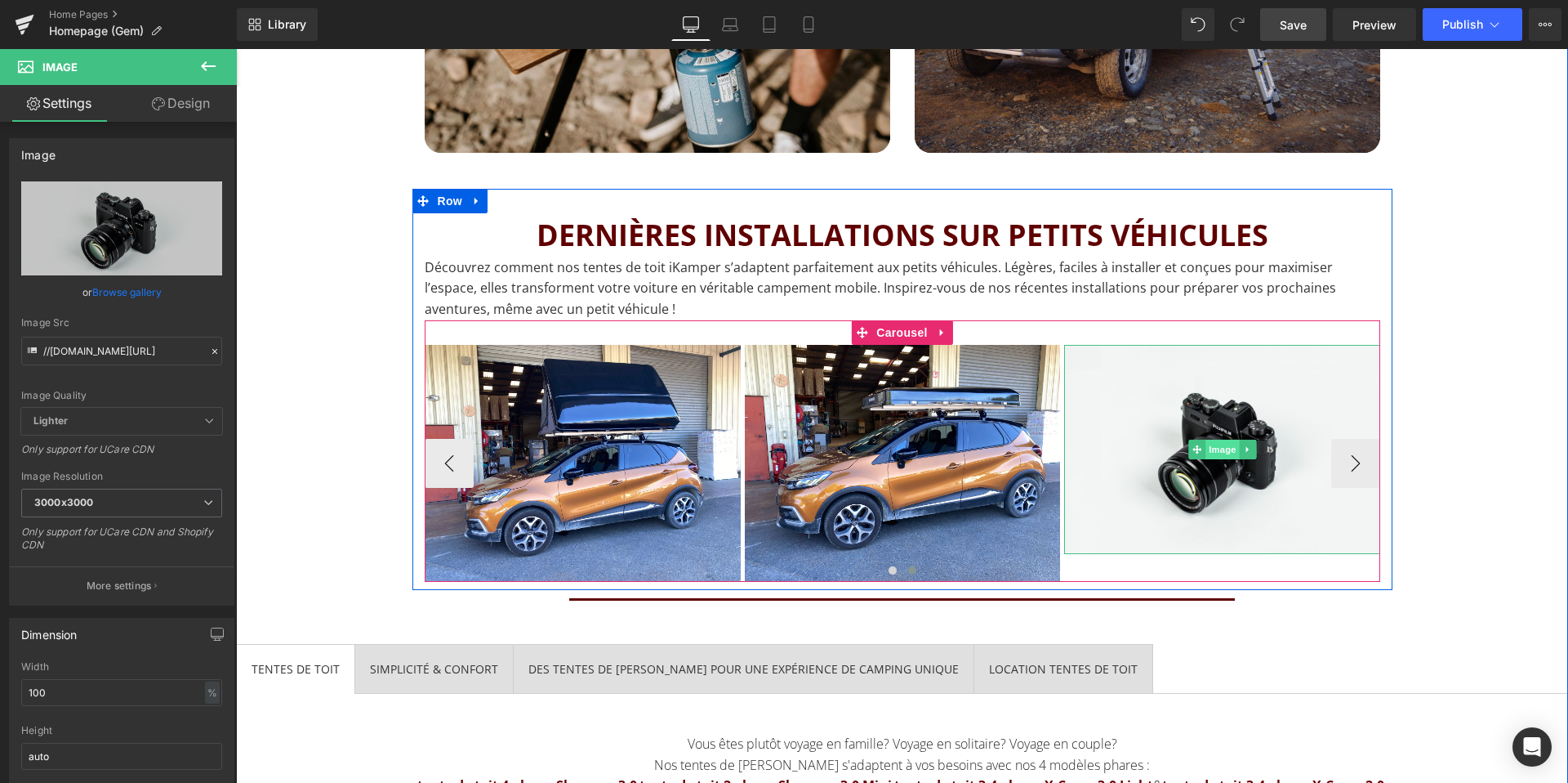
click at [1215, 444] on span "Image" at bounding box center [1222, 449] width 34 height 20
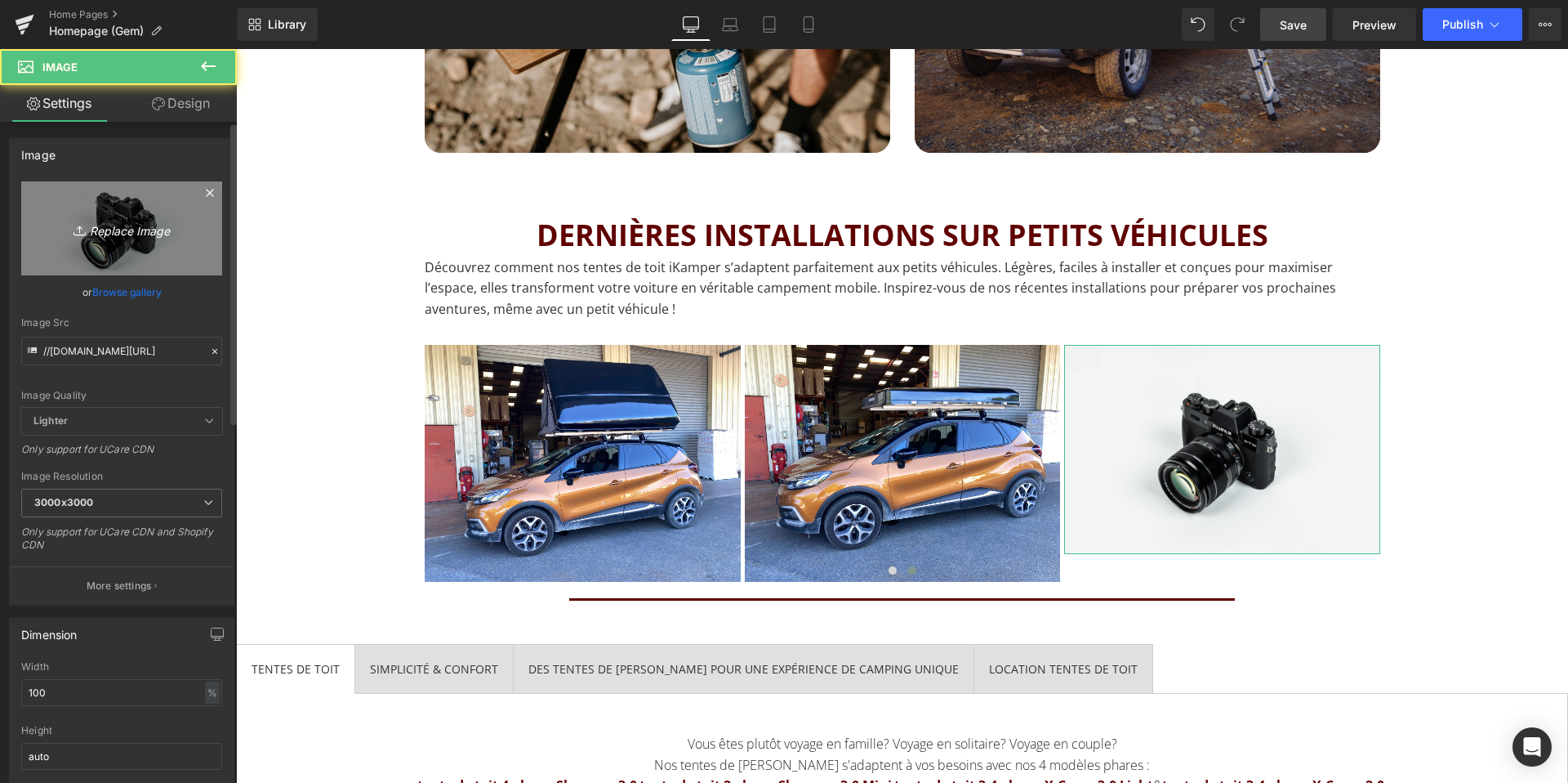
click at [141, 207] on link "Replace Image" at bounding box center [122, 228] width 201 height 94
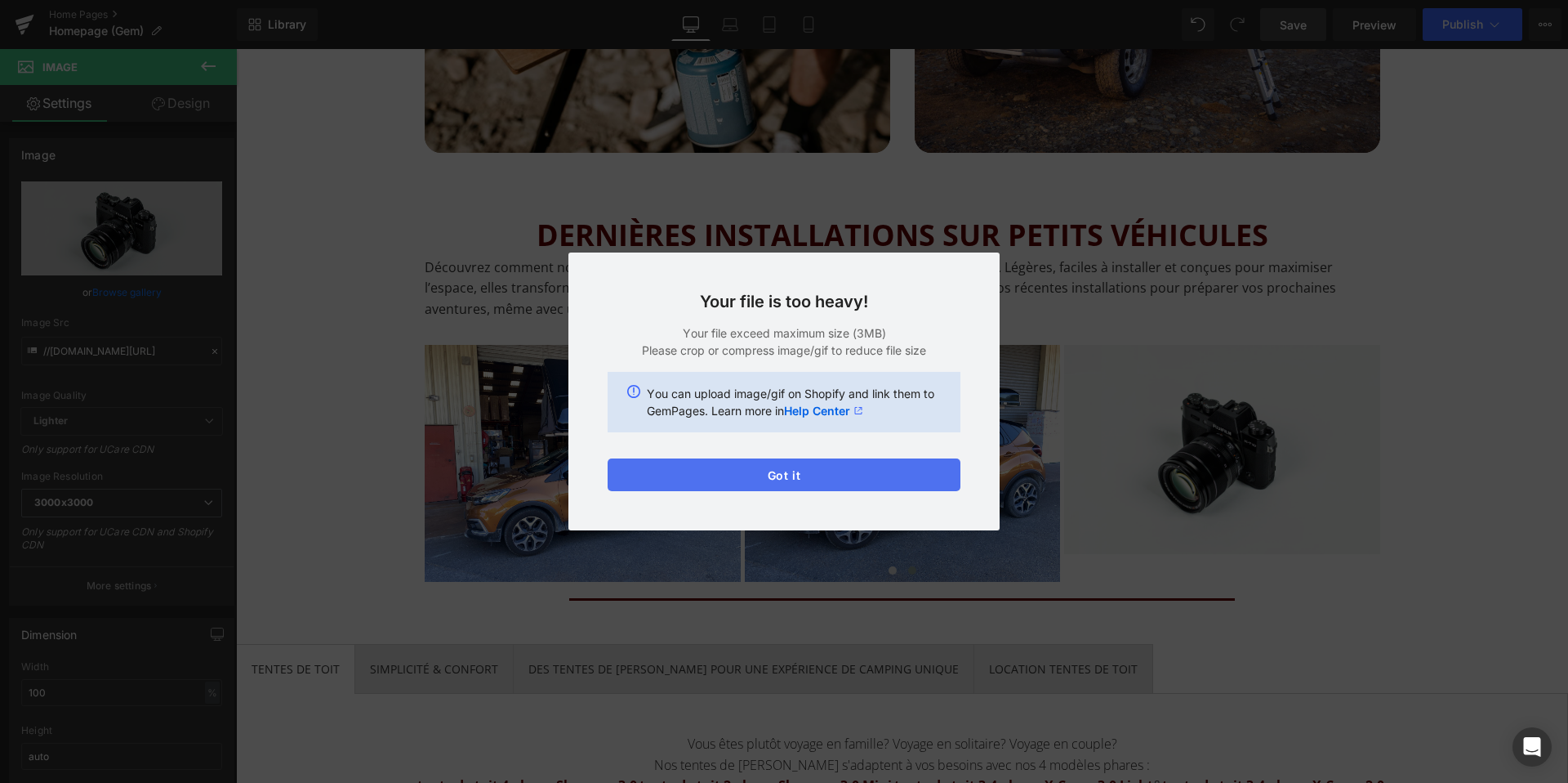
click at [786, 464] on button "Got it" at bounding box center [784, 475] width 353 height 33
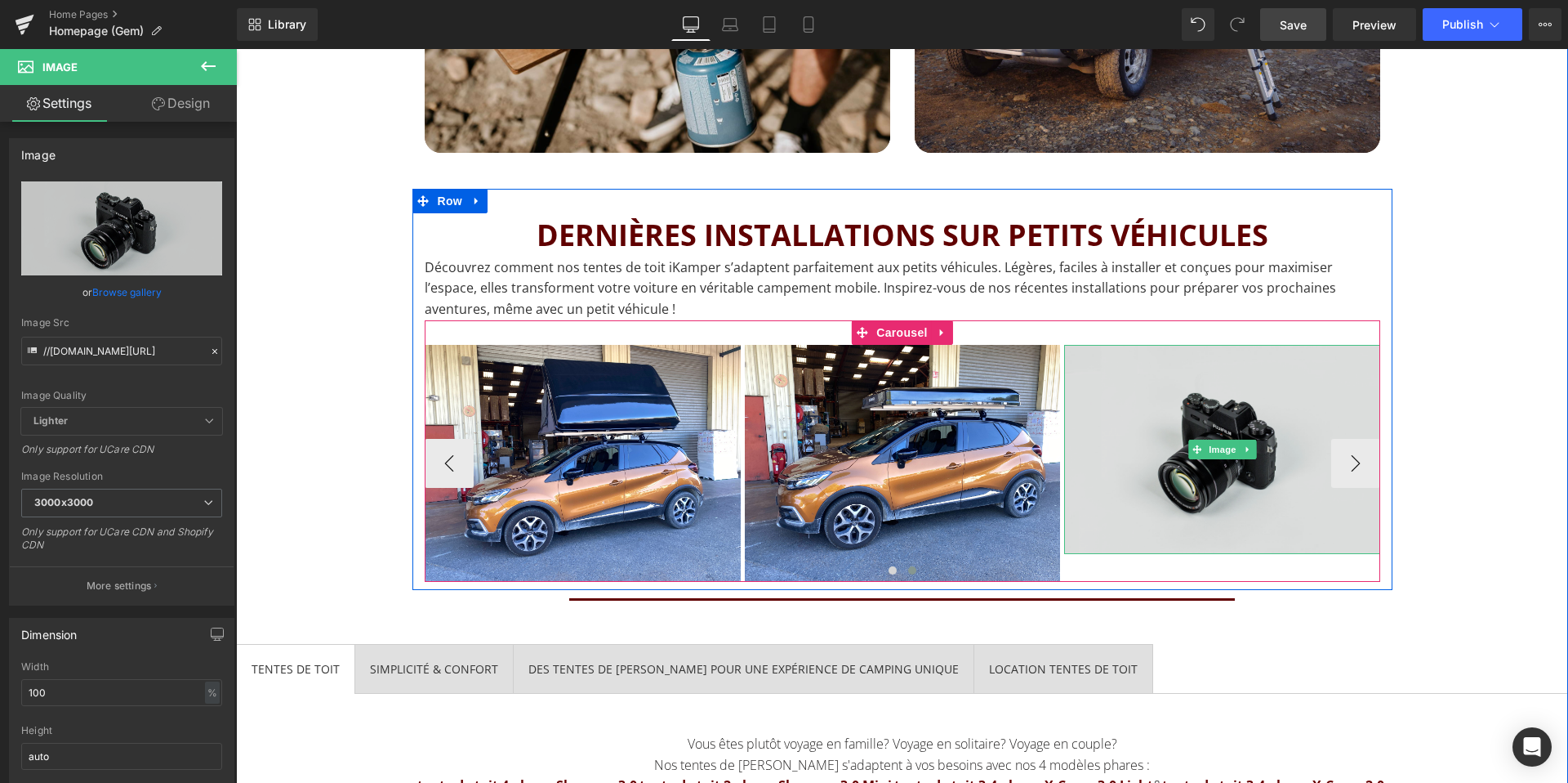
click at [1229, 469] on img at bounding box center [1221, 449] width 316 height 209
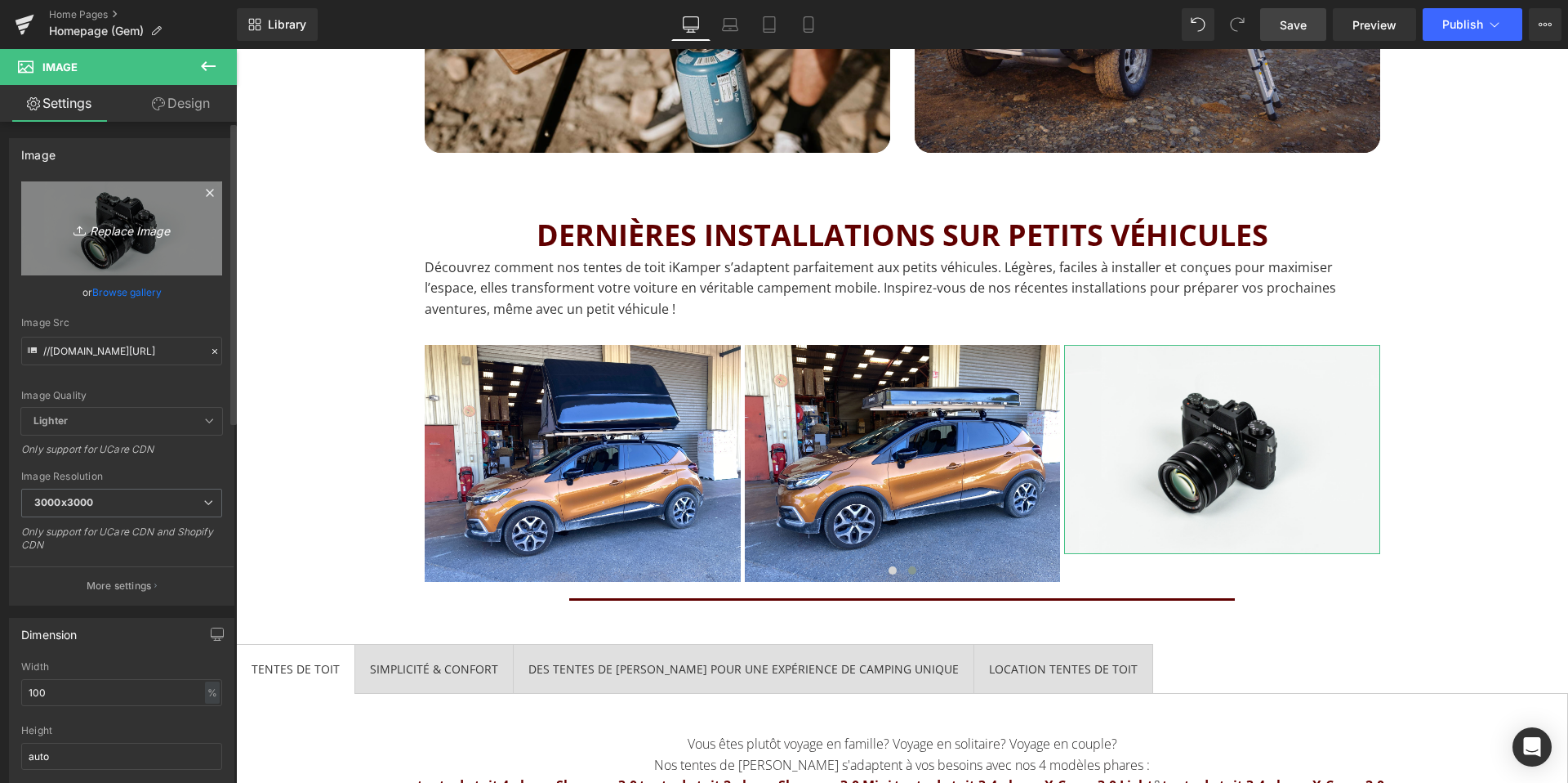
click at [152, 246] on link "Replace Image" at bounding box center [122, 228] width 201 height 94
type input "C:\fakepath\Tente-iKamper-renault-Clio-2.jpg"
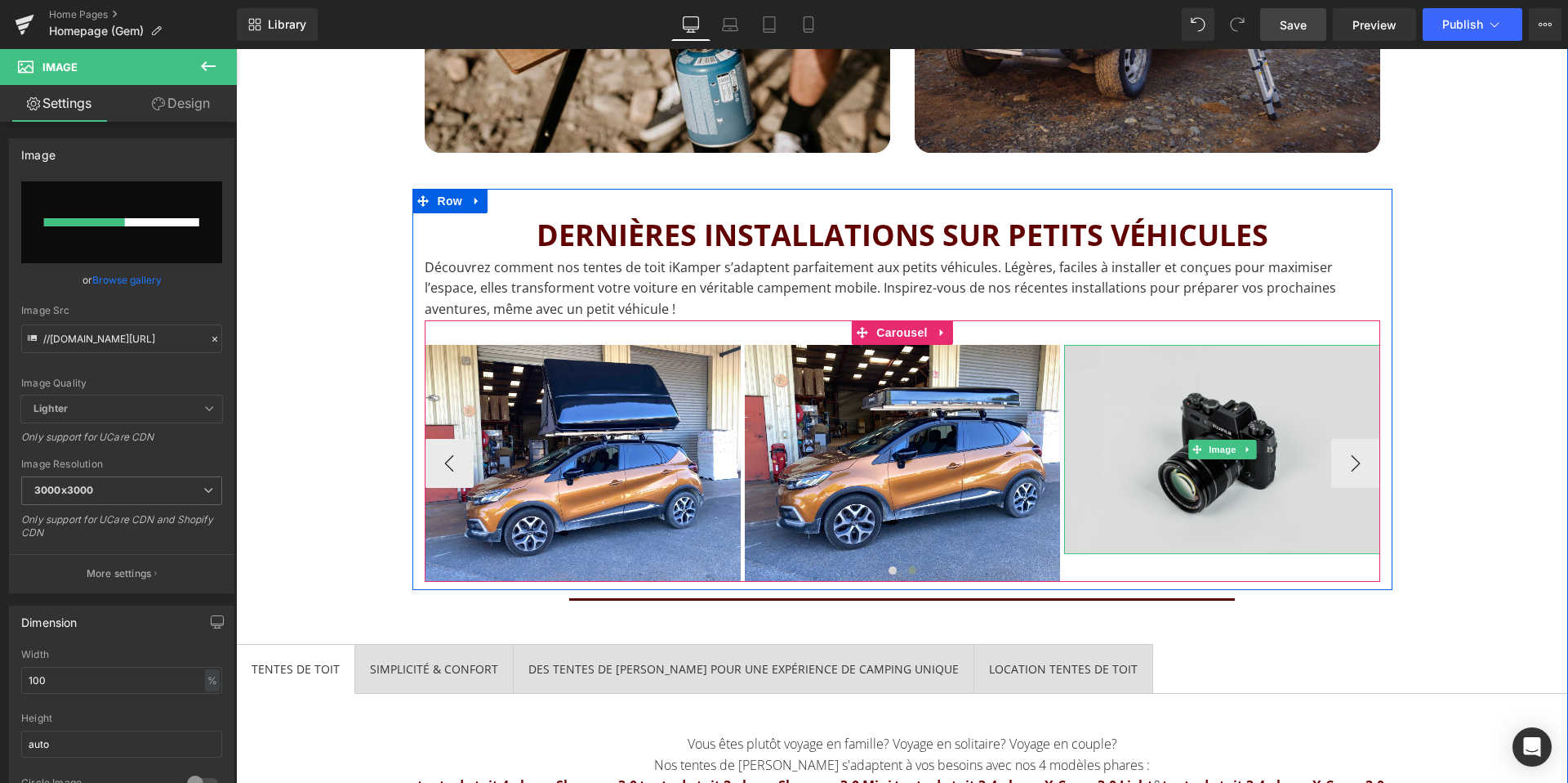
click at [1353, 473] on img at bounding box center [1221, 449] width 316 height 209
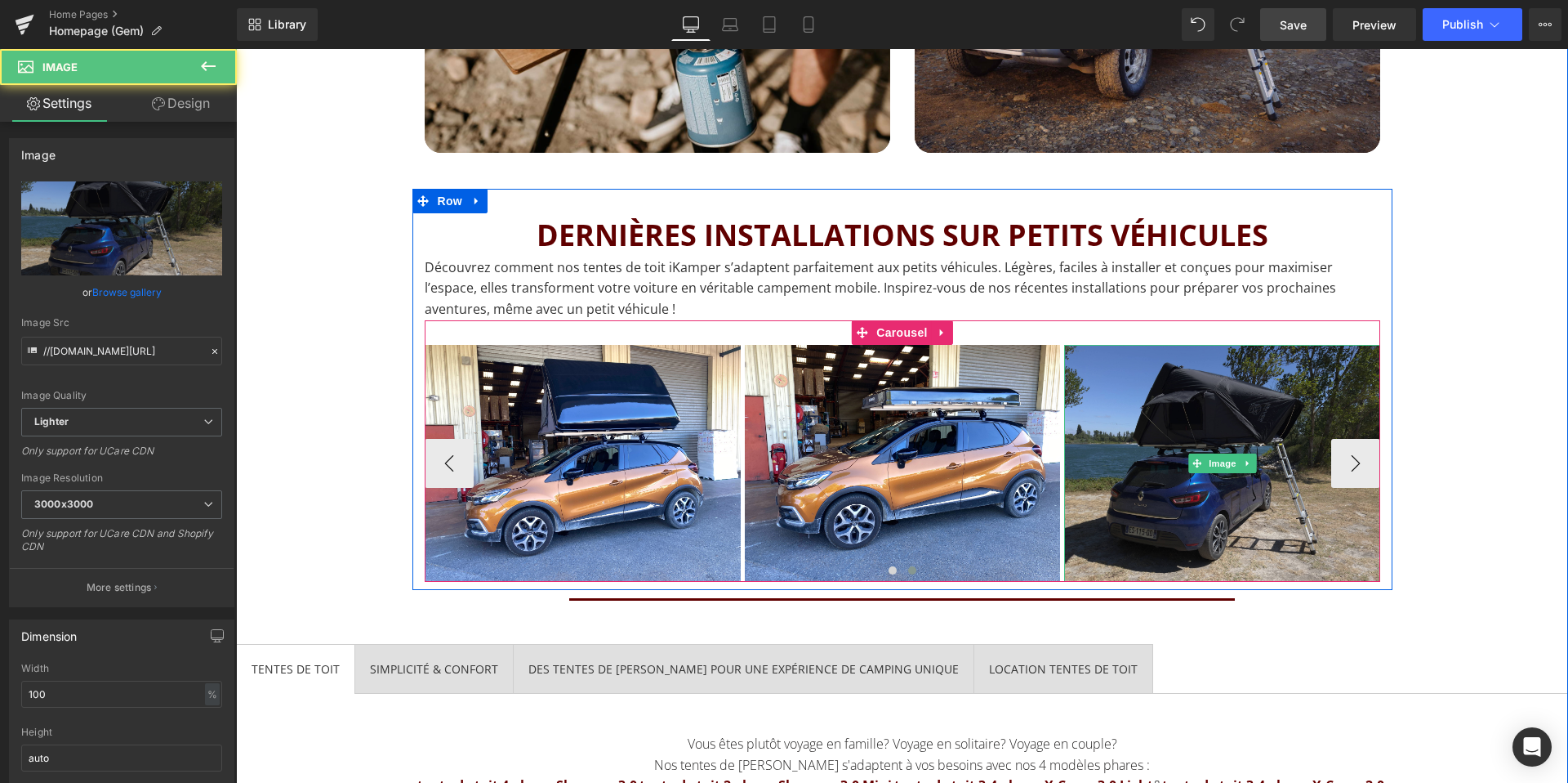
click at [1356, 468] on img at bounding box center [1221, 463] width 316 height 237
click at [1363, 456] on img at bounding box center [1221, 463] width 316 height 237
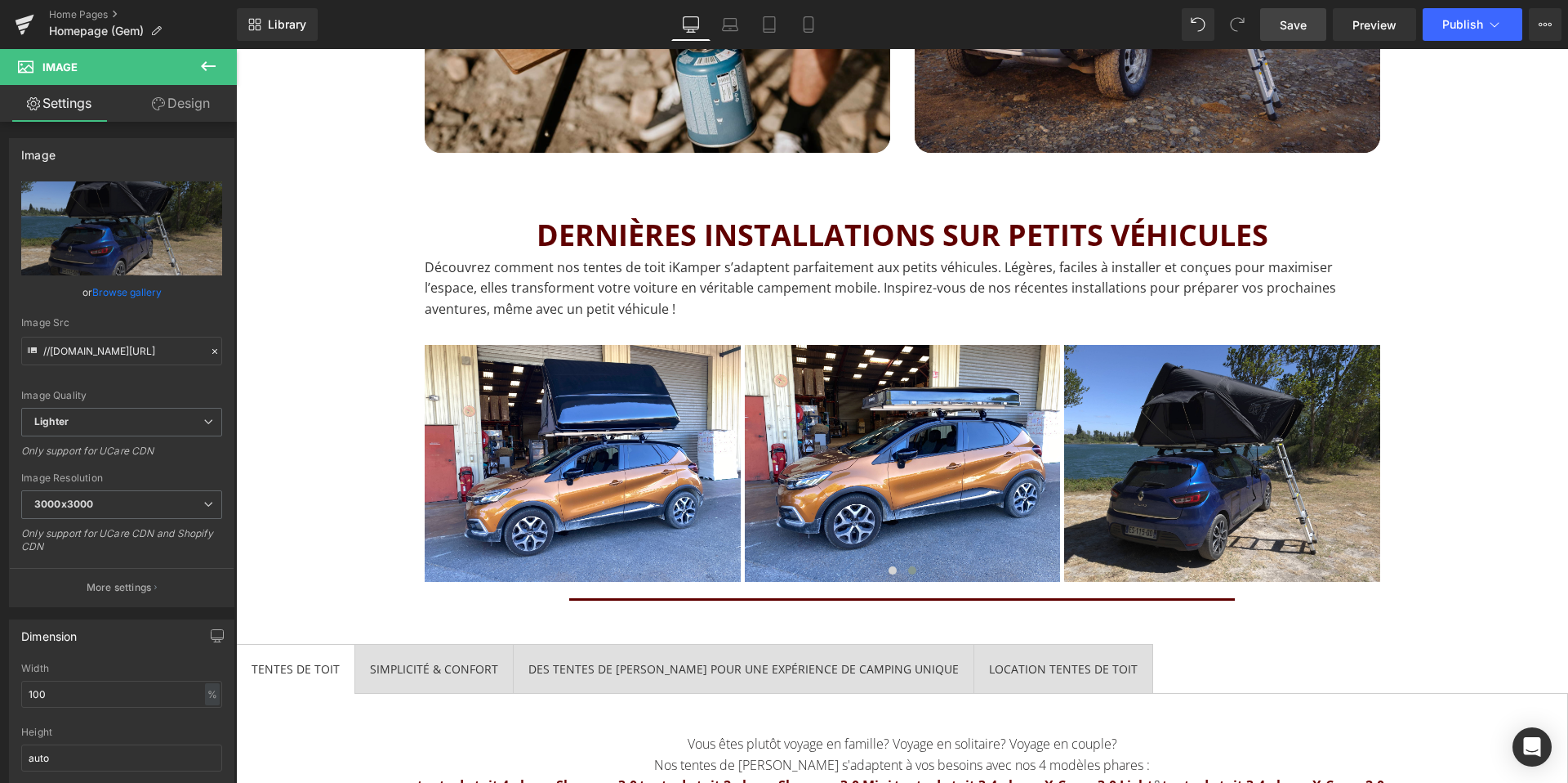
click at [1288, 36] on link "Save" at bounding box center [1293, 24] width 66 height 33
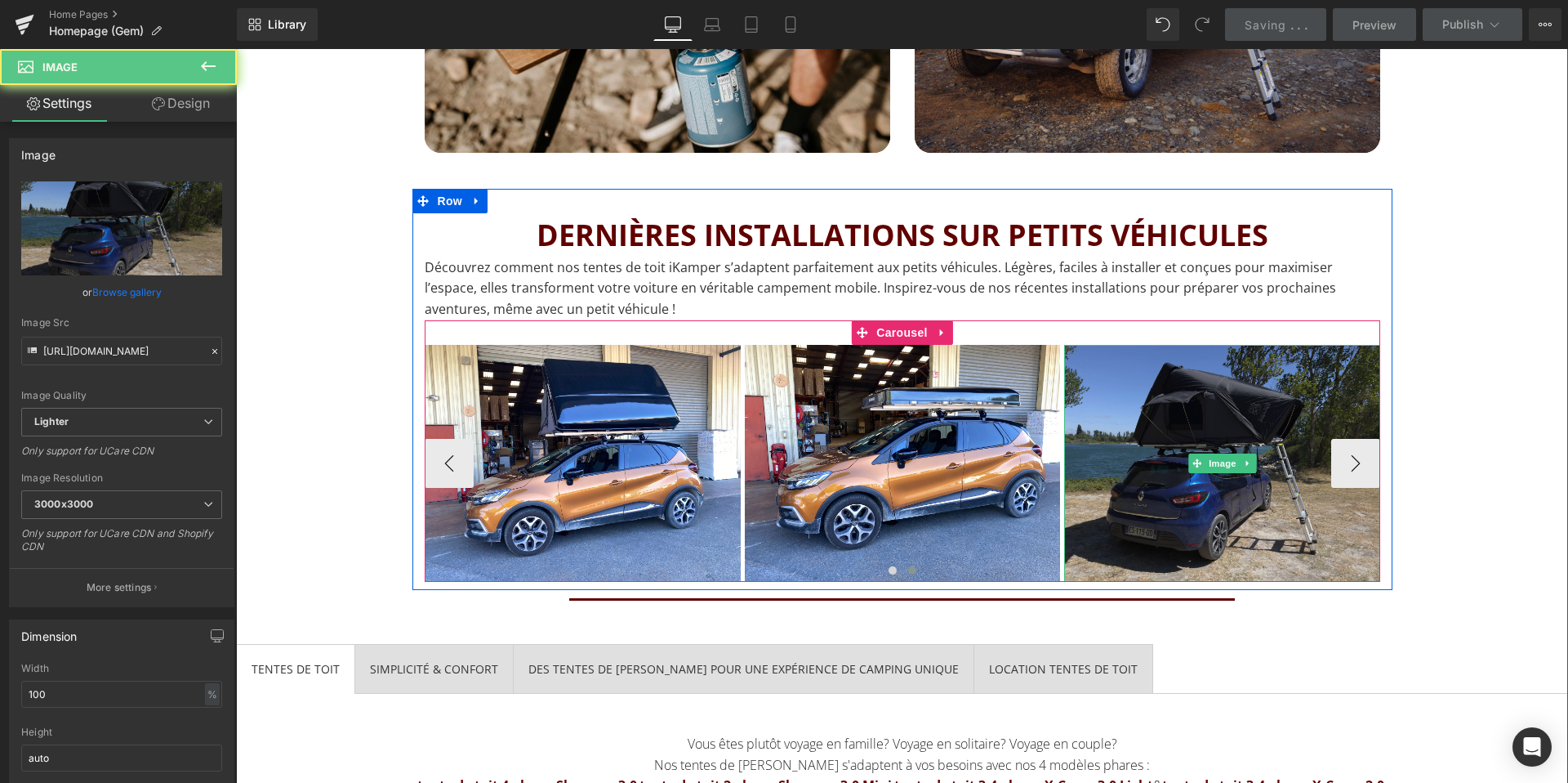
click at [1374, 466] on img at bounding box center [1221, 463] width 316 height 237
click at [1348, 466] on img at bounding box center [1221, 463] width 316 height 237
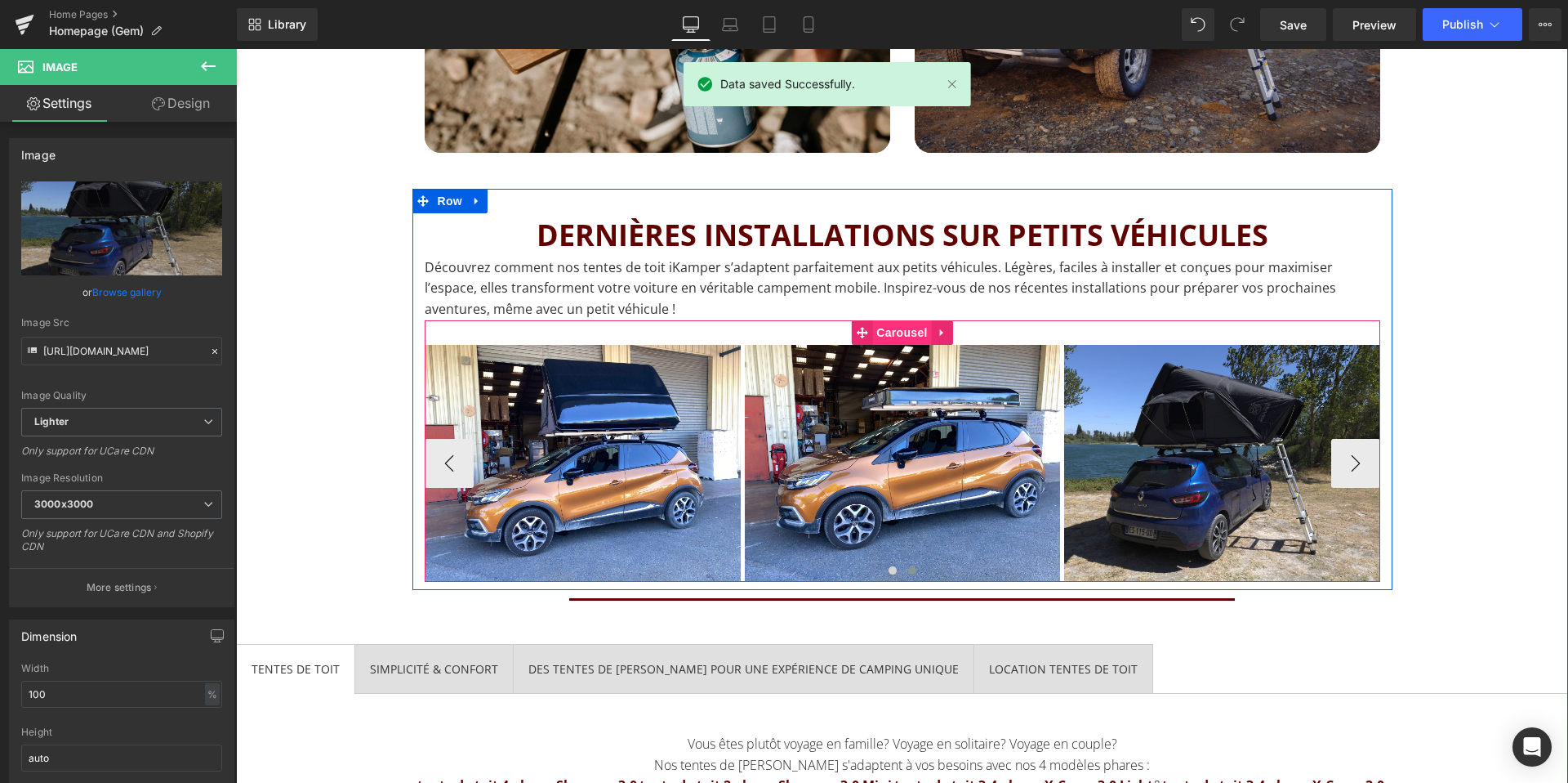
click at [875, 327] on span "Carousel" at bounding box center [901, 332] width 58 height 24
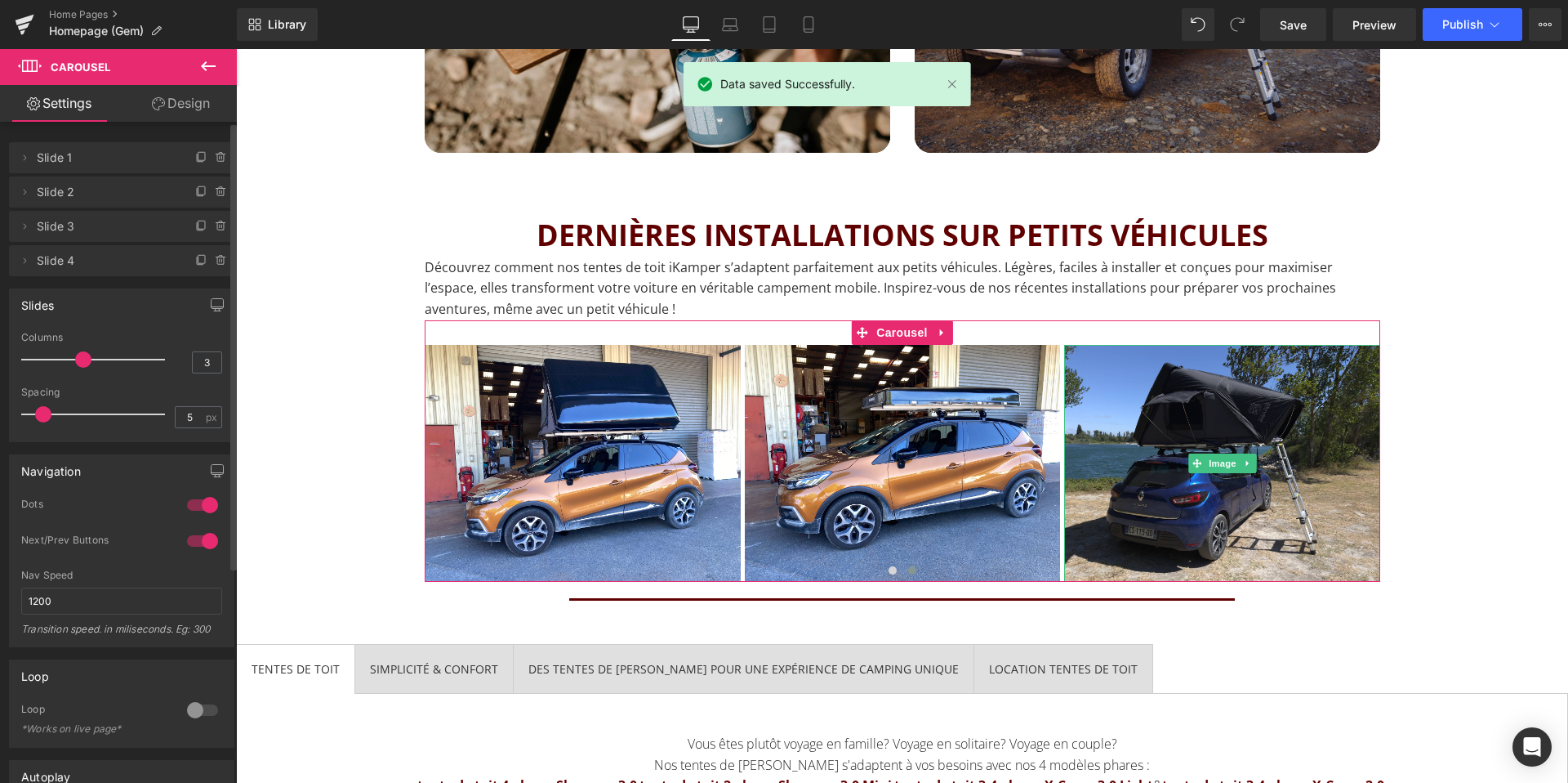
click at [108, 260] on span "Slide 4" at bounding box center [105, 261] width 137 height 31
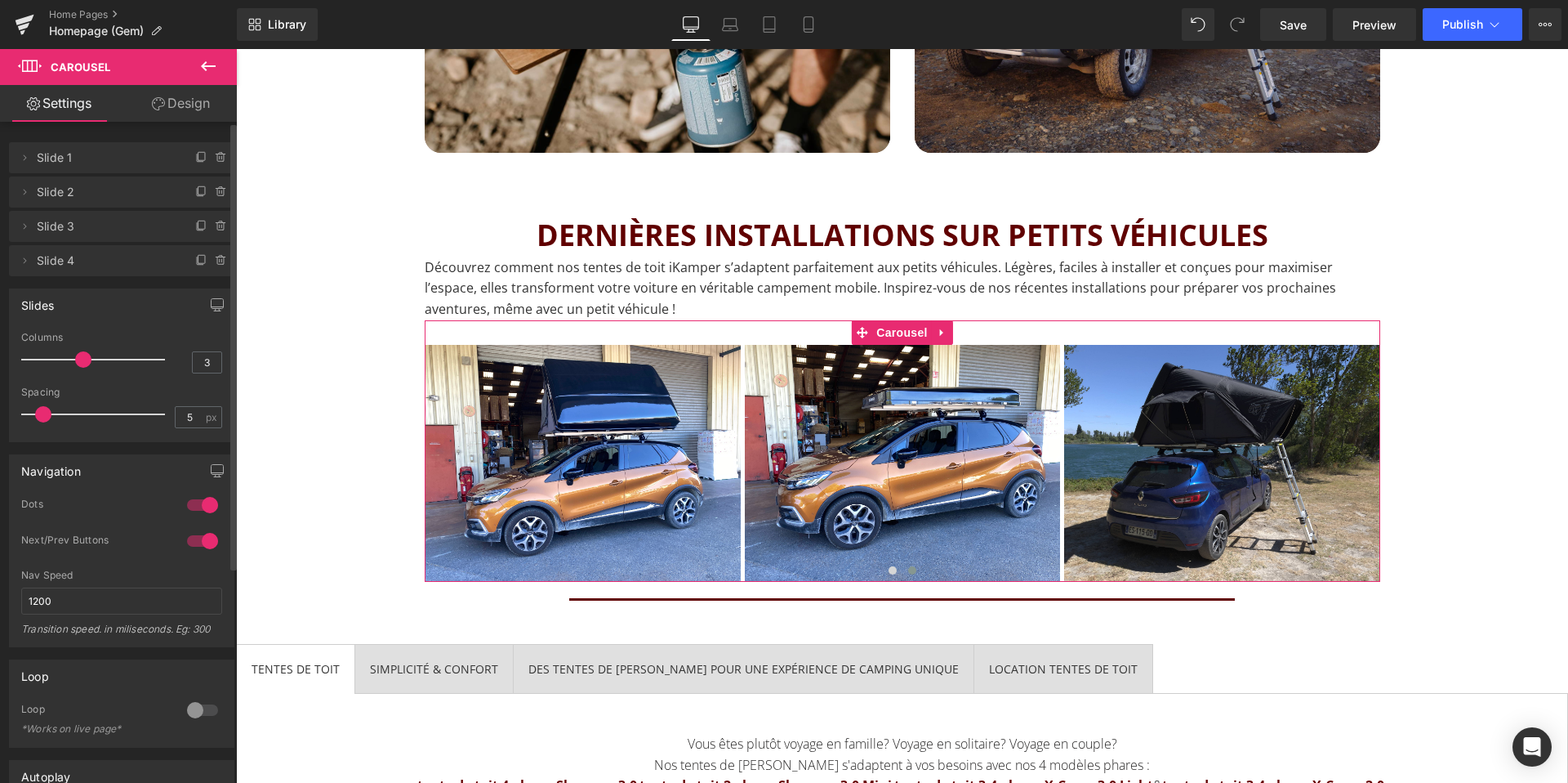
click at [92, 221] on span "Slide 3" at bounding box center [105, 226] width 137 height 31
click at [34, 219] on li "Delete Cancel Slide 3 Slide 3 Name Slide 3" at bounding box center [121, 226] width 225 height 31
click at [24, 230] on icon at bounding box center [24, 225] width 13 height 13
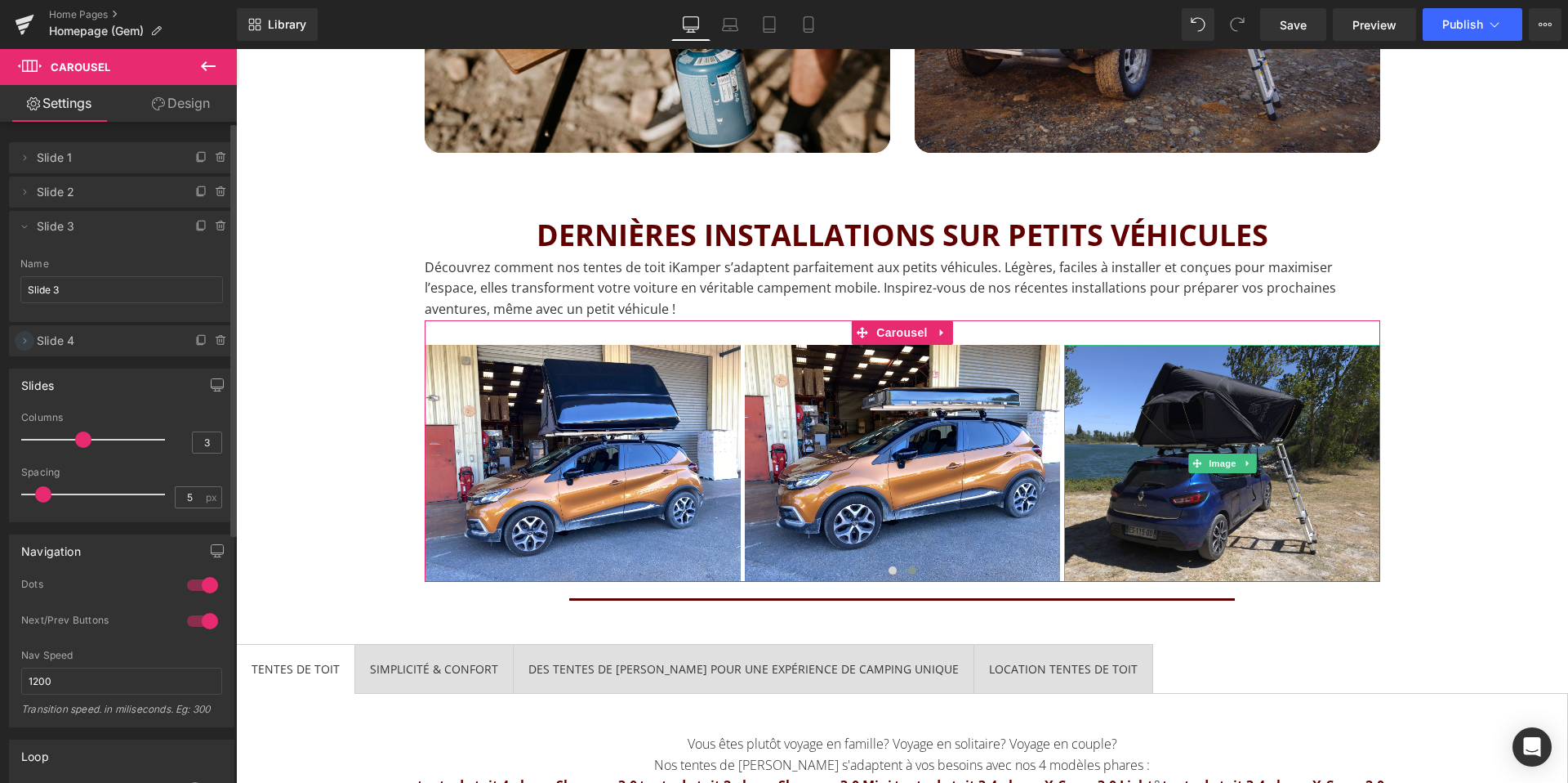
click at [23, 338] on icon at bounding box center [24, 340] width 13 height 13
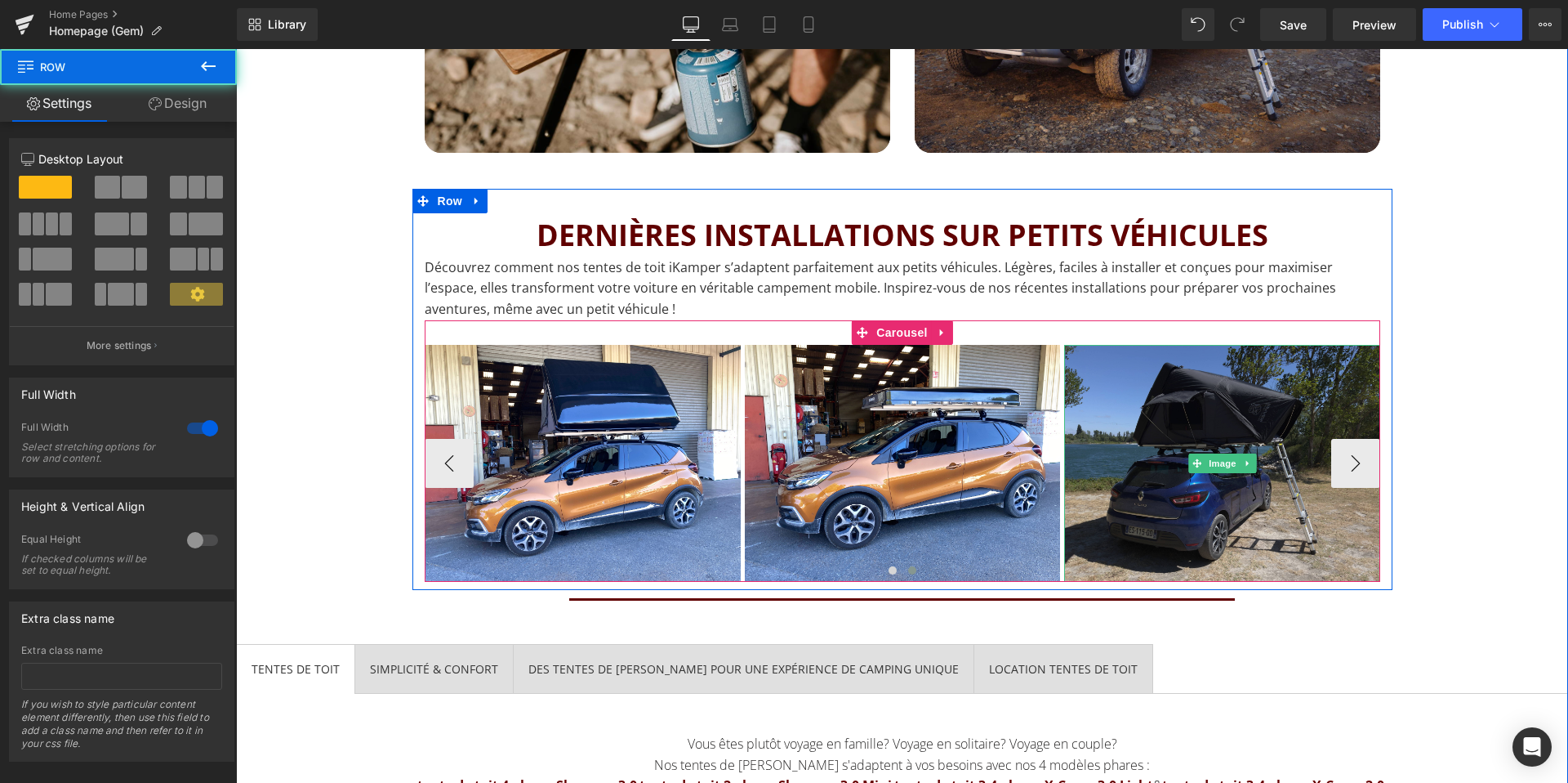
click at [1350, 456] on img at bounding box center [1221, 463] width 316 height 237
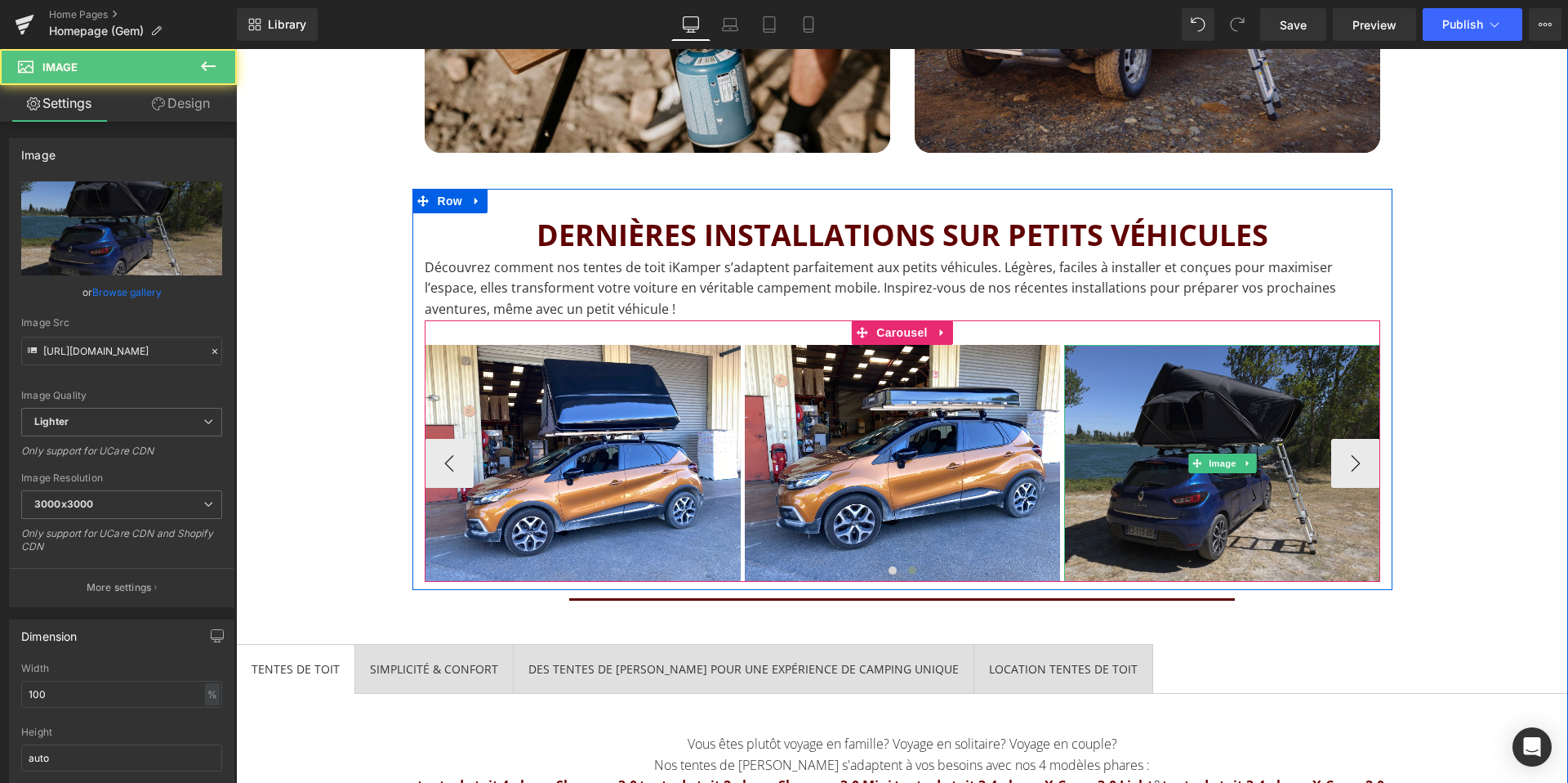
click at [1359, 460] on img at bounding box center [1221, 463] width 316 height 237
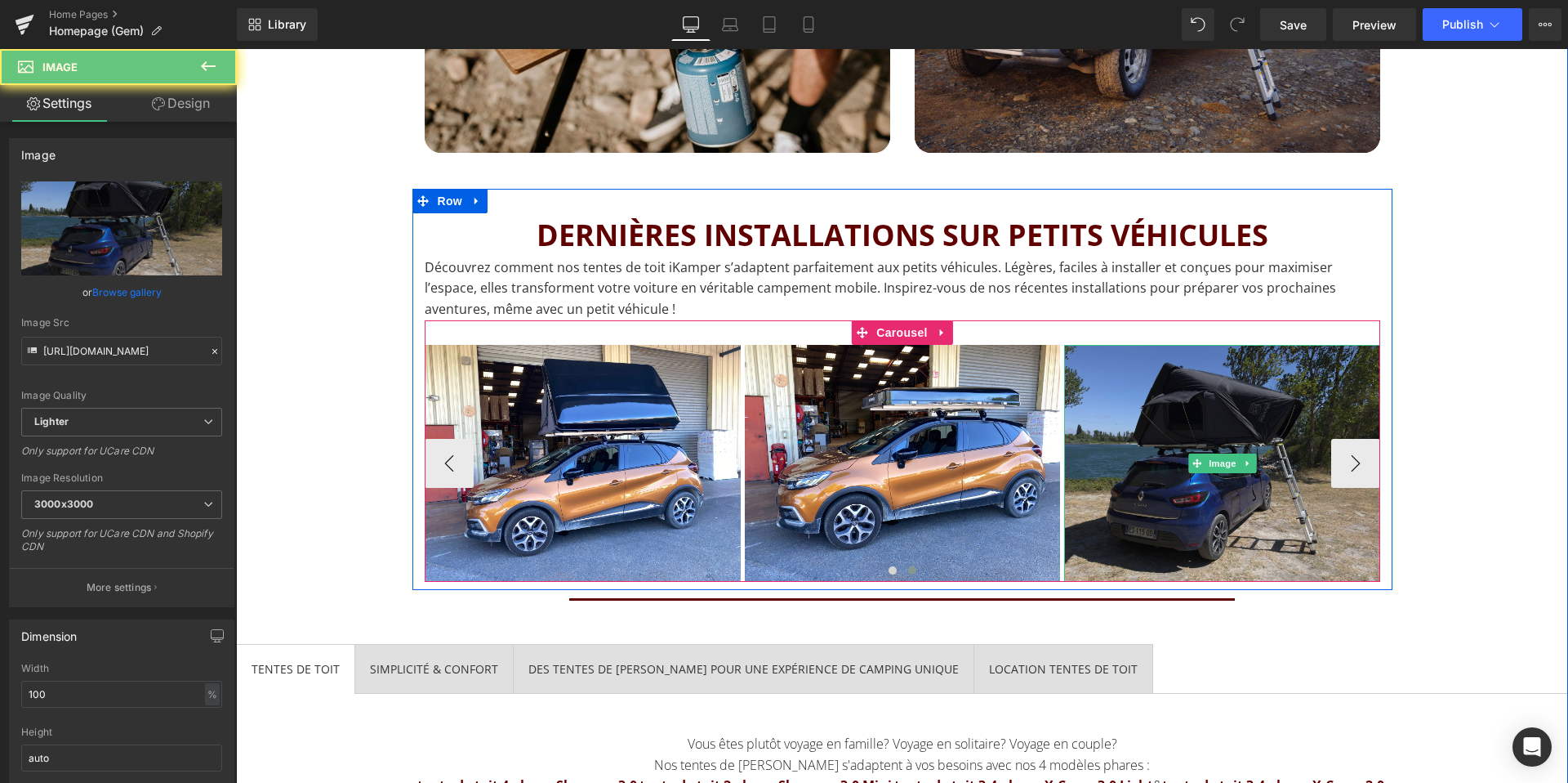
click at [1359, 460] on img at bounding box center [1221, 463] width 316 height 237
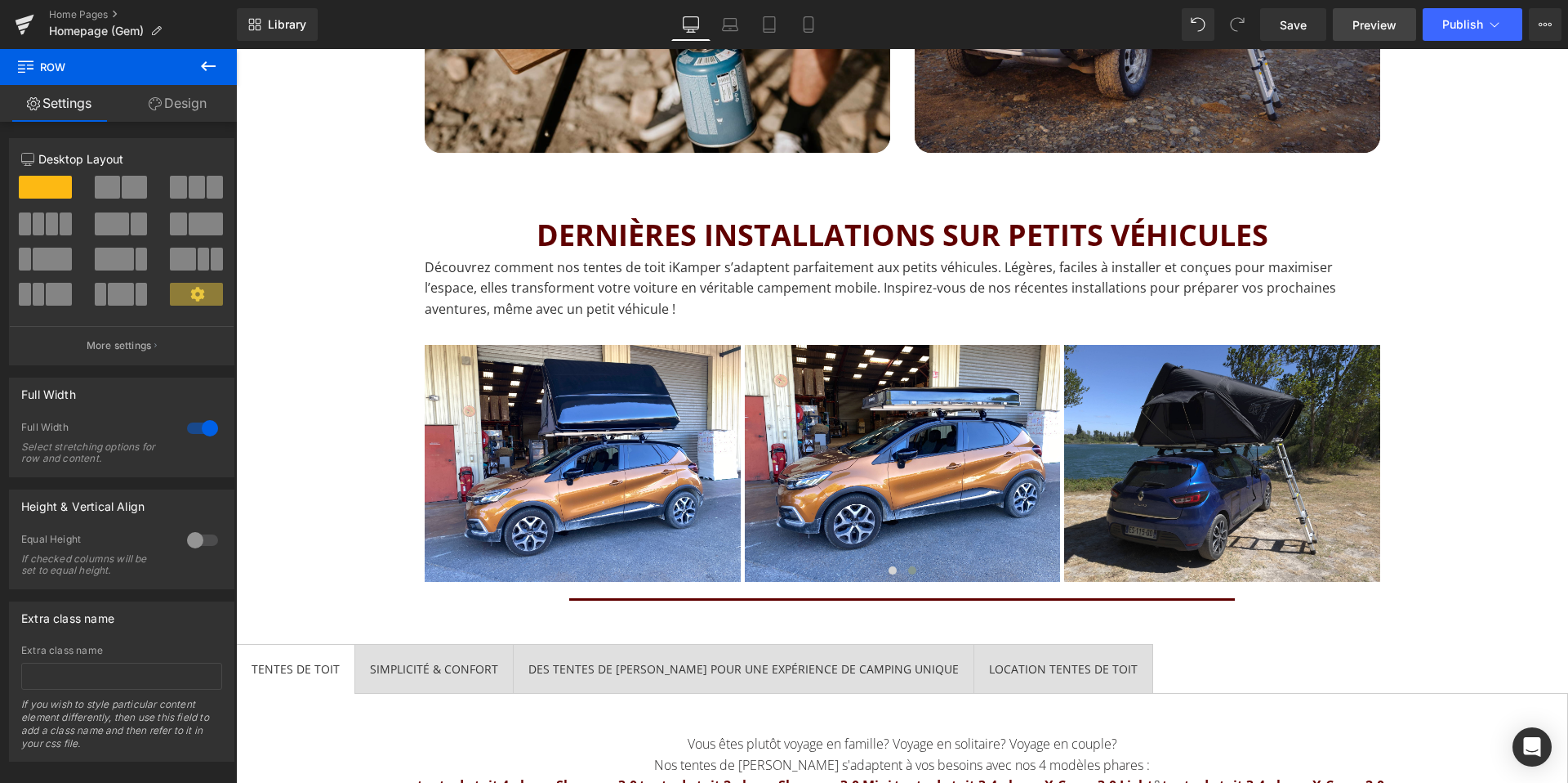
click at [1384, 20] on span "Preview" at bounding box center [1374, 25] width 44 height 17
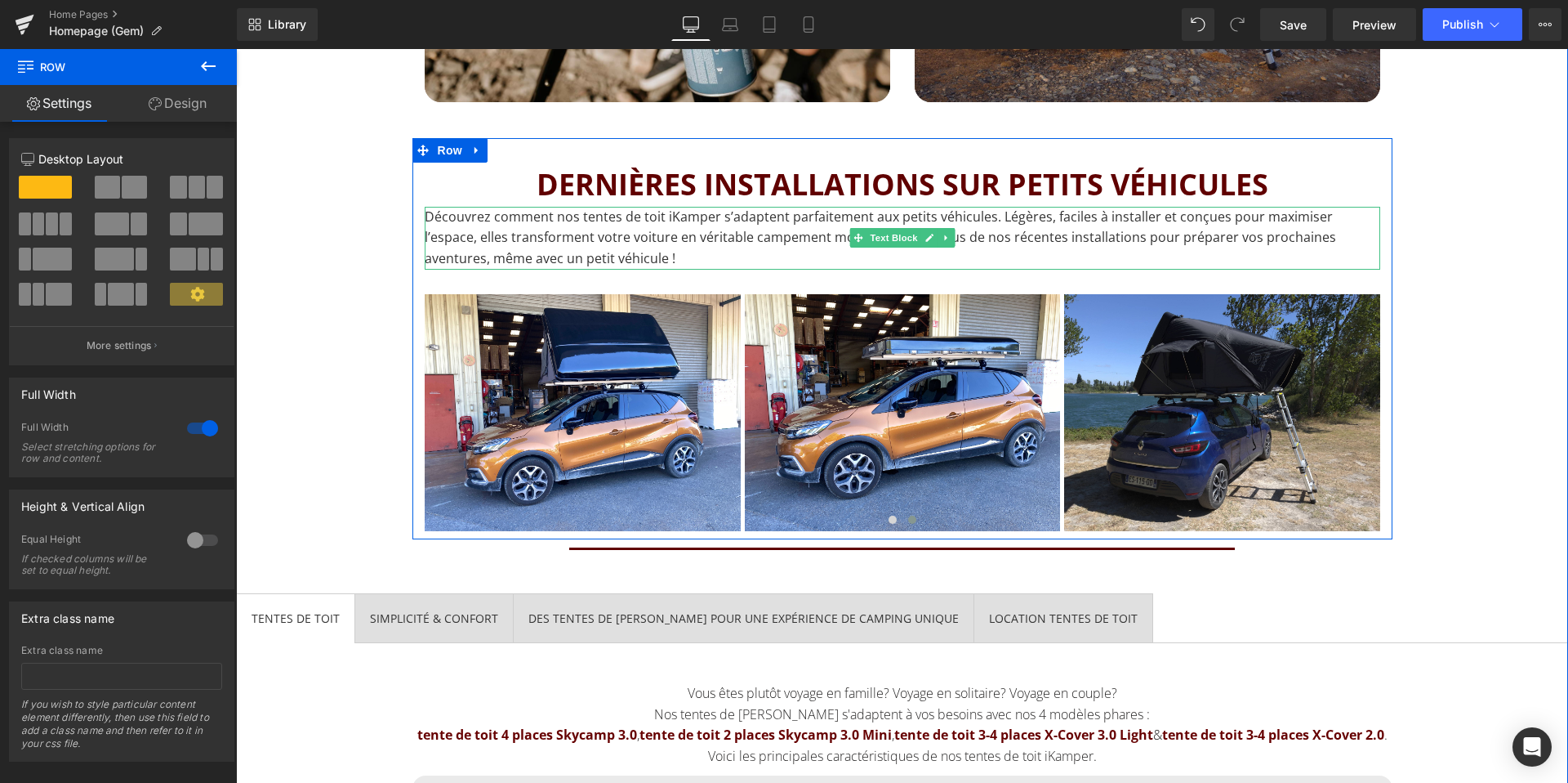
scroll to position [2170, 0]
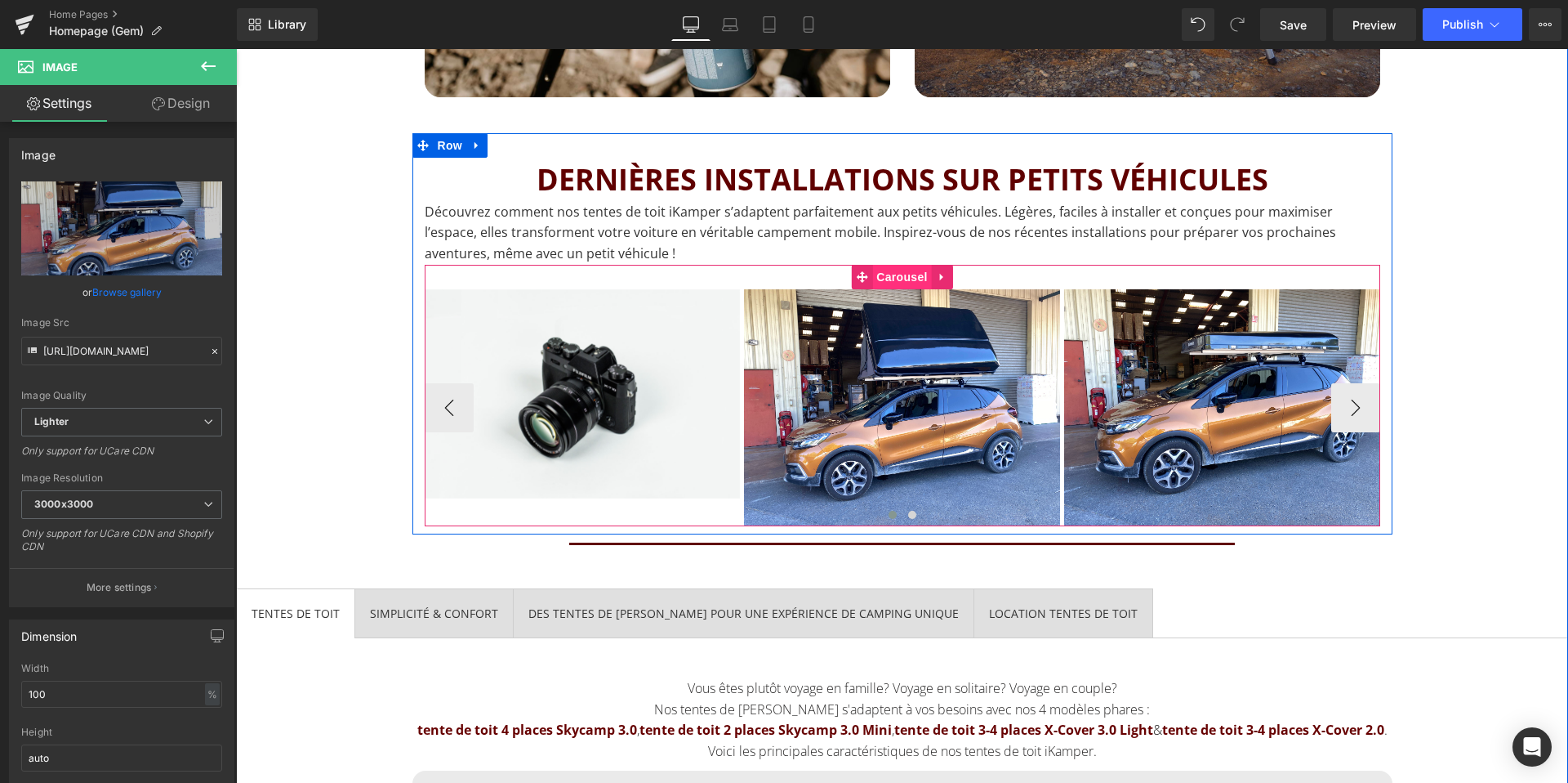
click at [901, 281] on span "Carousel" at bounding box center [901, 277] width 58 height 24
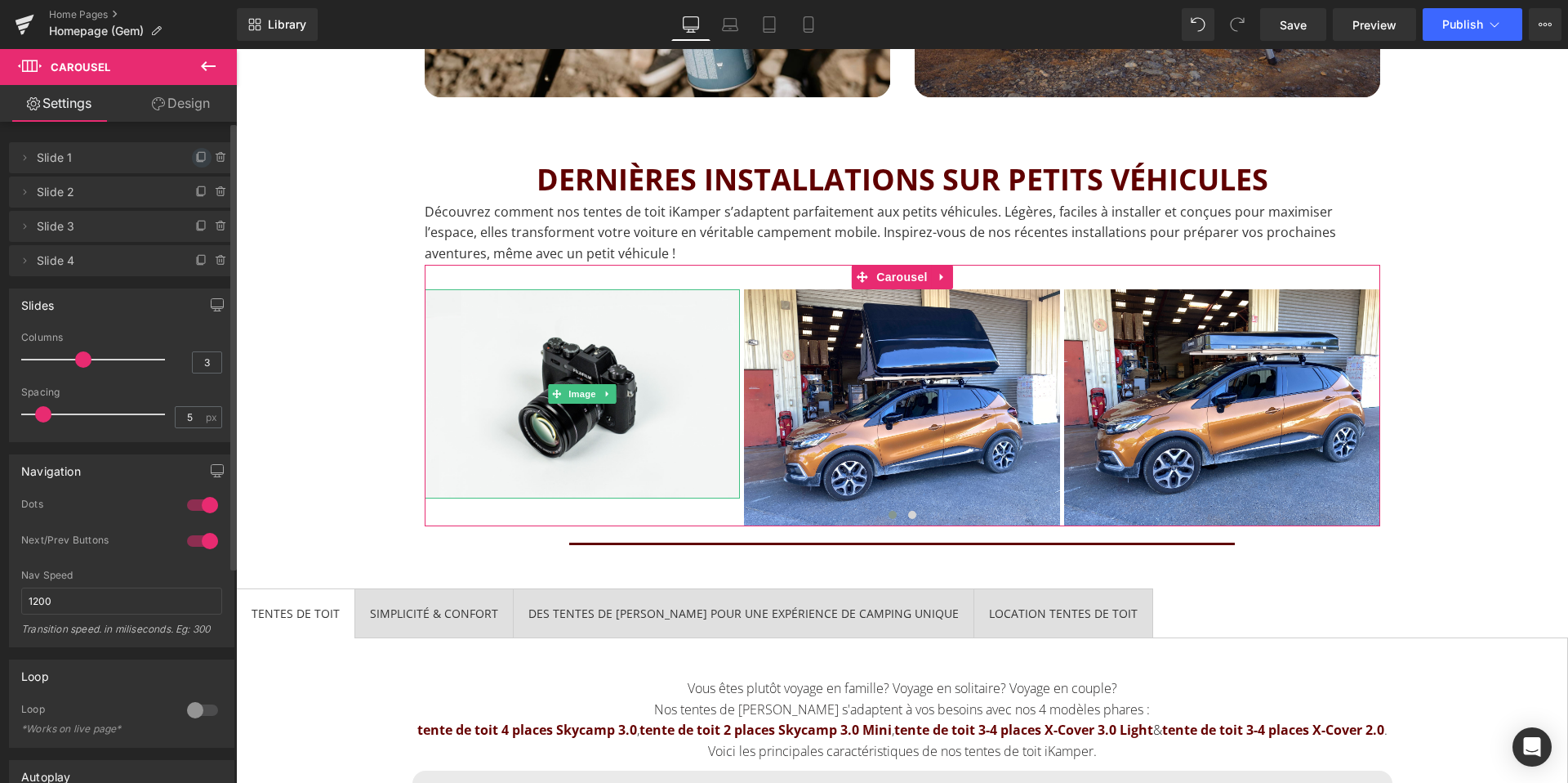
drag, startPoint x: 192, startPoint y: 194, endPoint x: 188, endPoint y: 154, distance: 40.2
click at [188, 139] on ul "Delete Cancel Slide 1 Slide 1 Name Slide 1 Delete Cancel Slide 2 Slide 2 Name S…" at bounding box center [121, 139] width 225 height 0
drag, startPoint x: 28, startPoint y: 194, endPoint x: 29, endPoint y: 151, distance: 43.0
click at [29, 139] on ul "Delete Cancel Slide 1 Slide 1 Name Slide 1 Delete Cancel Slide 2 Slide 2 Name S…" at bounding box center [121, 139] width 225 height 0
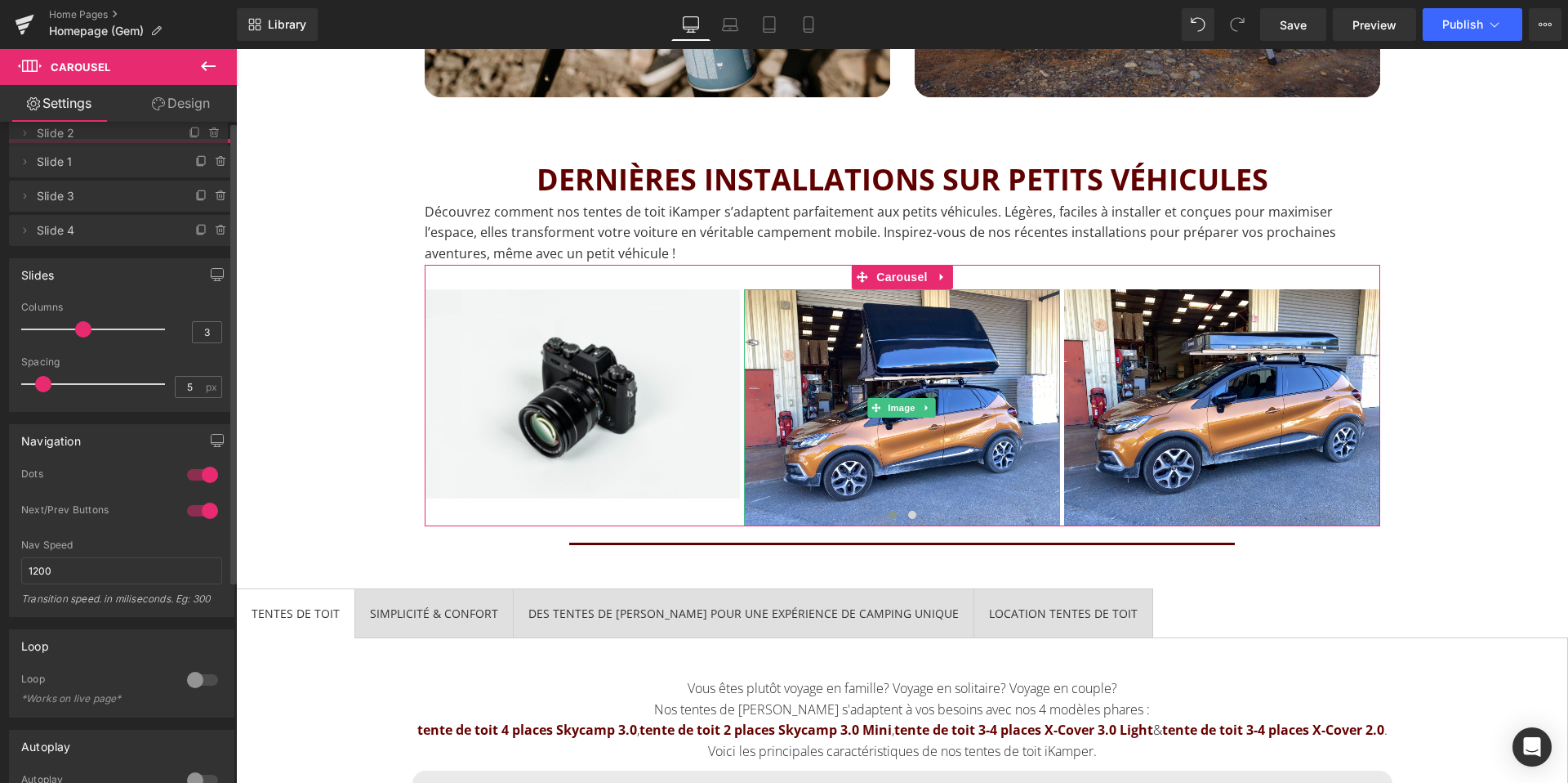
drag, startPoint x: 149, startPoint y: 200, endPoint x: 139, endPoint y: 142, distance: 58.9
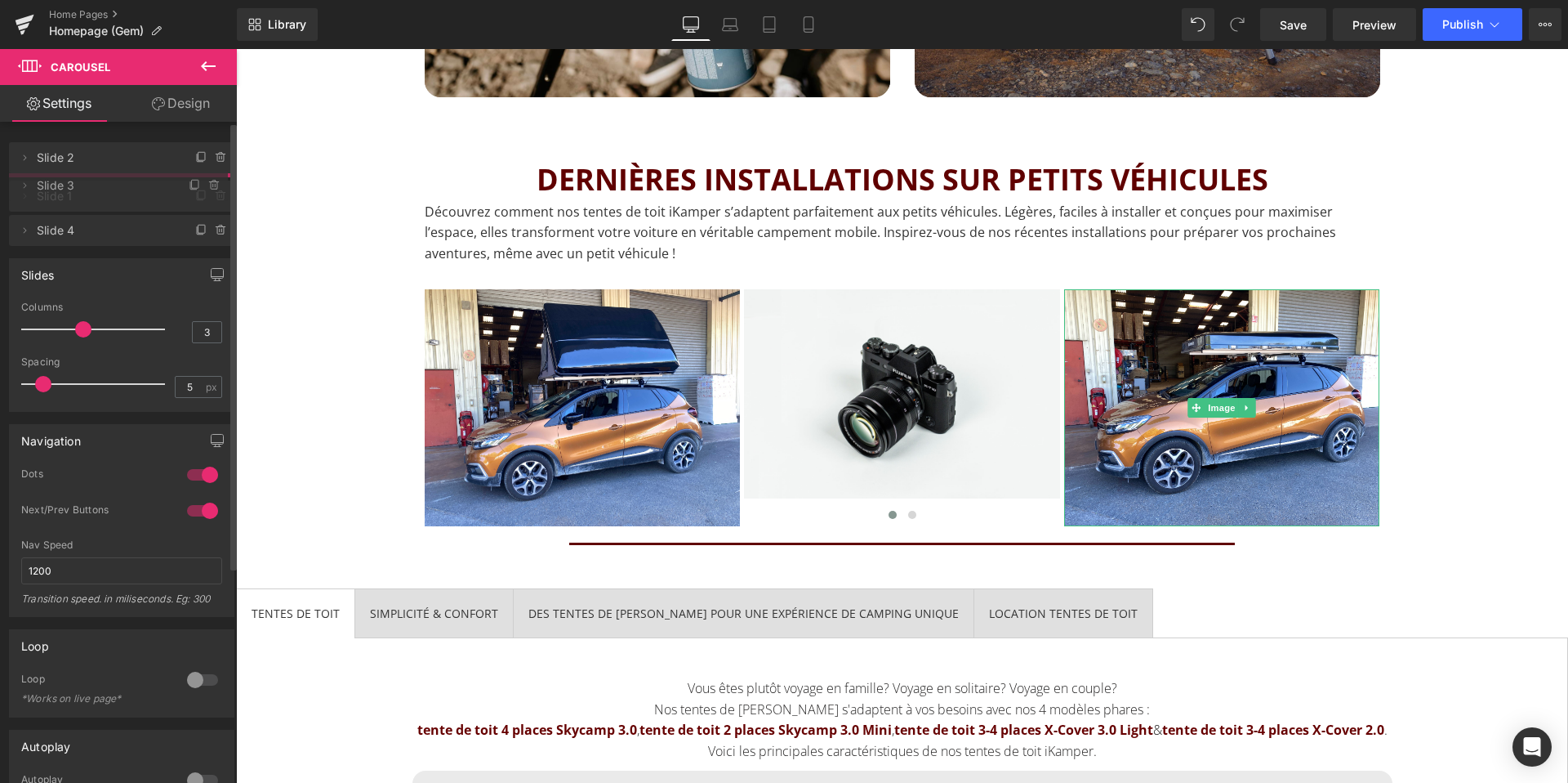
drag, startPoint x: 143, startPoint y: 226, endPoint x: 143, endPoint y: 186, distance: 40.0
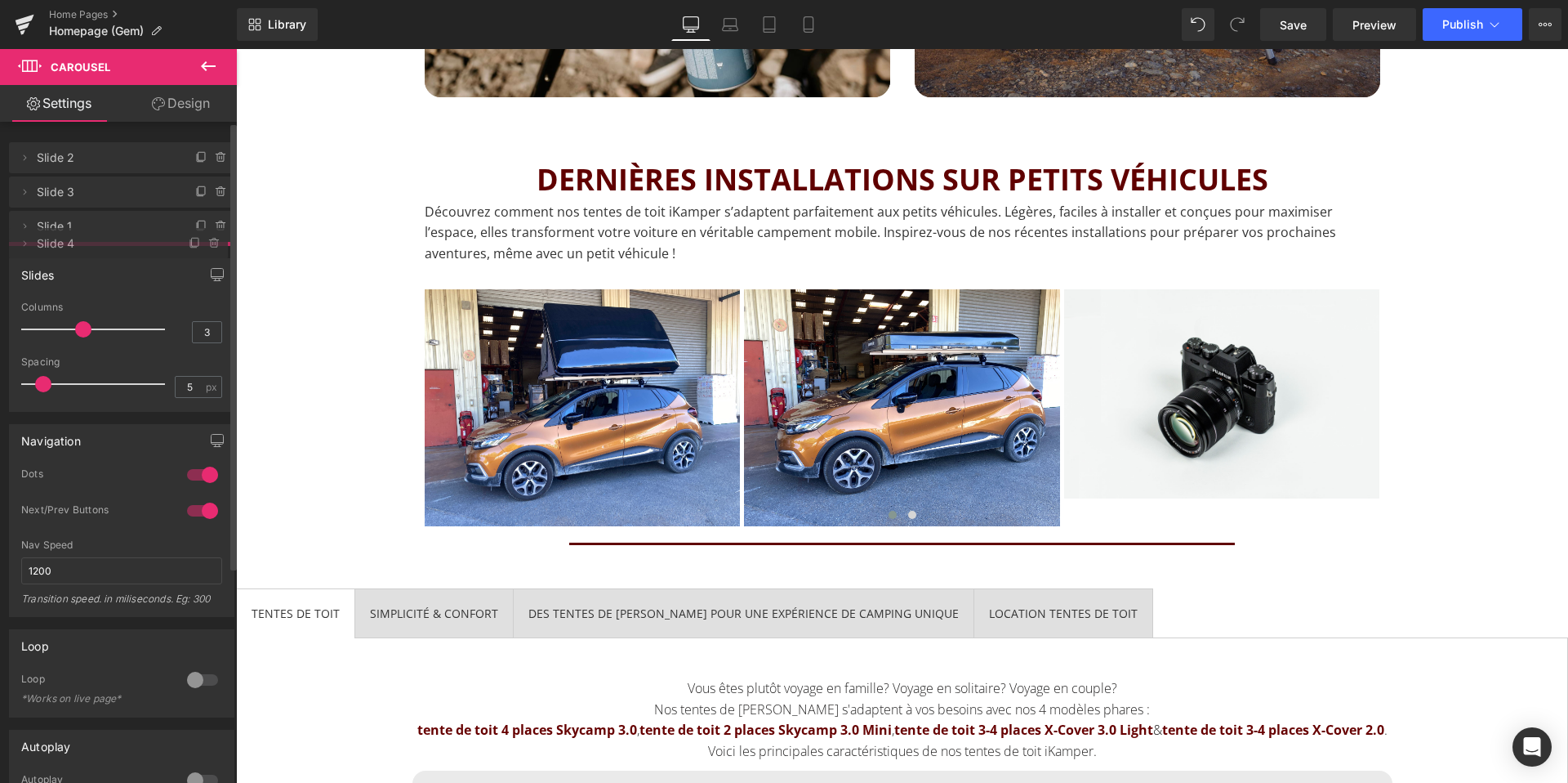
drag, startPoint x: 132, startPoint y: 256, endPoint x: 131, endPoint y: 238, distance: 18.0
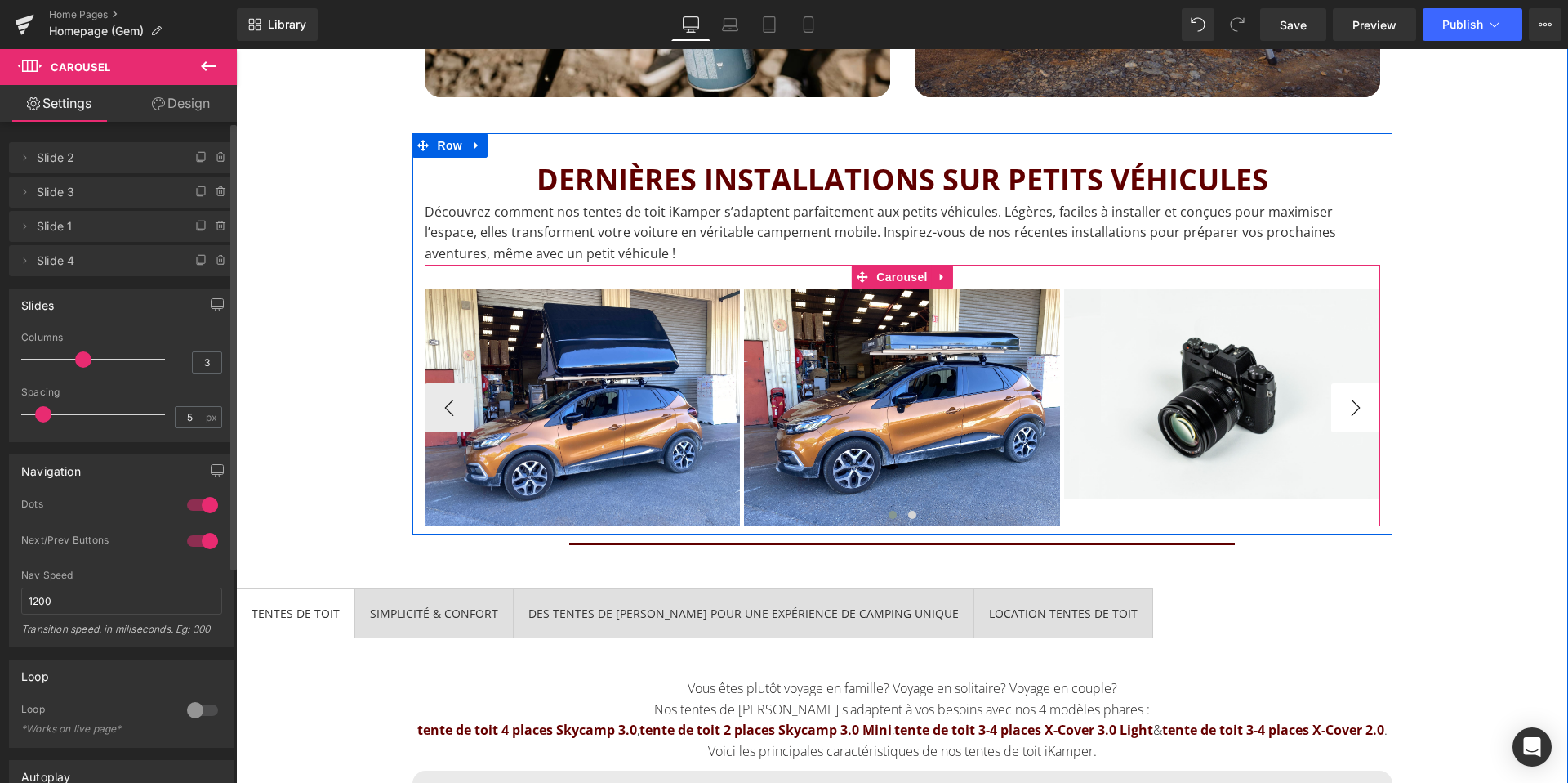
click at [1368, 414] on button "›" at bounding box center [1356, 407] width 49 height 49
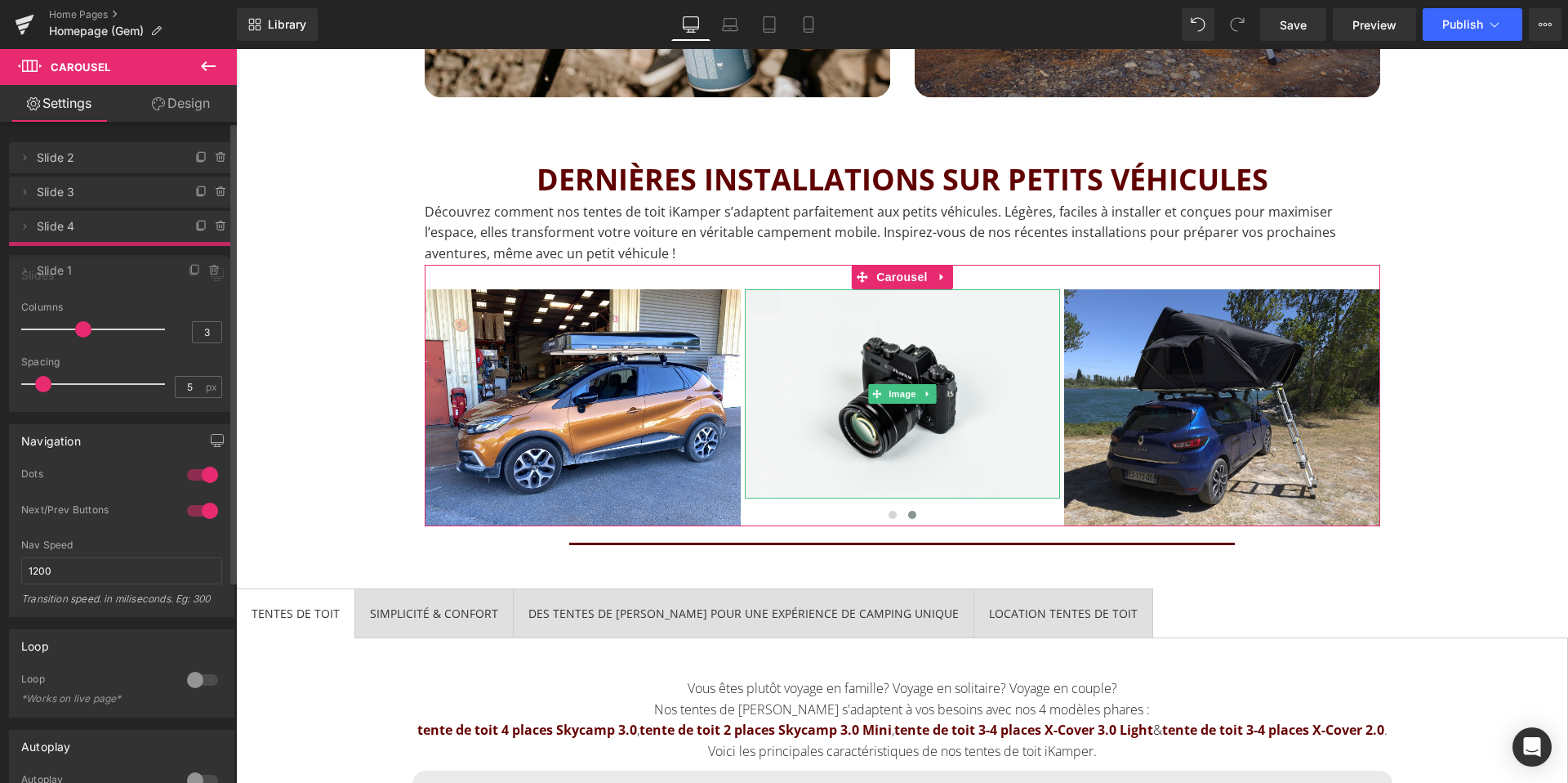
drag, startPoint x: 96, startPoint y: 223, endPoint x: 98, endPoint y: 267, distance: 44.0
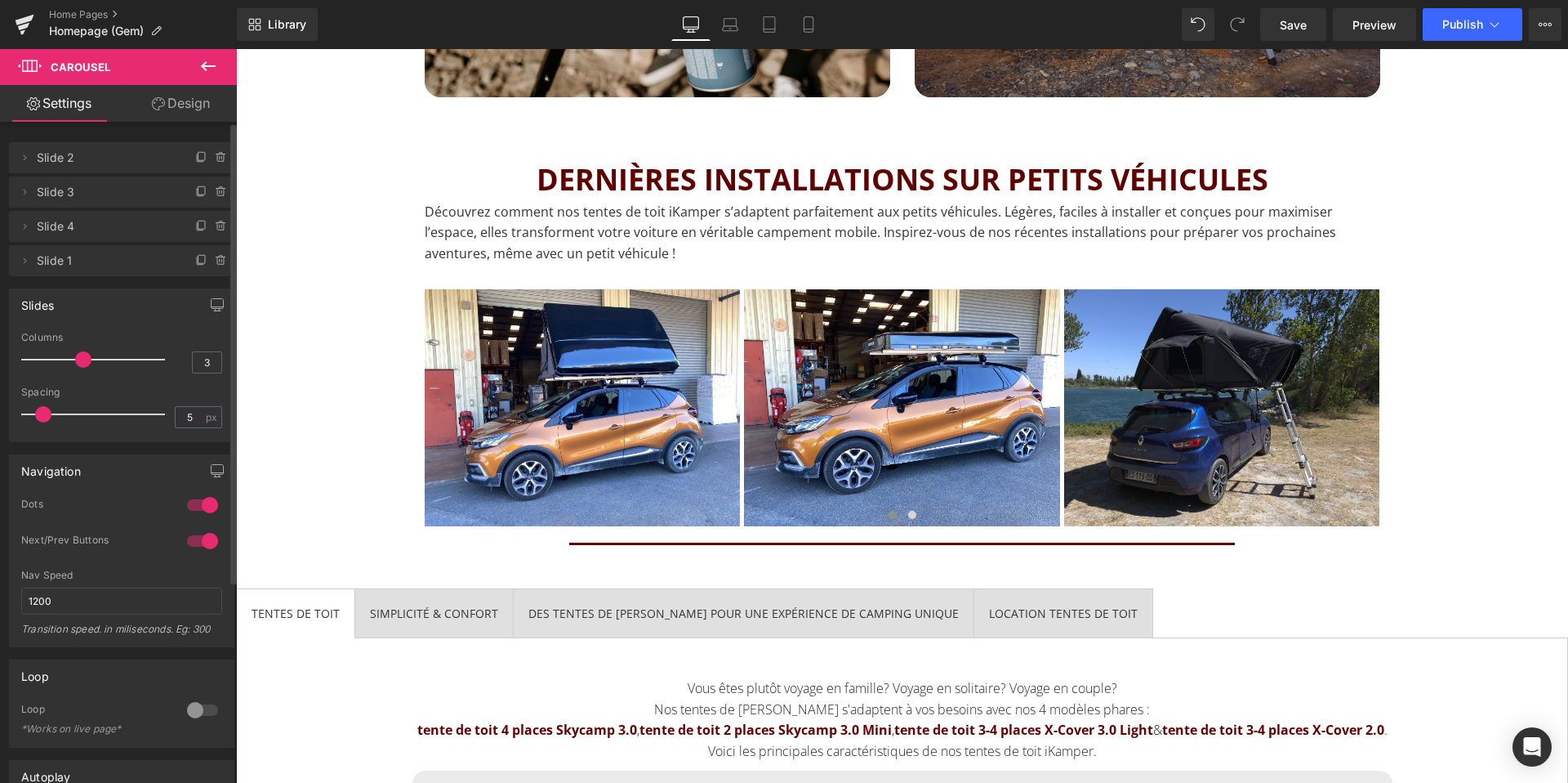
click at [98, 256] on span "Slide 1" at bounding box center [105, 261] width 137 height 31
click at [40, 256] on span "Slide 1" at bounding box center [105, 261] width 137 height 31
click at [24, 258] on icon at bounding box center [26, 260] width 3 height 6
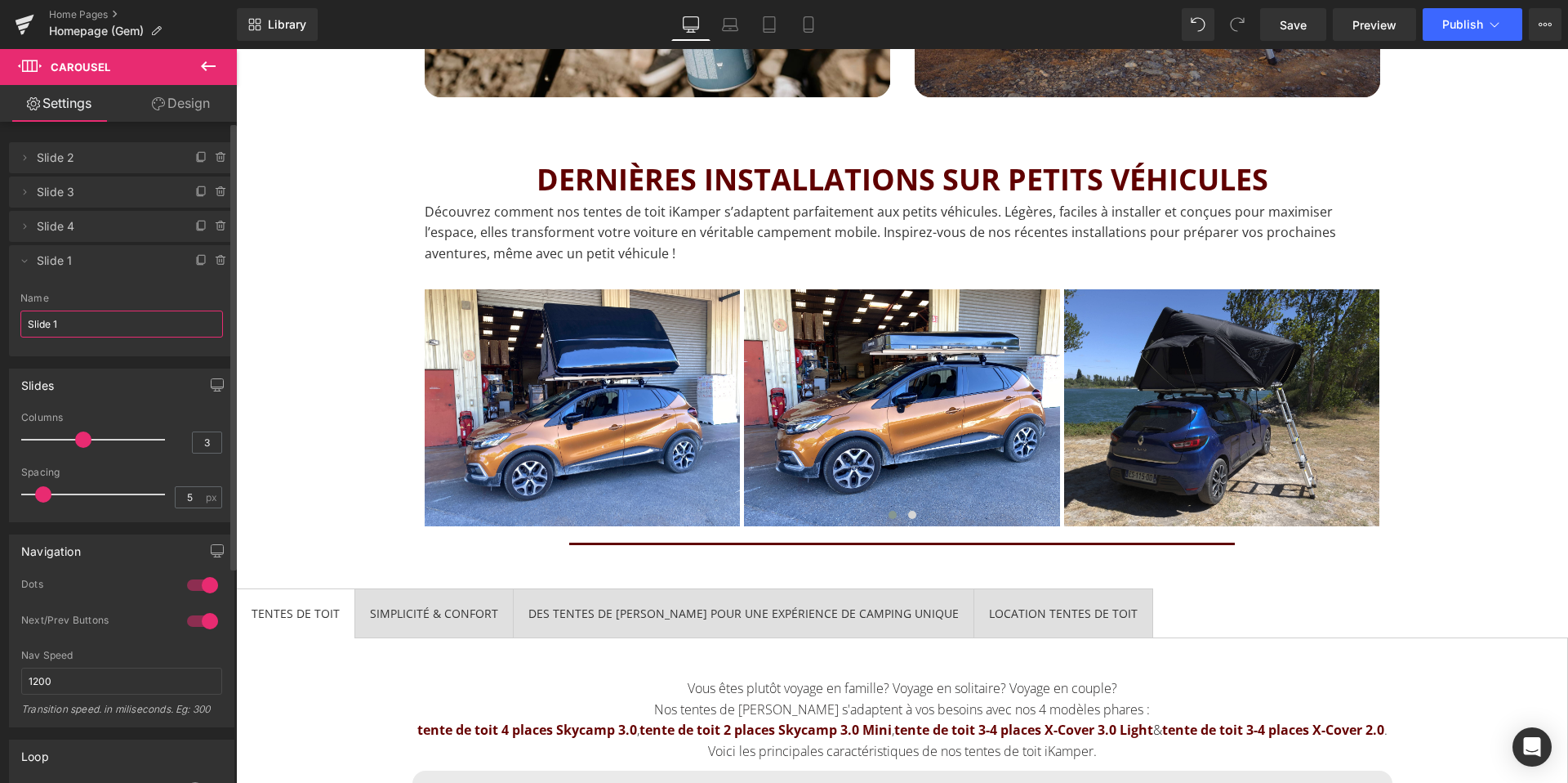
click at [65, 326] on input "Slide 1" at bounding box center [121, 324] width 202 height 27
type input "Slide 4"
click at [0, 296] on div "Delete Cancel Slide 2 Slide 2 Name Slide 2 Delete Cancel Slide 3 Slide 3 Name S…" at bounding box center [122, 241] width 244 height 231
click at [26, 259] on icon at bounding box center [24, 260] width 13 height 13
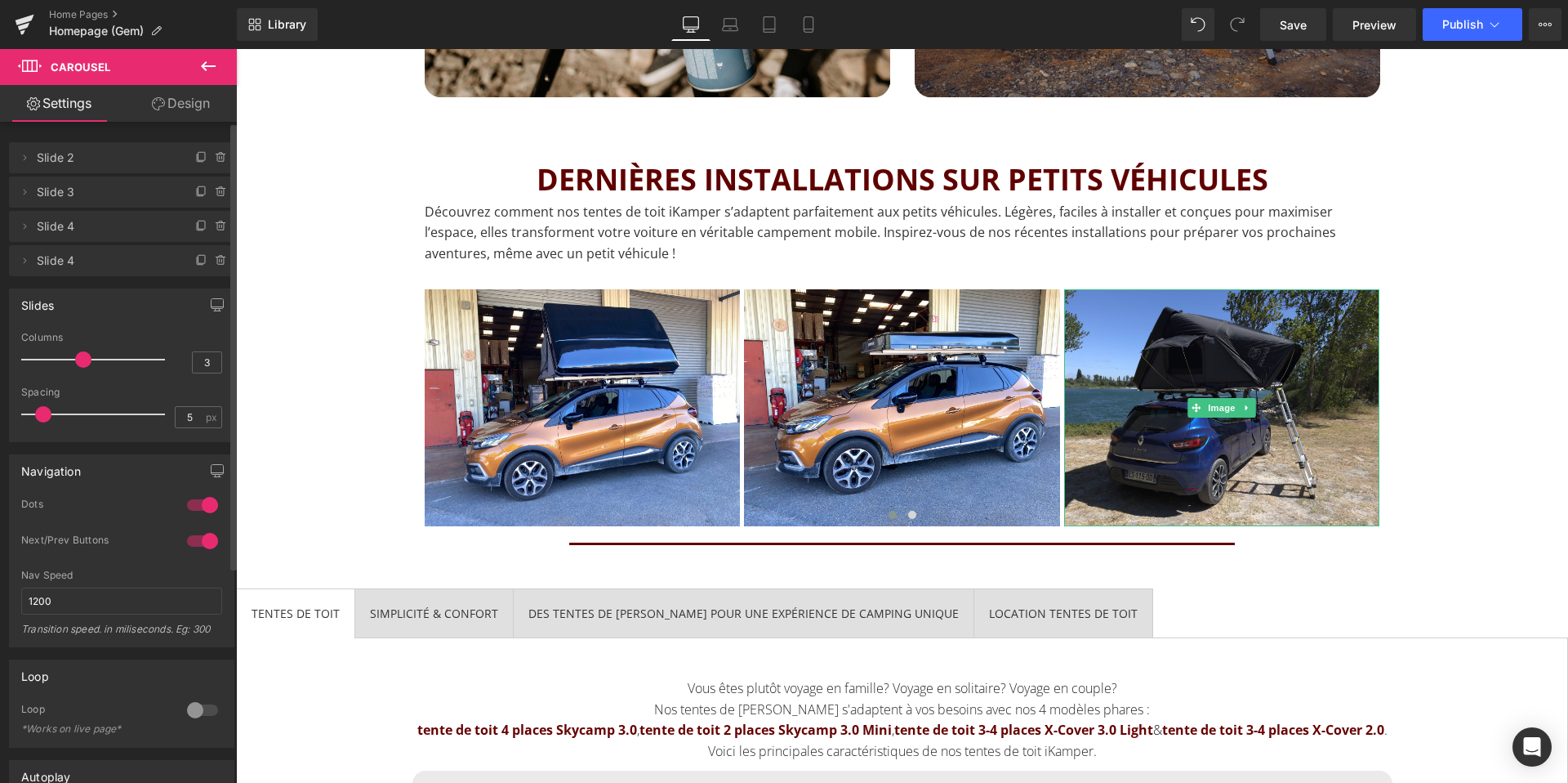
click at [98, 228] on span "Slide 4" at bounding box center [105, 226] width 137 height 31
click at [82, 222] on span "Slide 4" at bounding box center [105, 226] width 137 height 31
click at [48, 226] on span "Slide 4" at bounding box center [105, 226] width 137 height 31
click at [22, 221] on icon at bounding box center [24, 225] width 13 height 13
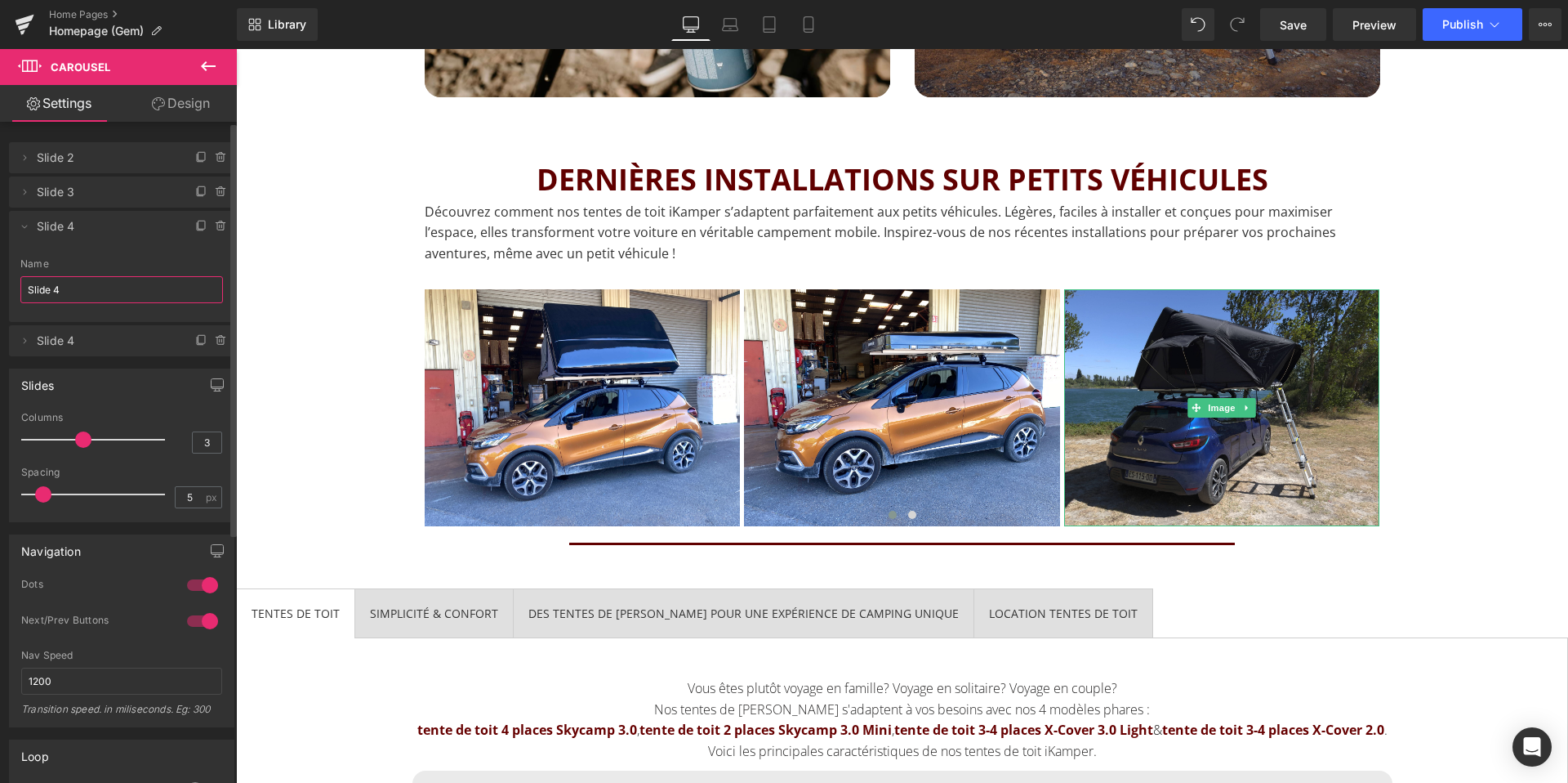
click at [77, 293] on input "Slide 4" at bounding box center [121, 289] width 202 height 27
click at [53, 186] on span "Slide 3" at bounding box center [105, 192] width 137 height 31
click at [52, 188] on span "Slide 3" at bounding box center [105, 192] width 137 height 31
type input "Slide 3"
click at [28, 189] on icon at bounding box center [24, 192] width 13 height 13
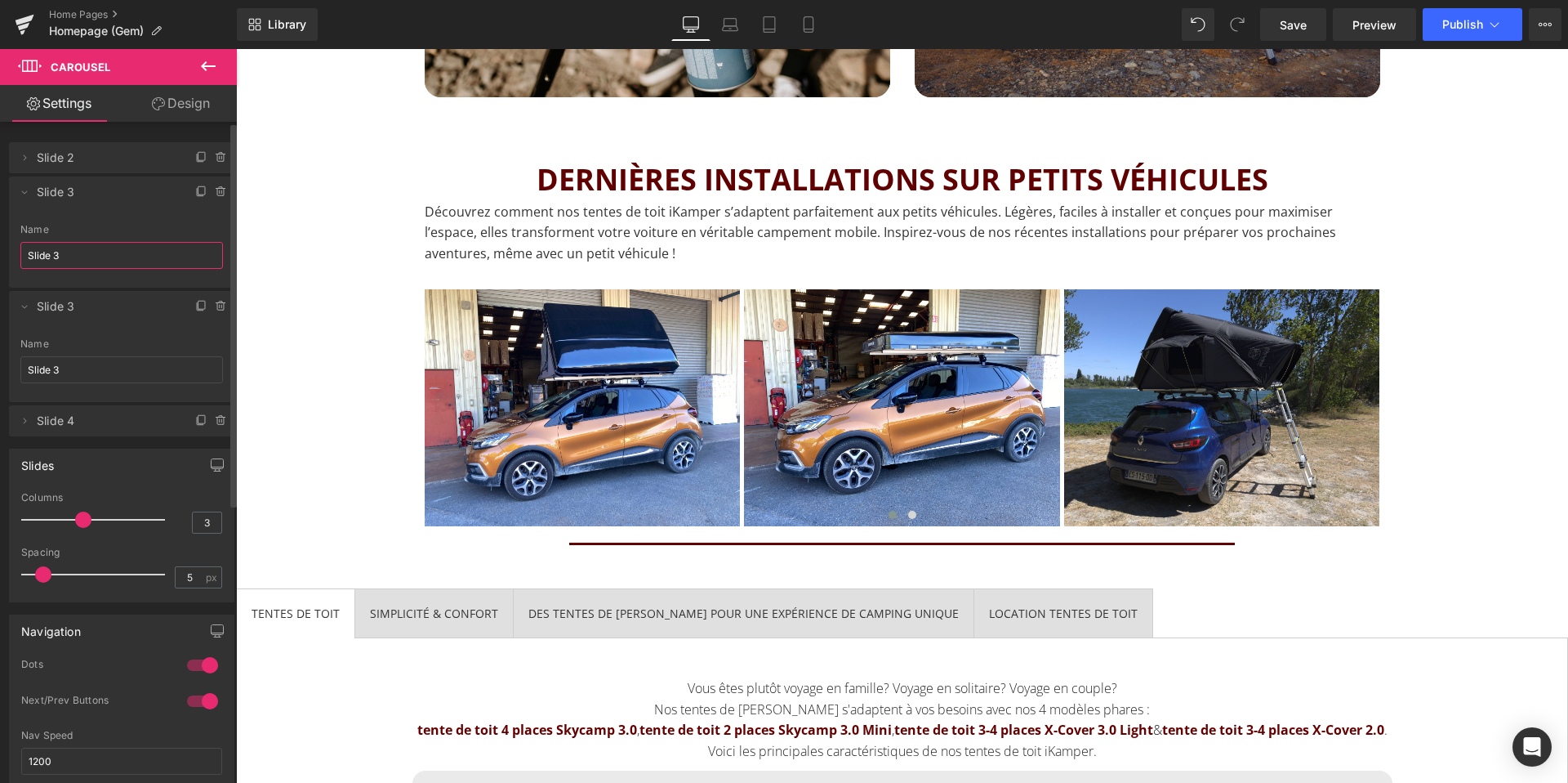
click at [74, 259] on input "Slide 3" at bounding box center [121, 255] width 202 height 27
type input "Slide 2"
click at [27, 153] on icon at bounding box center [24, 157] width 13 height 13
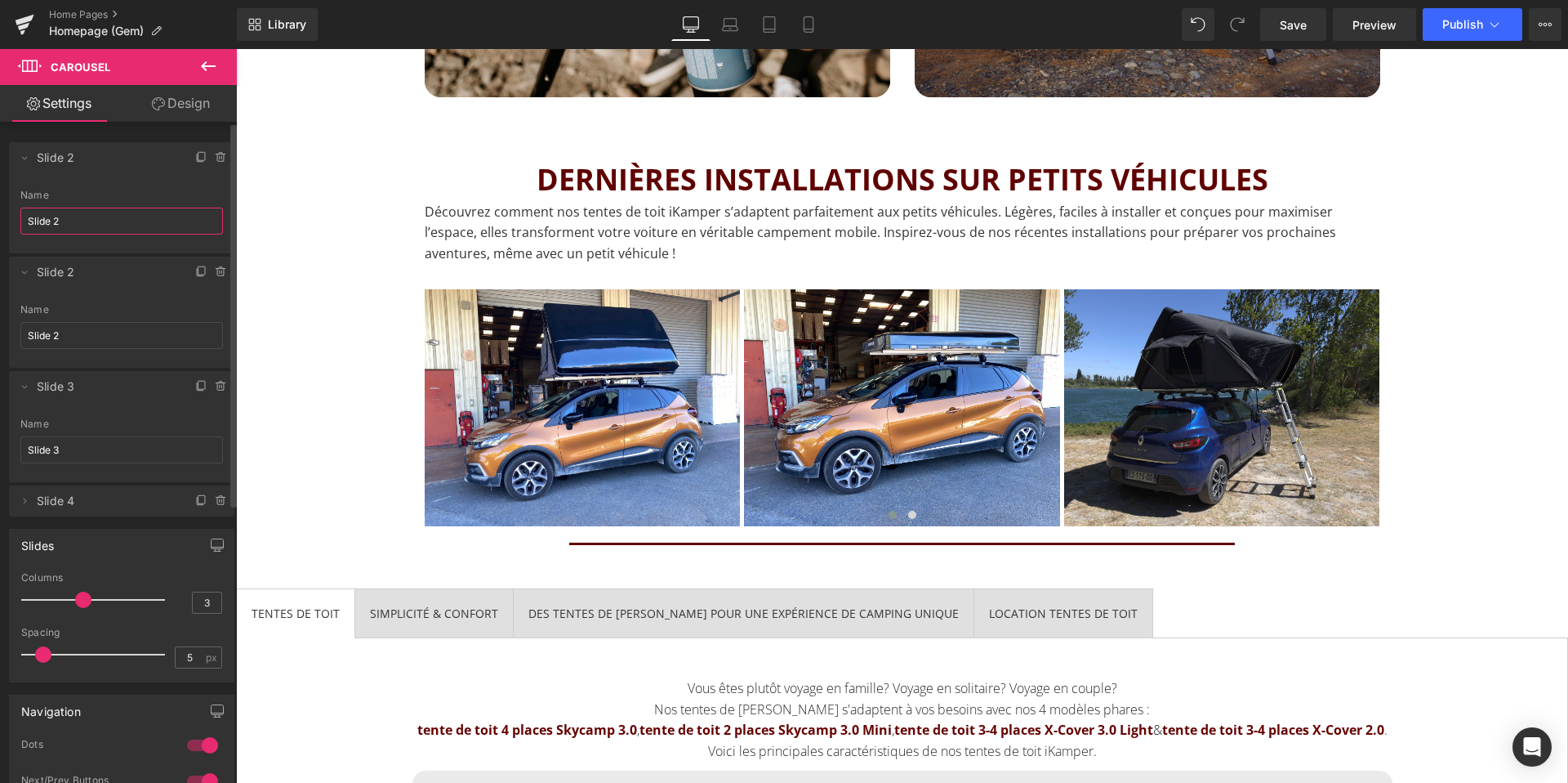
click at [71, 219] on input "Slide 2" at bounding box center [121, 220] width 202 height 27
type input "Slide 1"
click at [19, 153] on icon at bounding box center [24, 157] width 13 height 13
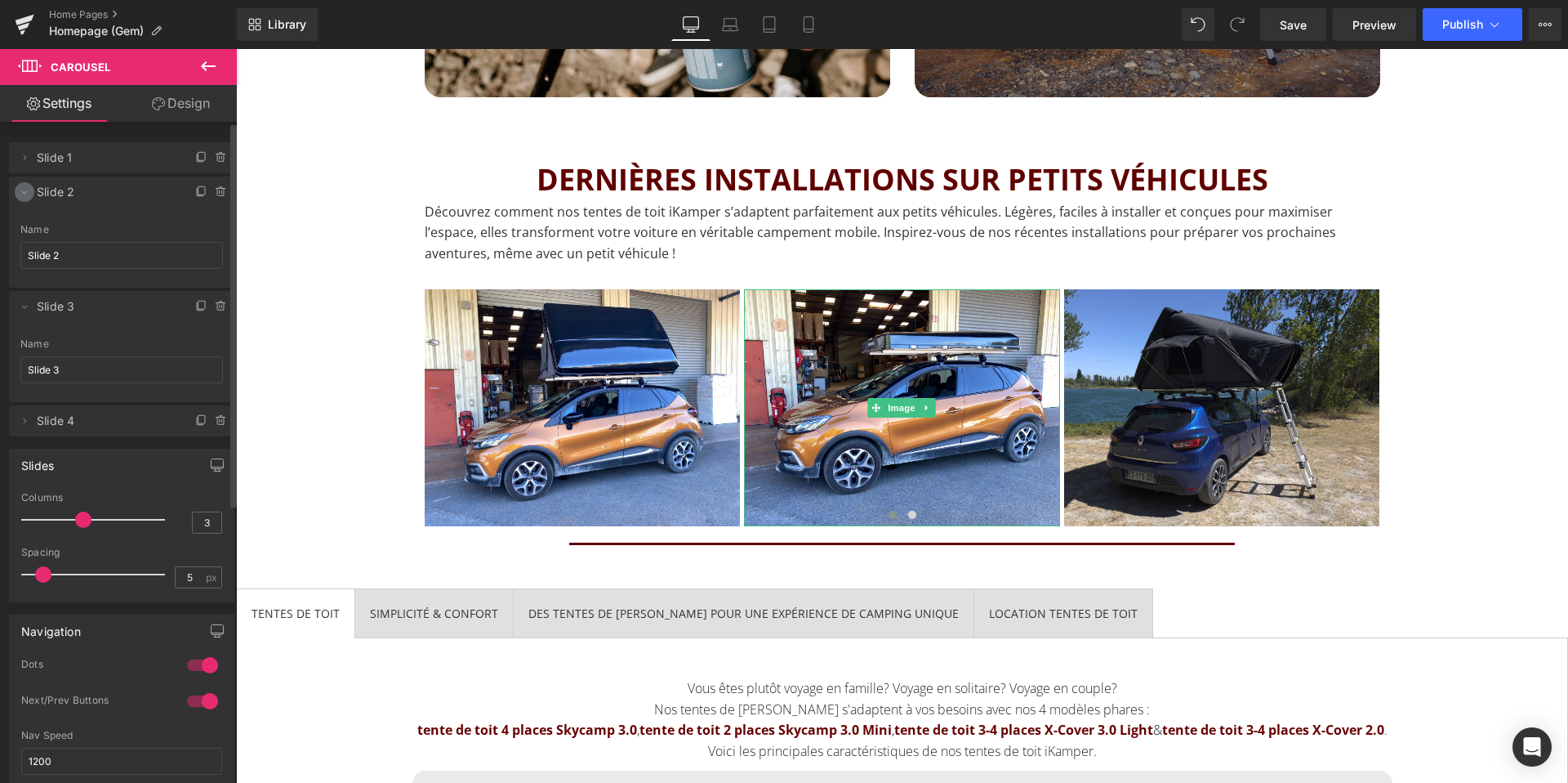
click at [22, 190] on icon at bounding box center [24, 192] width 13 height 13
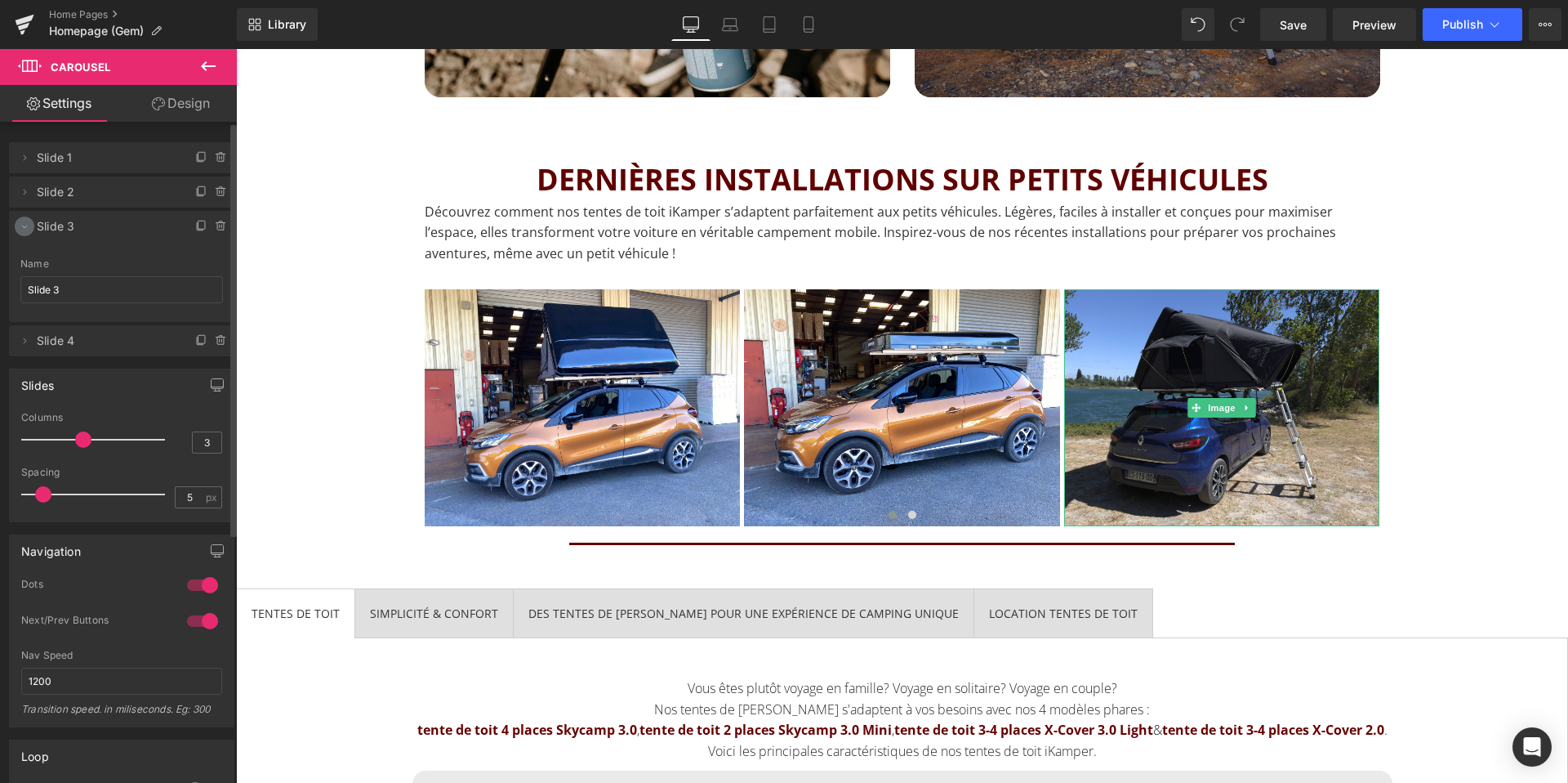
click at [20, 235] on span at bounding box center [24, 226] width 20 height 20
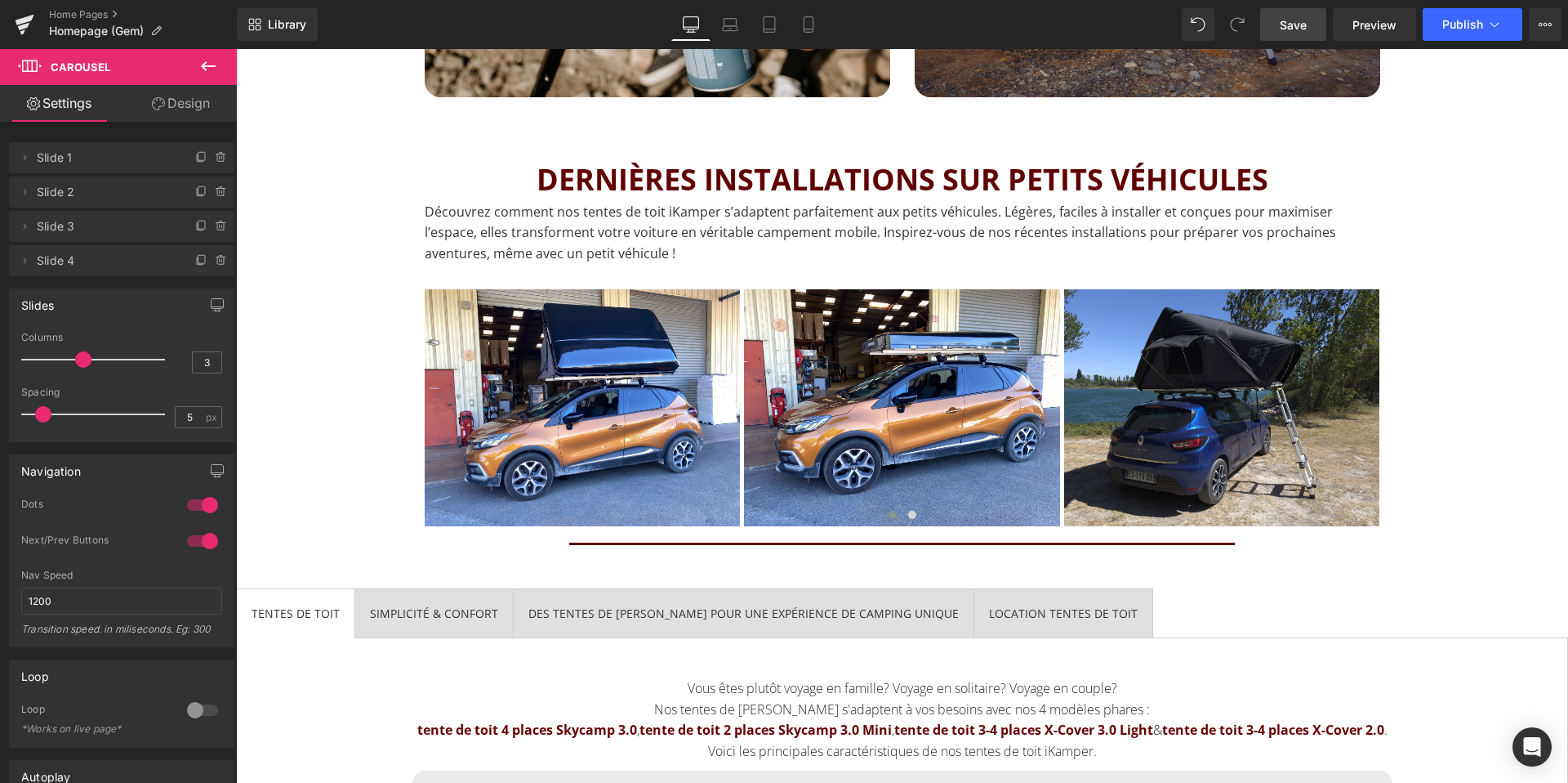
click at [1305, 34] on link "Save" at bounding box center [1293, 24] width 66 height 33
